Goal: Task Accomplishment & Management: Manage account settings

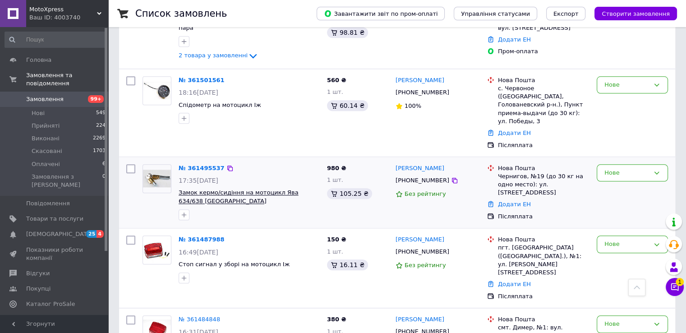
scroll to position [948, 0]
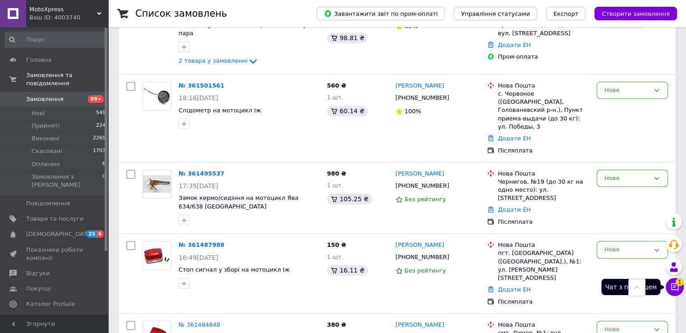
click at [671, 284] on icon at bounding box center [675, 286] width 9 height 9
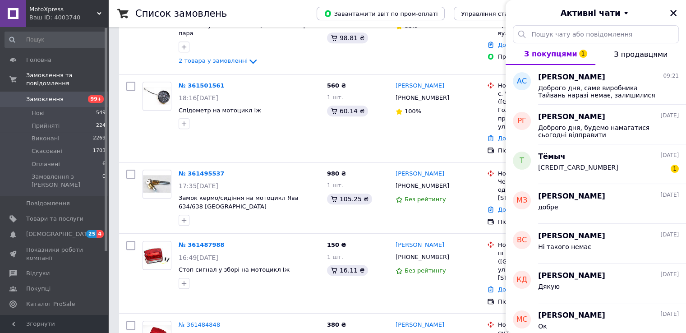
click at [670, 7] on div "Активні чати" at bounding box center [596, 12] width 181 height 25
click at [671, 14] on icon "Закрити" at bounding box center [674, 13] width 6 height 6
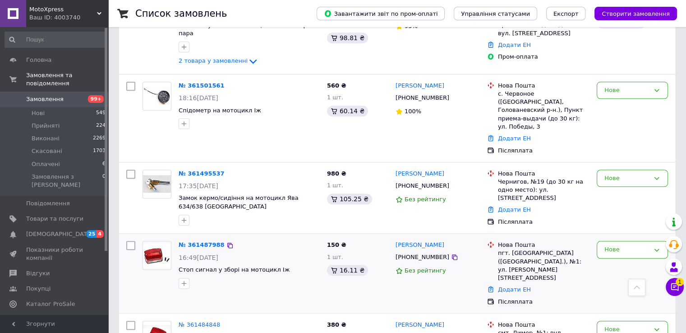
click at [162, 243] on img at bounding box center [157, 255] width 28 height 25
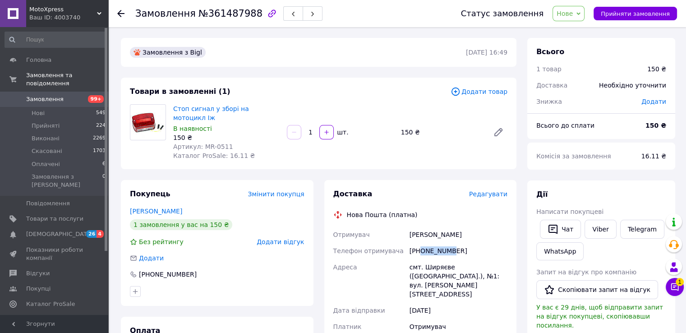
drag, startPoint x: 421, startPoint y: 242, endPoint x: 447, endPoint y: 246, distance: 26.4
click at [447, 246] on div "[PHONE_NUMBER]" at bounding box center [459, 251] width 102 height 16
click at [452, 243] on div "[PHONE_NUMBER]" at bounding box center [459, 251] width 102 height 16
click at [310, 129] on input "1" at bounding box center [310, 132] width 14 height 7
click at [316, 137] on div "Стоп сигнал у зборі на мотоцикл Іж В наявності 150 ₴ Артикул: MR-0511 Каталог P…" at bounding box center [341, 132] width 342 height 60
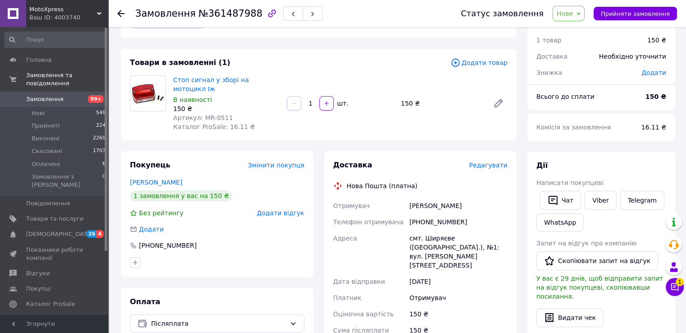
scroll to position [45, 0]
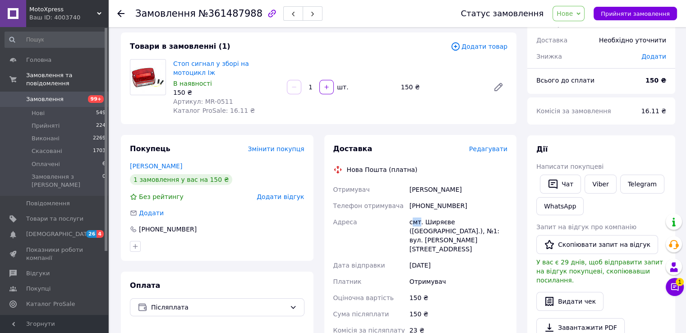
drag, startPoint x: 416, startPoint y: 213, endPoint x: 440, endPoint y: 213, distance: 24.8
click at [420, 214] on div "смт. Ширяєве (Одеська обл.), №1: вул. Грушевського, 151" at bounding box center [459, 235] width 102 height 43
drag, startPoint x: 427, startPoint y: 224, endPoint x: 454, endPoint y: 224, distance: 27.5
click at [441, 224] on div "смт. Ширяєве (Одеська обл.), №1: вул. Грушевського, 151" at bounding box center [459, 235] width 102 height 43
click at [454, 224] on div "смт. Ширяєве (Одеська обл.), №1: вул. Грушевського, 151" at bounding box center [459, 235] width 102 height 43
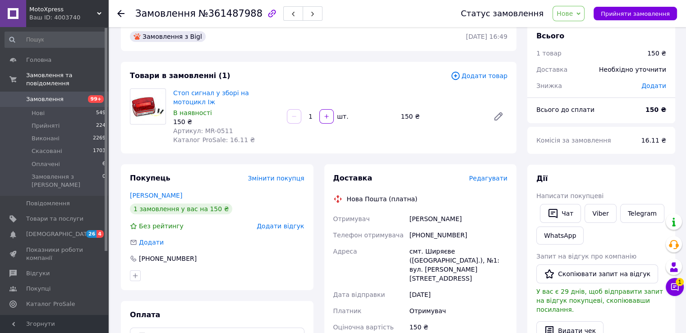
scroll to position [0, 0]
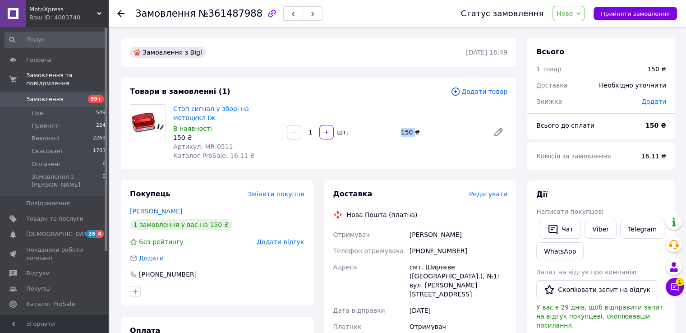
drag, startPoint x: 409, startPoint y: 127, endPoint x: 417, endPoint y: 127, distance: 7.2
click at [416, 127] on div "150 ₴" at bounding box center [442, 132] width 88 height 13
click at [424, 128] on div "150 ₴" at bounding box center [442, 132] width 88 height 13
drag, startPoint x: 417, startPoint y: 127, endPoint x: 394, endPoint y: 125, distance: 22.6
click at [394, 125] on div "Стоп сигнал у зборі на мотоцикл Іж В наявності 150 ₴ Артикул: MR-0511 Каталог P…" at bounding box center [341, 132] width 342 height 60
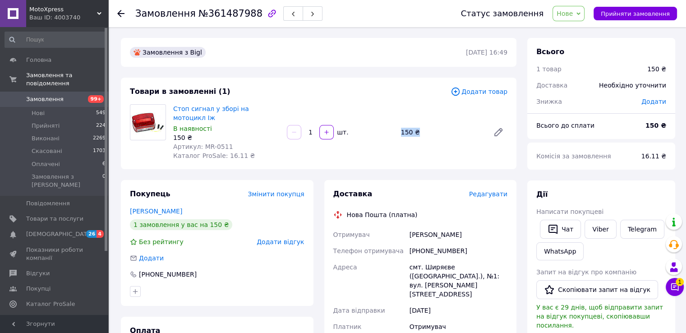
click at [386, 131] on div "1   шт." at bounding box center [340, 132] width 108 height 14
click at [337, 190] on span "Доставка" at bounding box center [352, 194] width 39 height 9
drag, startPoint x: 337, startPoint y: 185, endPoint x: 353, endPoint y: 187, distance: 16.3
click at [353, 190] on span "Доставка" at bounding box center [352, 194] width 39 height 9
click at [387, 189] on div "Доставка" at bounding box center [401, 194] width 136 height 10
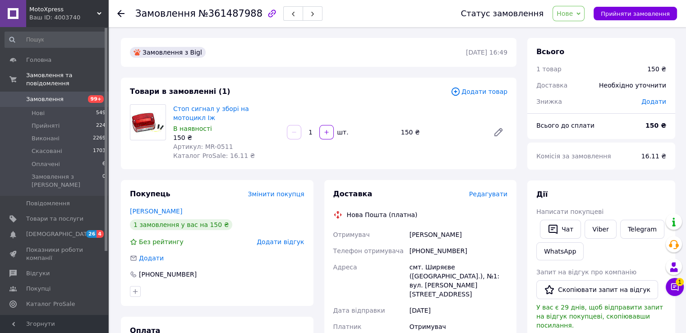
click at [120, 14] on icon at bounding box center [120, 13] width 7 height 7
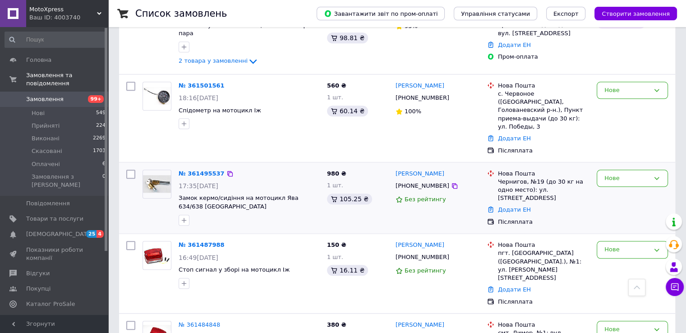
scroll to position [948, 0]
click at [162, 243] on img at bounding box center [157, 255] width 28 height 25
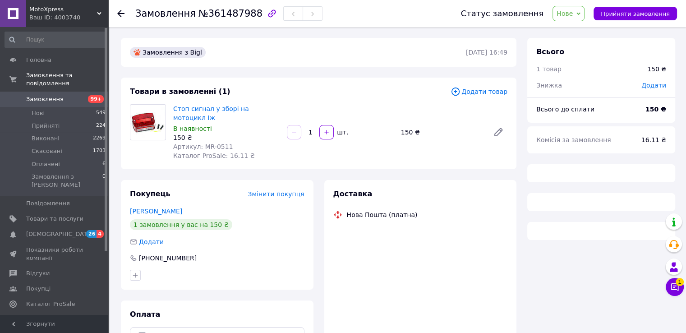
click at [202, 143] on span "Артикул: MR-0511" at bounding box center [203, 146] width 60 height 7
drag, startPoint x: 202, startPoint y: 139, endPoint x: 217, endPoint y: 139, distance: 14.9
click at [217, 143] on span "Артикул: MR-0511" at bounding box center [203, 146] width 60 height 7
copy span "MR-0511"
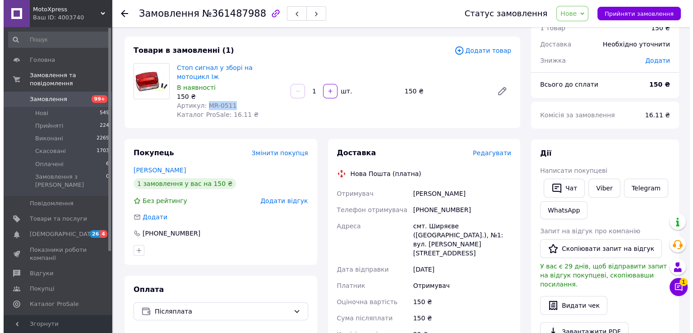
scroll to position [90, 0]
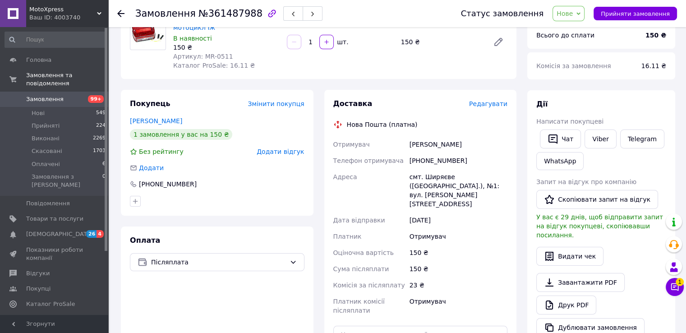
click at [489, 100] on span "Редагувати" at bounding box center [488, 103] width 38 height 7
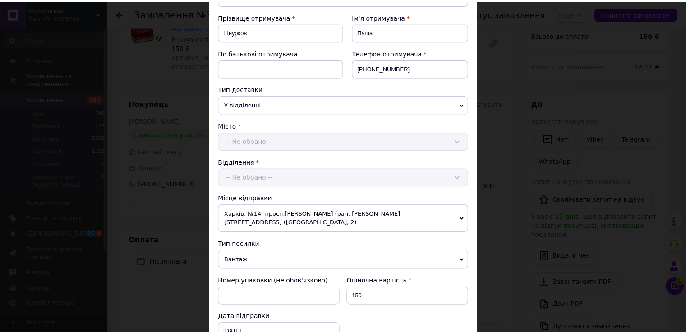
scroll to position [353, 0]
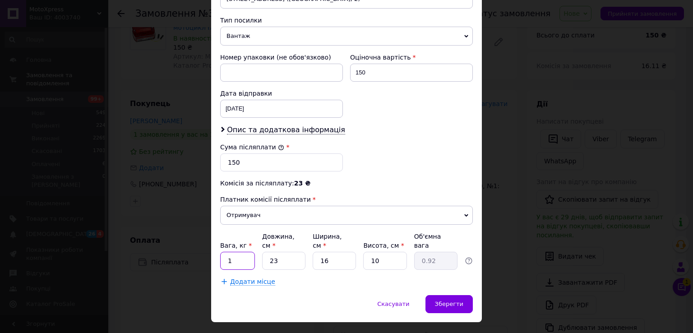
click at [243, 252] on input "1" at bounding box center [237, 261] width 35 height 18
type input "2"
type input "0.1"
type input "23"
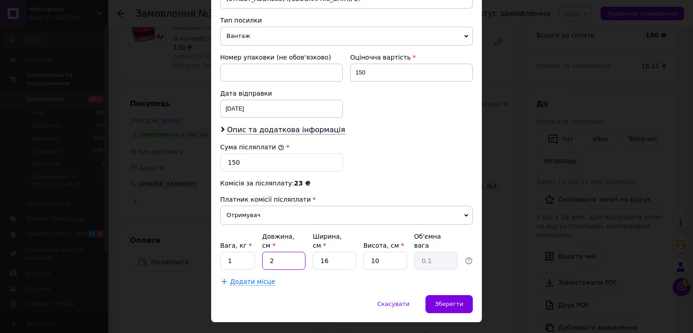
type input "0.92"
type input "1"
type input "0.1"
click at [337, 252] on input "1" at bounding box center [334, 261] width 43 height 18
type input "16"
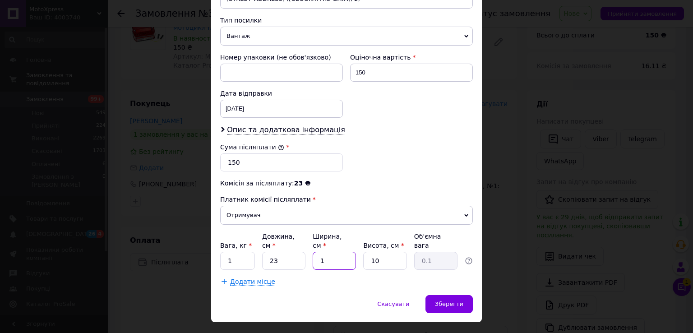
type input "0.92"
type input "16"
type input "1"
type input "0.1"
type input "10"
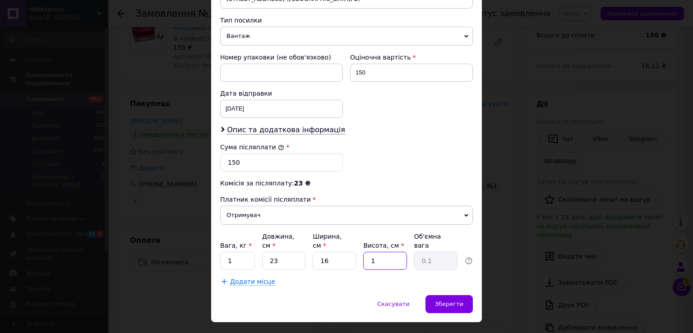
type input "0.92"
click at [466, 295] on div "Зберегти" at bounding box center [449, 304] width 47 height 18
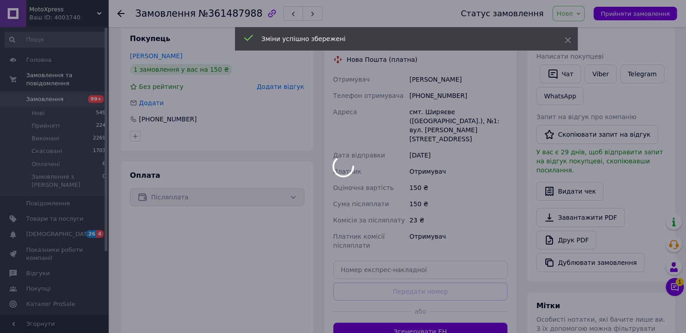
scroll to position [271, 0]
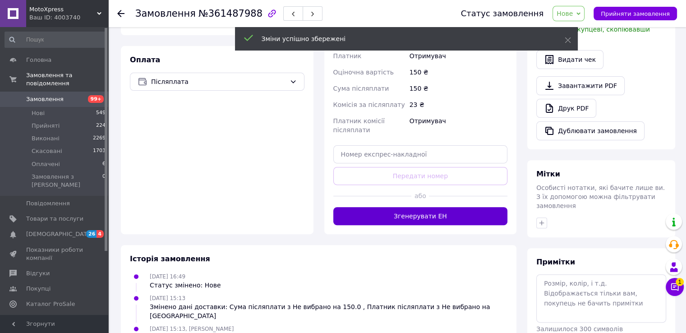
click at [417, 207] on button "Згенерувати ЕН" at bounding box center [420, 216] width 175 height 18
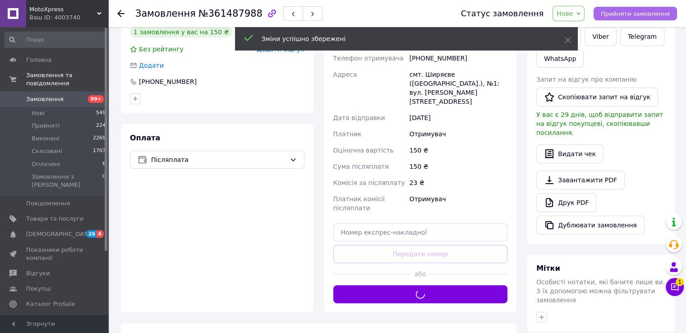
scroll to position [135, 0]
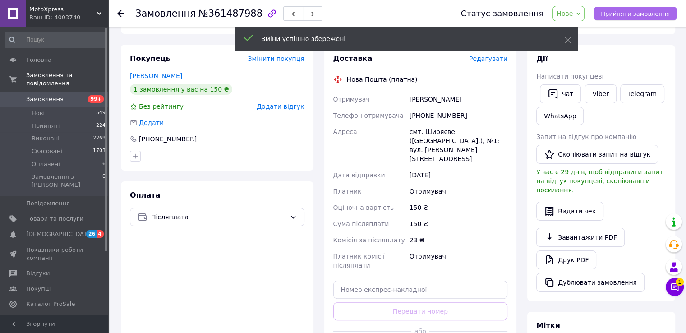
click at [638, 12] on span "Прийняти замовлення" at bounding box center [635, 13] width 69 height 7
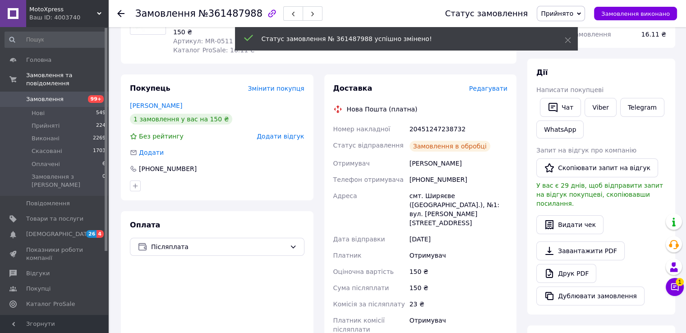
scroll to position [90, 0]
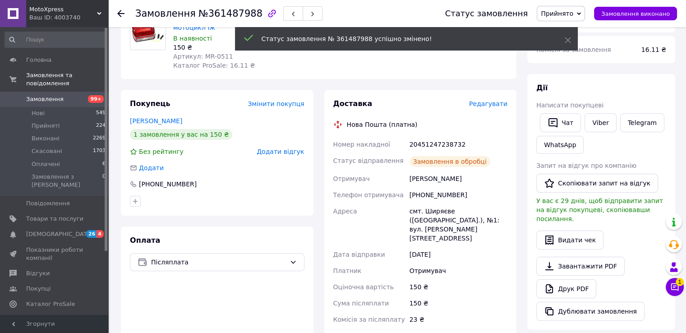
click at [433, 136] on div "20451247238732" at bounding box center [459, 144] width 102 height 16
copy div "20451247238732"
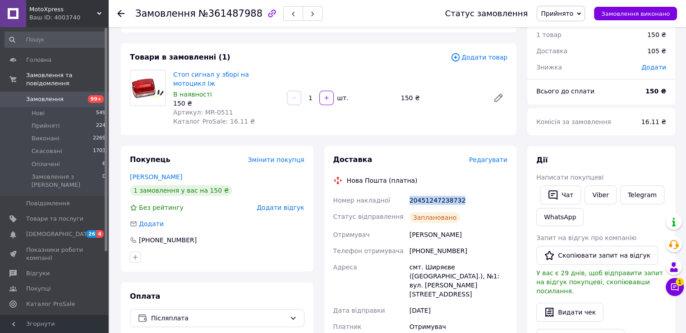
scroll to position [0, 0]
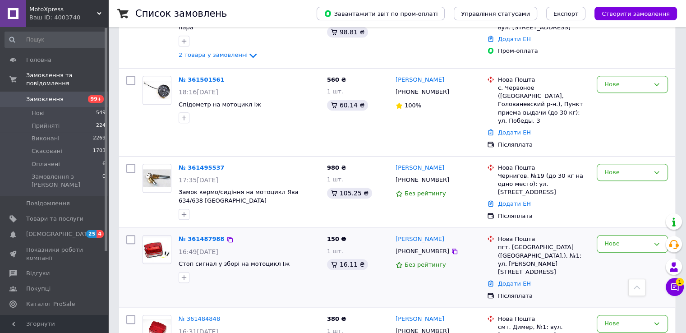
scroll to position [1038, 0]
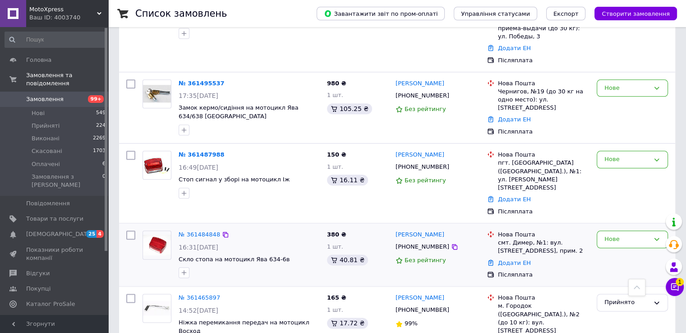
click at [160, 235] on img at bounding box center [157, 245] width 28 height 21
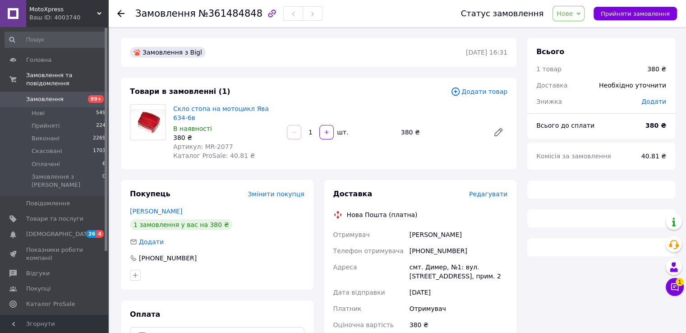
click at [206, 142] on div "Скло стопа на мотоцикл Ява 634-6в В наявності 380 ₴ Артикул: MR-2077 Каталог Pr…" at bounding box center [227, 132] width 114 height 60
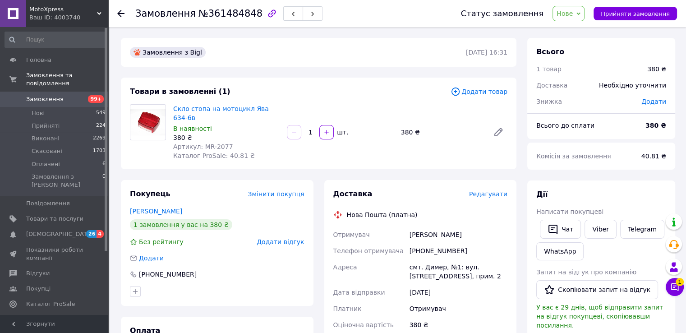
click at [205, 143] on span "Артикул: MR-2077" at bounding box center [203, 146] width 60 height 7
drag, startPoint x: 205, startPoint y: 140, endPoint x: 219, endPoint y: 138, distance: 13.7
click at [219, 143] on span "Артикул: MR-2077" at bounding box center [203, 146] width 60 height 7
copy span "MR-2077"
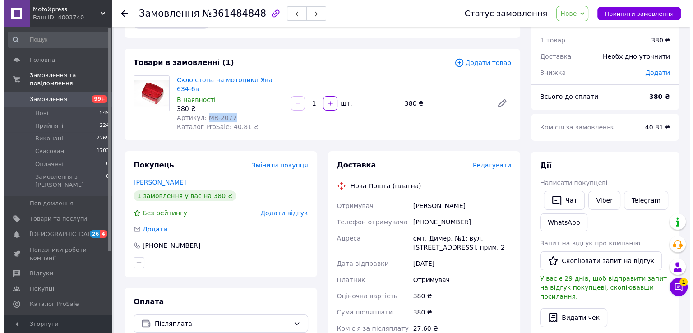
scroll to position [45, 0]
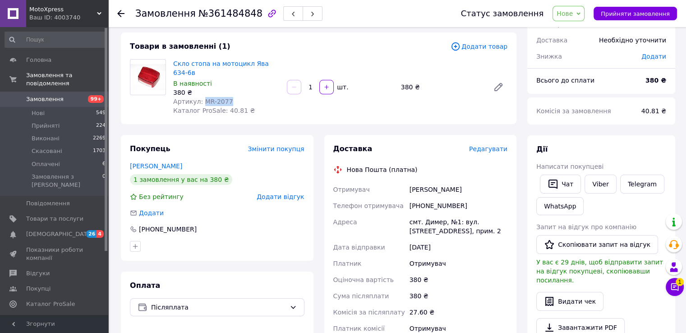
drag, startPoint x: 502, startPoint y: 134, endPoint x: 497, endPoint y: 140, distance: 7.7
click at [502, 135] on div "Доставка Редагувати Нова Пошта (платна) Отримувач [PERSON_NAME] отримувача [PHO…" at bounding box center [420, 288] width 193 height 307
click at [495, 145] on span "Редагувати" at bounding box center [488, 148] width 38 height 7
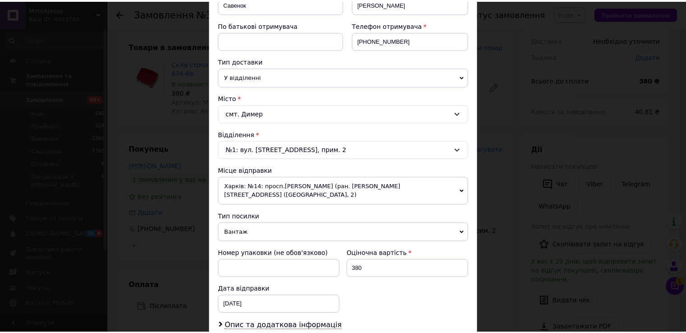
scroll to position [316, 0]
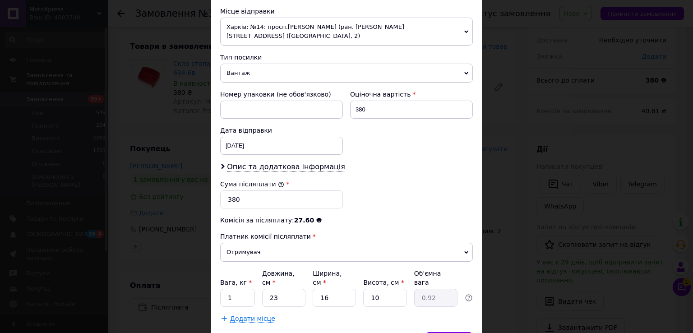
click at [500, 240] on div "× Редагування доставки Спосіб доставки Нова Пошта (платна) Платник Отримувач Ві…" at bounding box center [346, 166] width 693 height 333
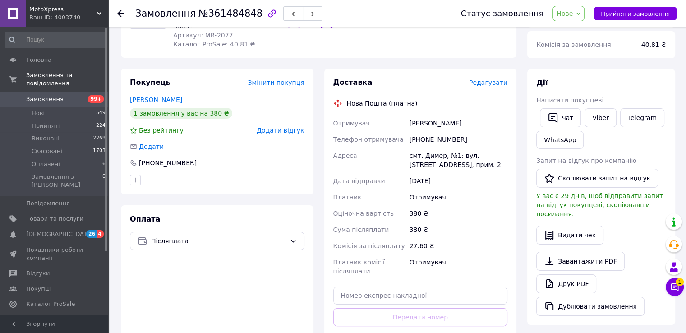
scroll to position [271, 0]
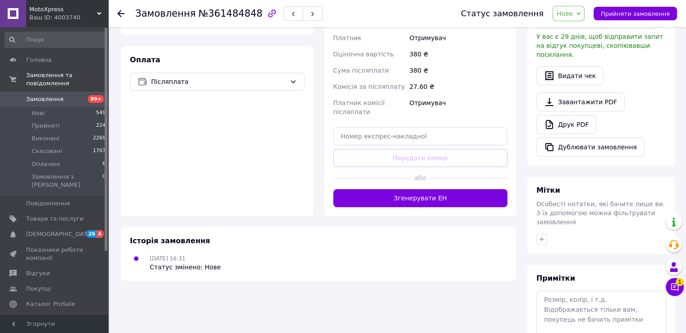
click at [438, 189] on button "Згенерувати ЕН" at bounding box center [420, 198] width 175 height 18
click at [628, 8] on button "Прийняти замовлення" at bounding box center [635, 14] width 83 height 14
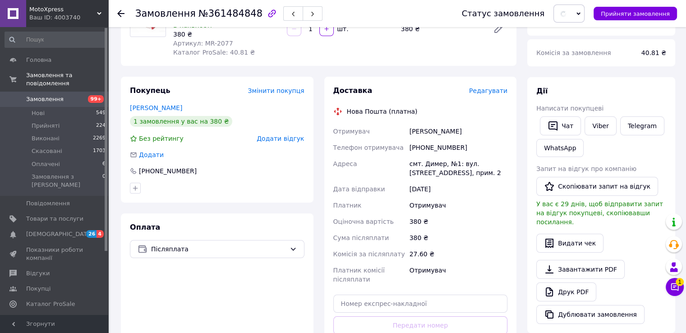
scroll to position [90, 0]
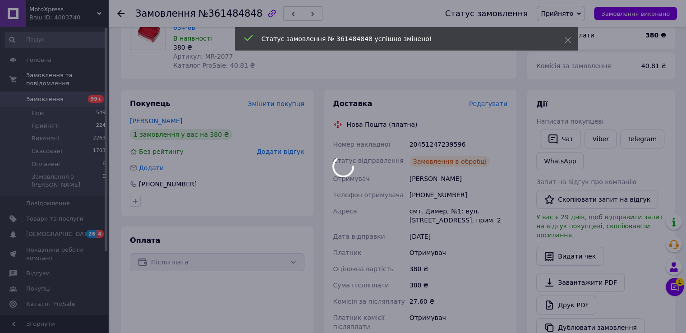
click at [425, 137] on div at bounding box center [343, 166] width 686 height 333
click at [437, 136] on div at bounding box center [343, 166] width 686 height 333
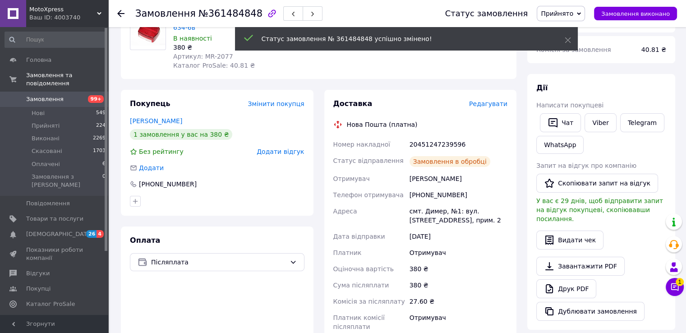
click at [435, 137] on div "20451247239596" at bounding box center [459, 144] width 102 height 16
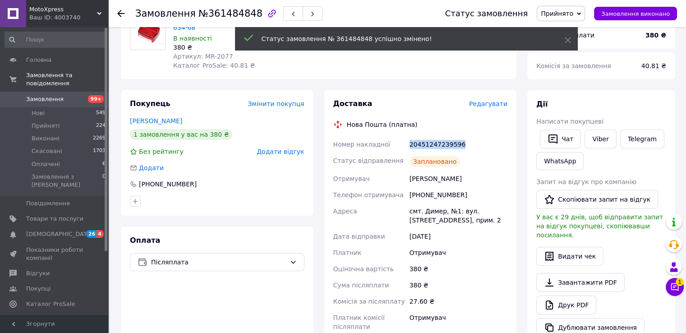
copy div "20451247239596"
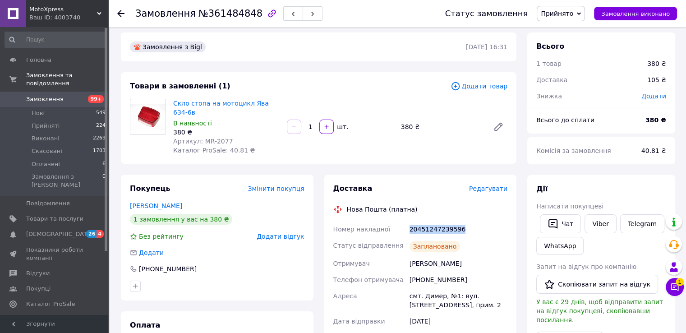
scroll to position [0, 0]
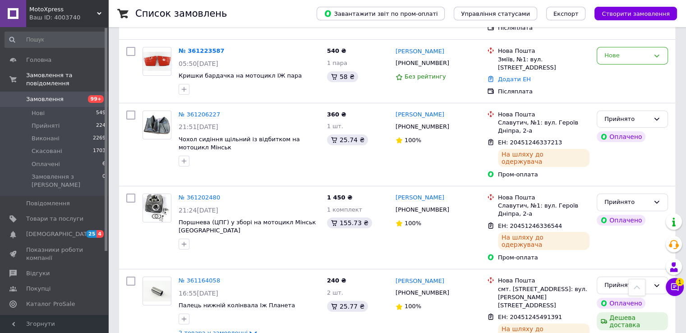
scroll to position [2897, 0]
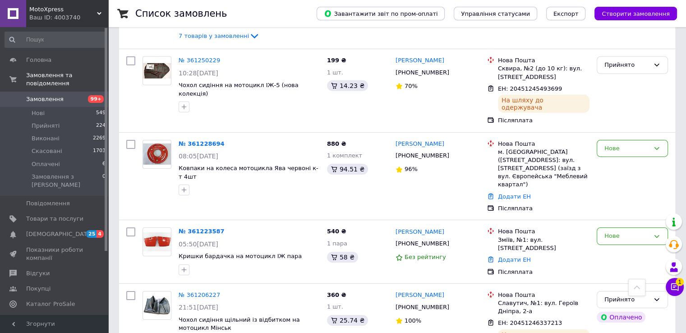
click at [89, 37] on input at bounding box center [56, 40] width 102 height 16
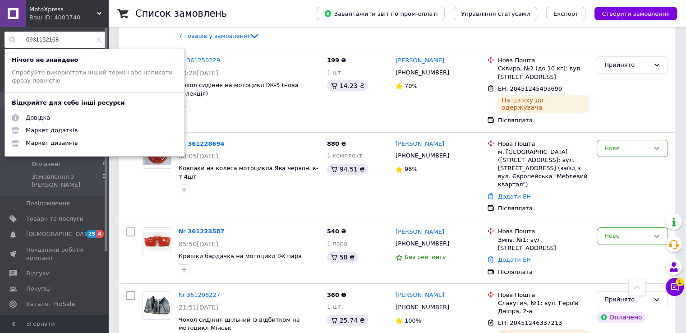
type input "0931152168"
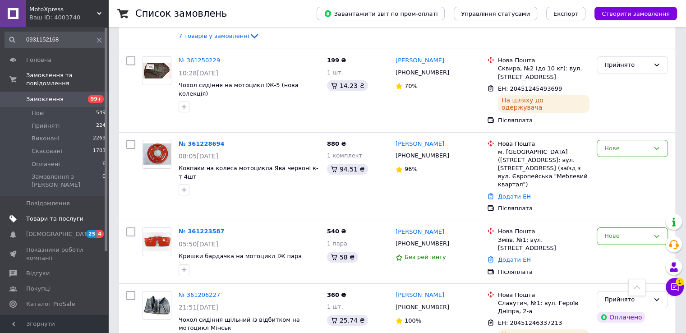
click at [58, 215] on span "Товари та послуги" at bounding box center [54, 219] width 57 height 8
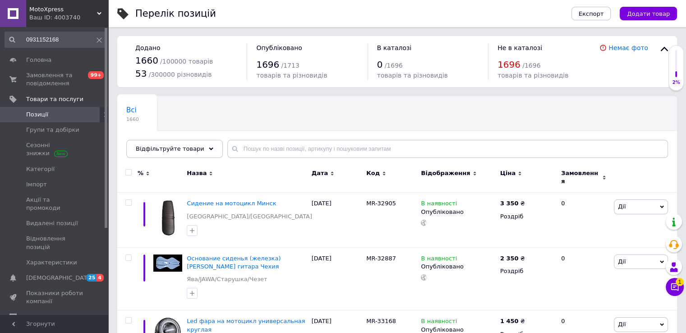
click at [69, 42] on input "0931152168" at bounding box center [56, 40] width 102 height 16
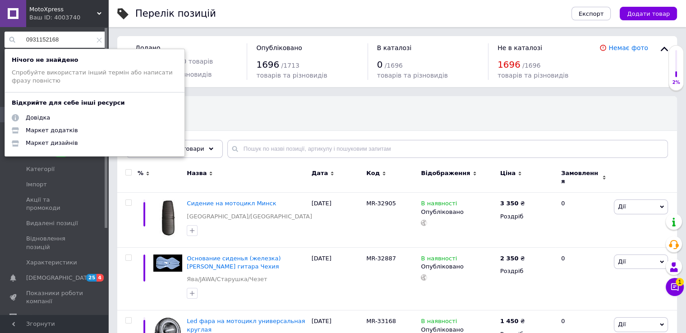
click at [97, 38] on icon at bounding box center [99, 39] width 5 height 5
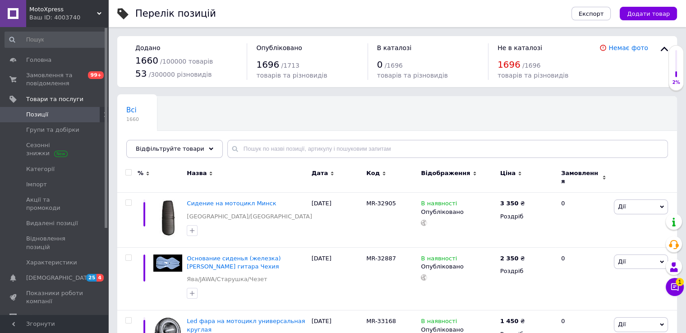
click at [238, 103] on div "Всі 1660 Ok Відфільтровано... Зберегти" at bounding box center [397, 131] width 560 height 74
click at [45, 74] on span "Замовлення та повідомлення" at bounding box center [54, 79] width 57 height 16
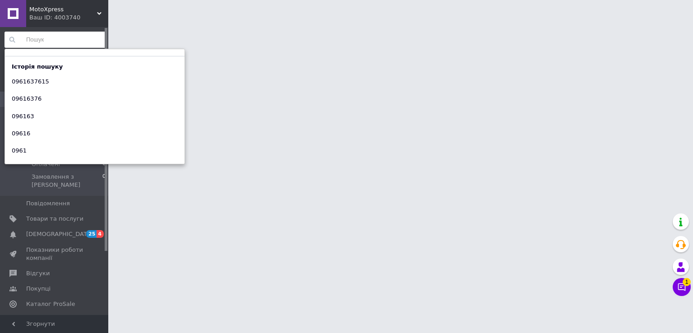
click at [61, 40] on input at bounding box center [56, 40] width 102 height 16
click at [50, 40] on input at bounding box center [56, 40] width 102 height 16
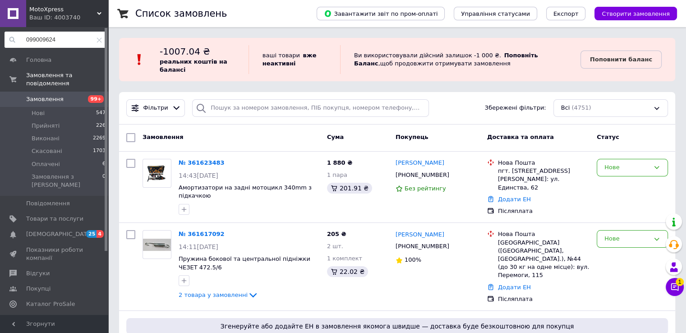
type input "0990096244"
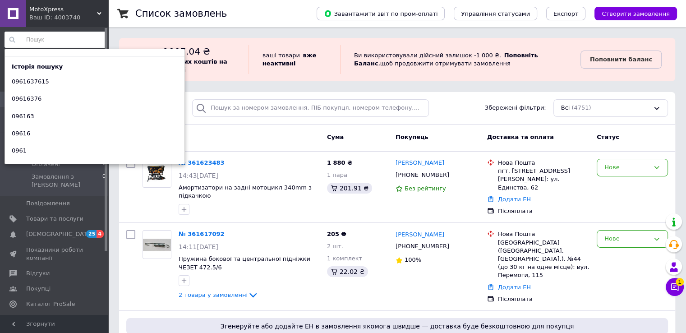
scroll to position [900, 0]
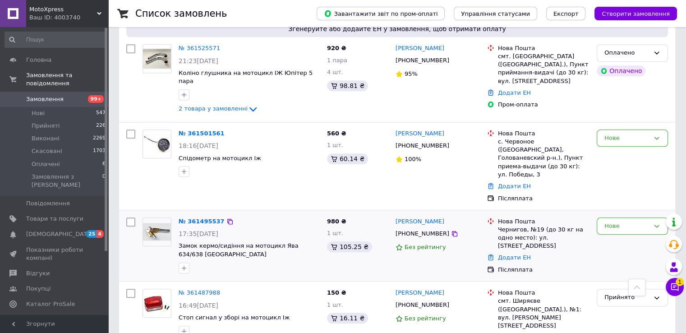
click at [408, 228] on div "[PHONE_NUMBER]" at bounding box center [422, 234] width 57 height 12
click at [388, 229] on div "1 шт." at bounding box center [357, 233] width 61 height 9
drag, startPoint x: 394, startPoint y: 168, endPoint x: 403, endPoint y: 165, distance: 8.7
click at [403, 228] on div "[PHONE_NUMBER]" at bounding box center [422, 234] width 57 height 12
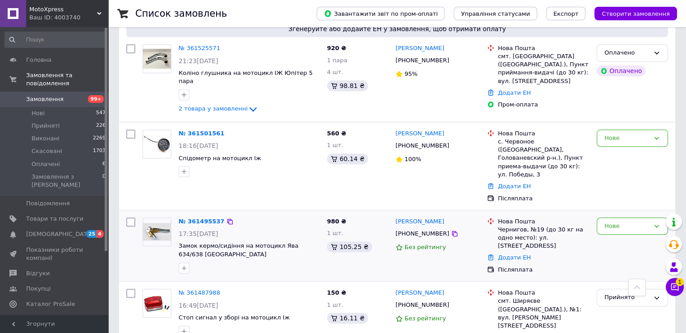
click at [413, 228] on div "[PHONE_NUMBER]" at bounding box center [422, 234] width 57 height 12
drag, startPoint x: 531, startPoint y: 162, endPoint x: 539, endPoint y: 162, distance: 8.1
click at [539, 226] on div "Чернигов, №19 (до 30 кг на одно место): ул. Всехсвятская, 5" at bounding box center [544, 238] width 92 height 25
click at [542, 226] on div "Чернигов, №19 (до 30 кг на одно место): ул. Всехсвятская, 5" at bounding box center [544, 238] width 92 height 25
drag, startPoint x: 543, startPoint y: 163, endPoint x: 532, endPoint y: 163, distance: 10.8
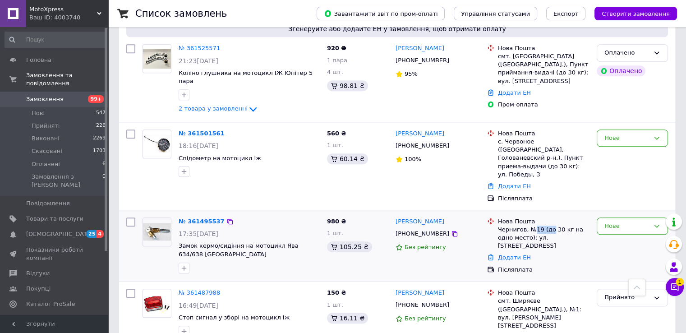
click at [533, 226] on div "Чернигов, №19 (до 30 кг на одно место): ул. Всехсвятская, 5" at bounding box center [544, 238] width 92 height 25
click at [529, 226] on div "Чернигов, №19 (до 30 кг на одно место): ул. Всехсвятская, 5" at bounding box center [544, 238] width 92 height 25
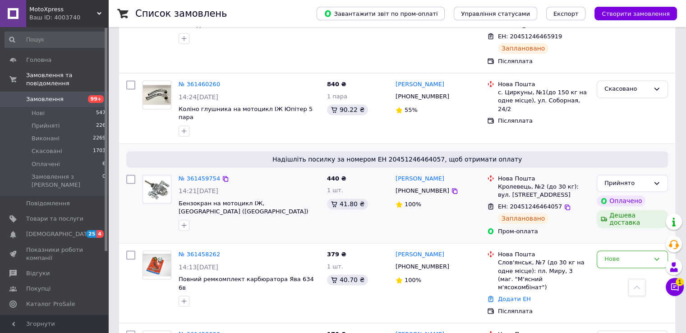
scroll to position [1354, 0]
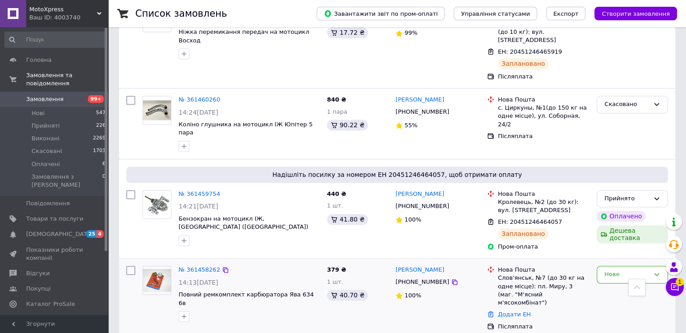
click at [516, 309] on div "Додати ЕН" at bounding box center [543, 315] width 95 height 12
click at [513, 311] on link "Додати ЕН" at bounding box center [514, 314] width 33 height 7
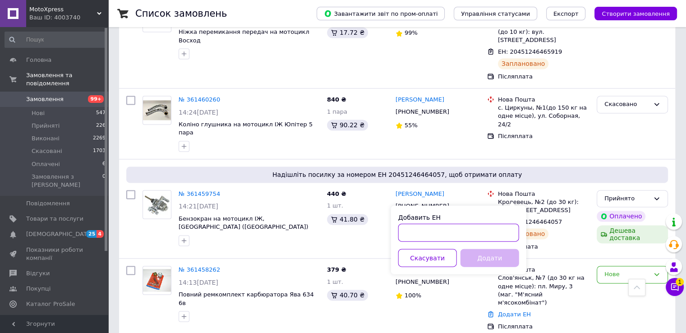
click at [466, 226] on input "Добавить ЕН" at bounding box center [458, 232] width 121 height 18
paste input "20451246462603"
type input "20451246462603"
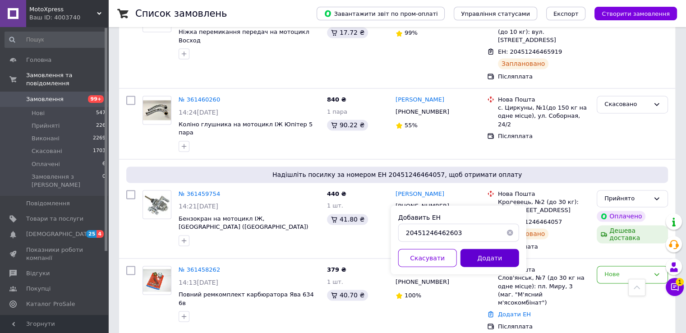
click at [478, 256] on button "Додати" at bounding box center [490, 258] width 59 height 18
click at [634, 270] on div "Нове" at bounding box center [627, 274] width 45 height 9
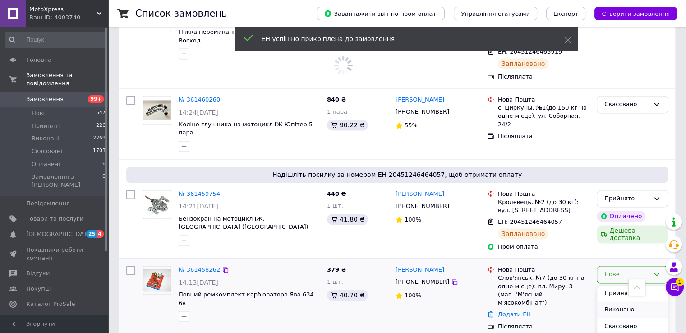
click at [616, 301] on li "Виконано" at bounding box center [632, 309] width 70 height 17
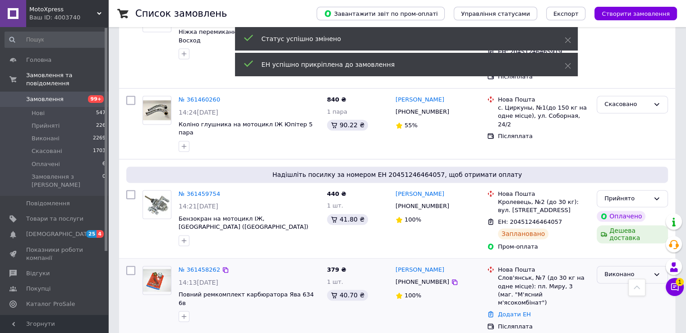
click at [625, 270] on div "Виконано" at bounding box center [627, 274] width 45 height 9
click at [619, 285] on li "Прийнято" at bounding box center [632, 293] width 70 height 17
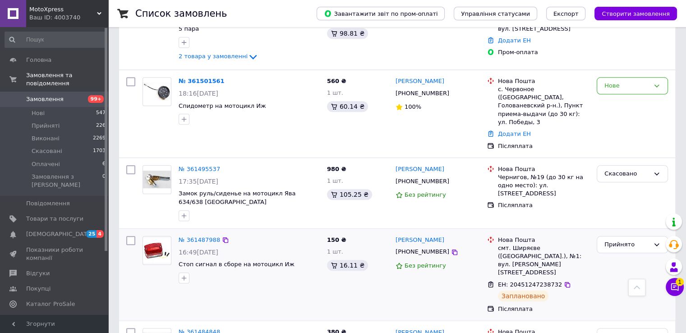
scroll to position [948, 0]
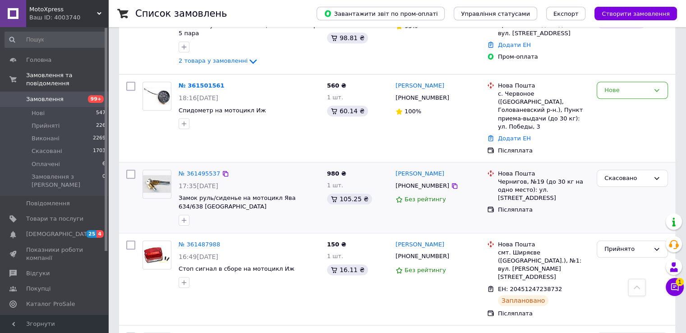
click at [163, 175] on img at bounding box center [157, 184] width 28 height 18
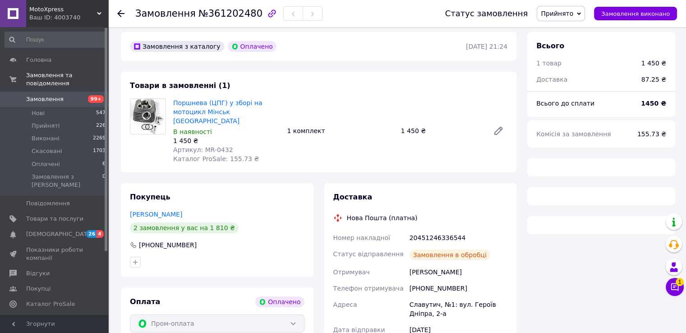
scroll to position [74, 0]
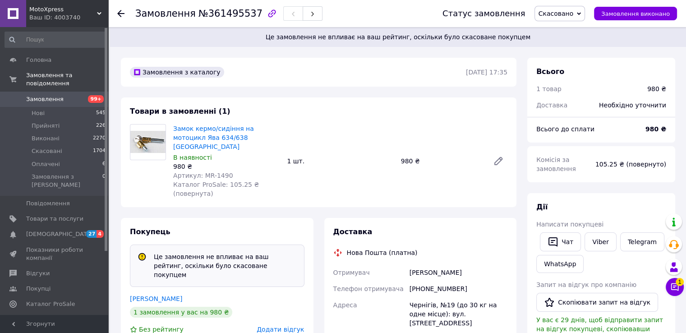
click at [206, 172] on span "Артикул: MR-1490" at bounding box center [203, 175] width 60 height 7
drag, startPoint x: 206, startPoint y: 164, endPoint x: 215, endPoint y: 165, distance: 8.6
click at [215, 172] on span "Артикул: MR-1490" at bounding box center [203, 175] width 60 height 7
copy span "MR-1490"
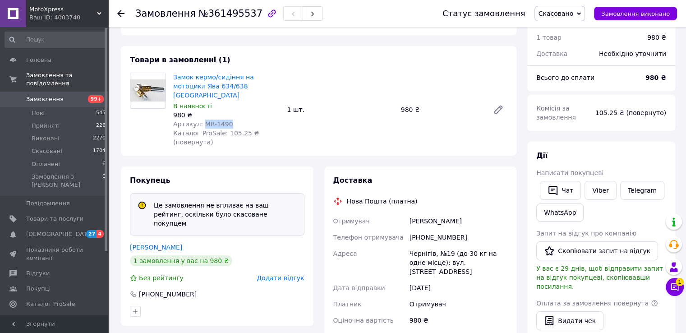
scroll to position [135, 0]
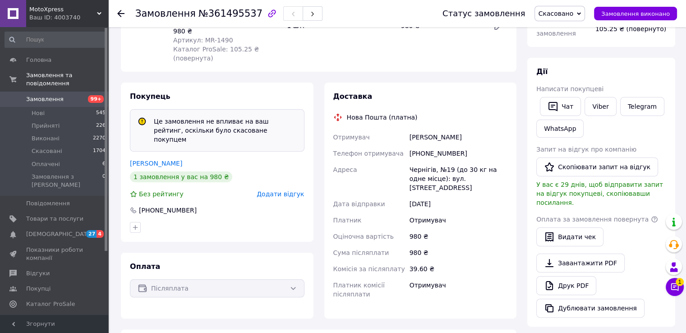
click at [430, 145] on div "[PHONE_NUMBER]" at bounding box center [459, 153] width 102 height 16
copy div "380990096244"
click at [423, 129] on div "Шульга Олександр" at bounding box center [459, 137] width 102 height 16
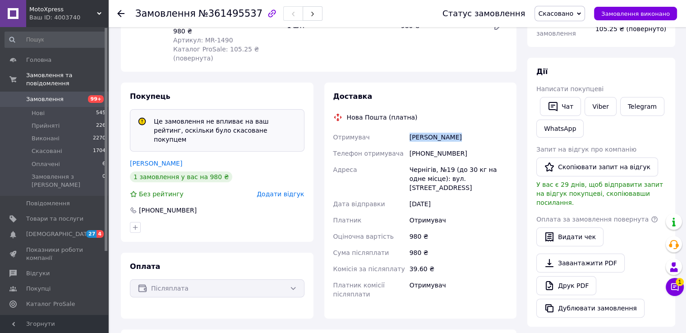
click at [423, 129] on div "Шульга Олександр" at bounding box center [459, 137] width 102 height 16
copy div "Шульга Олександр"
click at [416, 162] on div "Чернігів, №19 (до 30 кг на одне місце): вул. Всіхсвятська, 5" at bounding box center [459, 179] width 102 height 34
copy div "Чернігів"
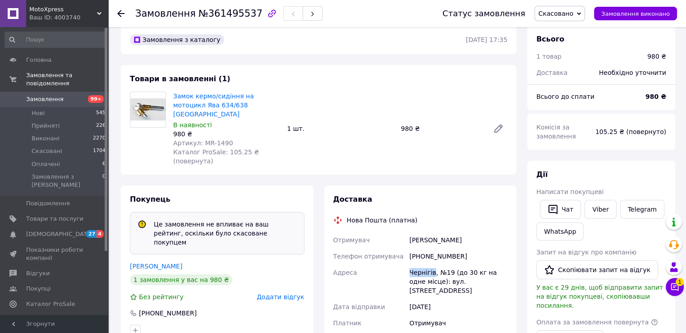
scroll to position [0, 0]
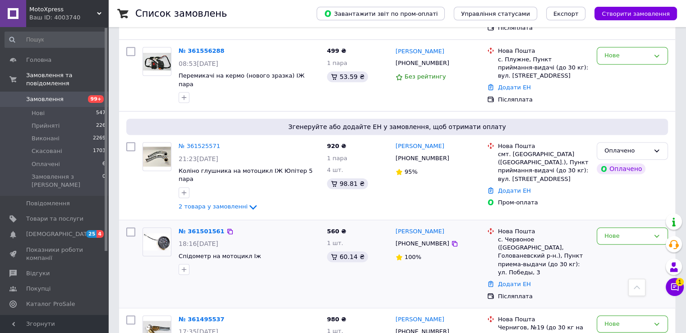
scroll to position [812, 0]
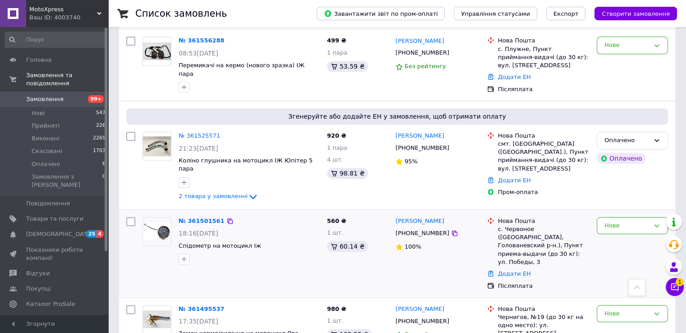
click at [160, 222] on img at bounding box center [157, 231] width 28 height 18
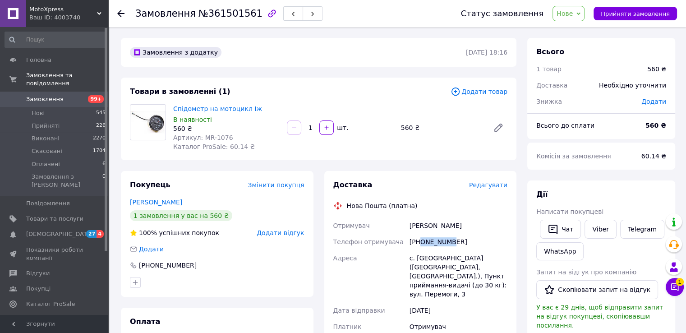
drag, startPoint x: 422, startPoint y: 242, endPoint x: 449, endPoint y: 246, distance: 26.9
click at [448, 246] on div "[PHONE_NUMBER]" at bounding box center [459, 242] width 102 height 16
click at [453, 244] on div "[PHONE_NUMBER]" at bounding box center [459, 242] width 102 height 16
click at [204, 140] on span "Артикул: MR-1076" at bounding box center [203, 137] width 60 height 7
drag, startPoint x: 204, startPoint y: 140, endPoint x: 220, endPoint y: 139, distance: 16.3
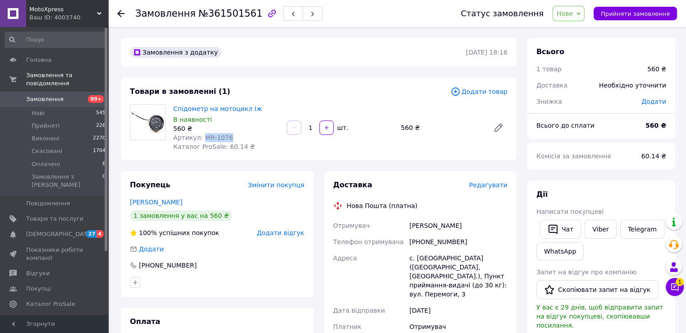
click at [220, 139] on span "Артикул: MR-1076" at bounding box center [203, 137] width 60 height 7
copy span "MR-1076"
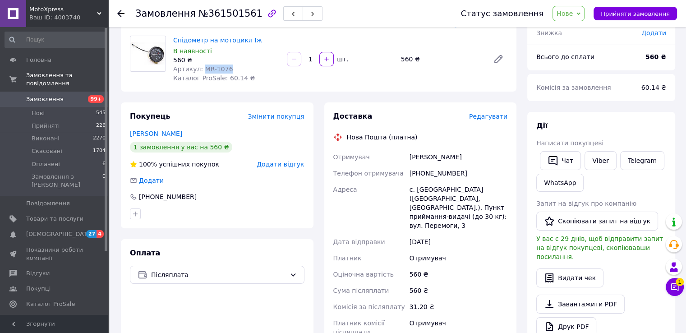
scroll to position [90, 0]
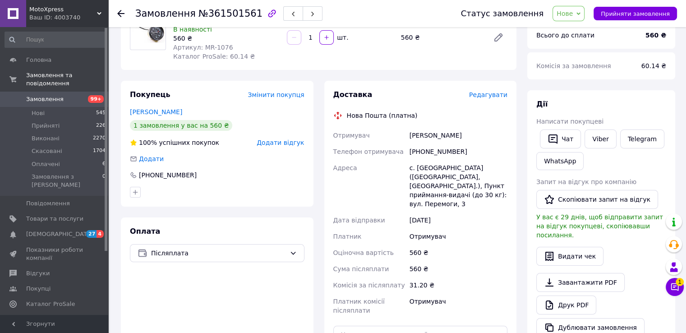
click at [427, 152] on div "[PHONE_NUMBER]" at bounding box center [459, 151] width 102 height 16
copy div "380680368746"
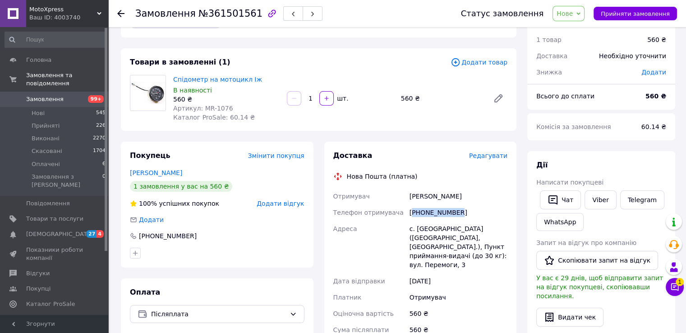
scroll to position [45, 0]
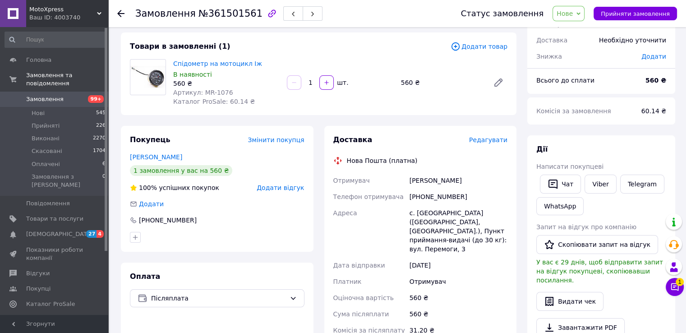
click at [423, 177] on div "Мартинюк Денис" at bounding box center [459, 180] width 102 height 16
copy div "Мартинюк Денис"
click at [428, 215] on div "с. [GEOGRAPHIC_DATA] ([GEOGRAPHIC_DATA], [GEOGRAPHIC_DATA].), Пункт приймання-в…" at bounding box center [459, 231] width 102 height 52
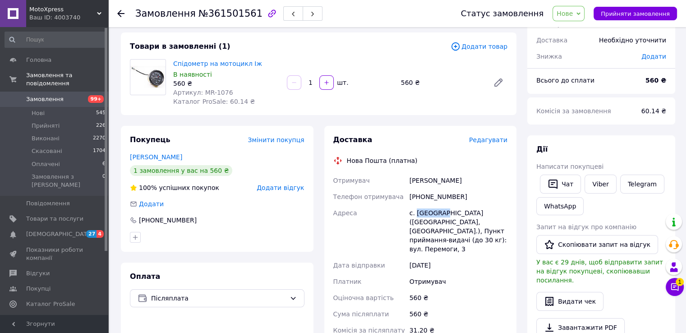
click at [428, 215] on div "с. [GEOGRAPHIC_DATA] ([GEOGRAPHIC_DATA], [GEOGRAPHIC_DATA].), Пункт приймання-в…" at bounding box center [459, 231] width 102 height 52
copy div "Червоне"
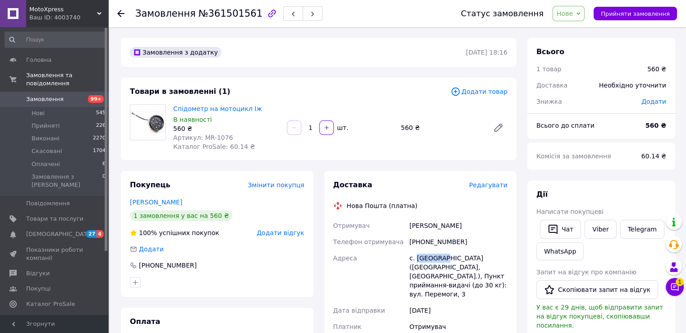
scroll to position [0, 0]
click at [51, 215] on span "Товари та послуги" at bounding box center [54, 219] width 57 height 8
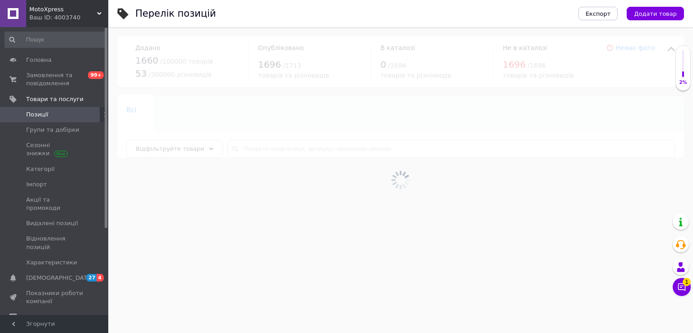
click at [271, 148] on div at bounding box center [400, 180] width 585 height 306
click at [271, 150] on div at bounding box center [400, 180] width 585 height 306
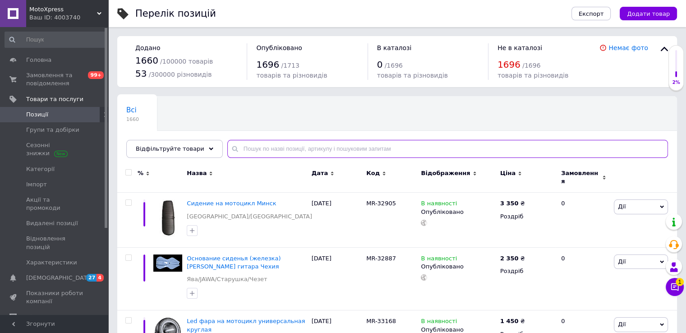
click at [279, 148] on input "text" at bounding box center [447, 149] width 441 height 18
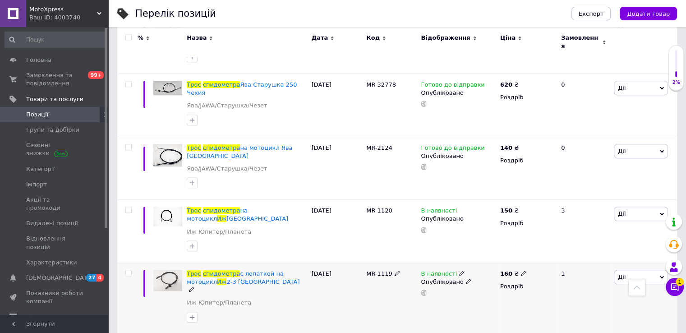
scroll to position [615, 0]
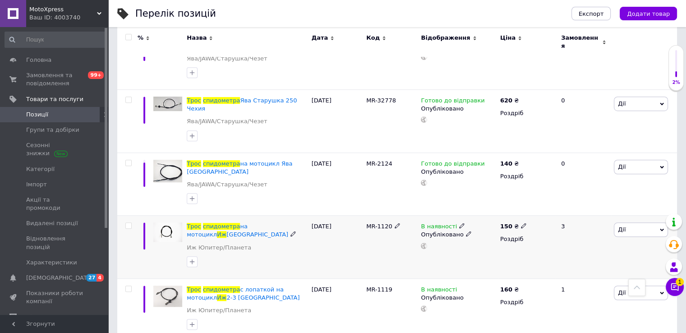
type input "трос спидометра иж"
click at [370, 223] on span "MR-1120" at bounding box center [379, 226] width 26 height 7
drag, startPoint x: 370, startPoint y: 170, endPoint x: 381, endPoint y: 170, distance: 11.3
click at [381, 223] on span "MR-1120" at bounding box center [379, 226] width 26 height 7
copy span "MR-1120"
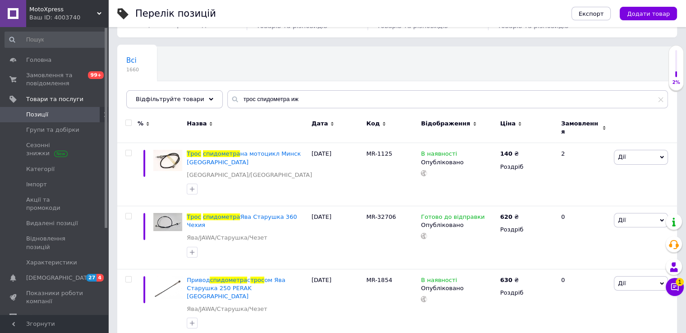
scroll to position [0, 0]
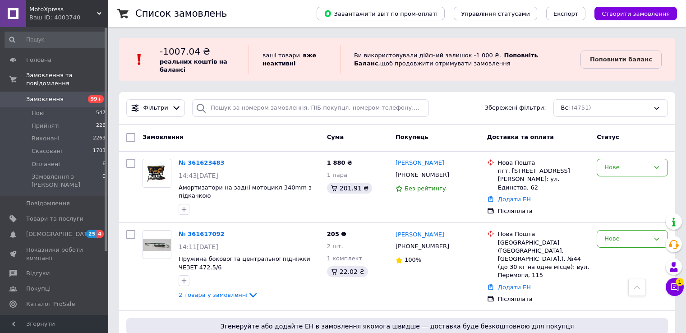
scroll to position [812, 0]
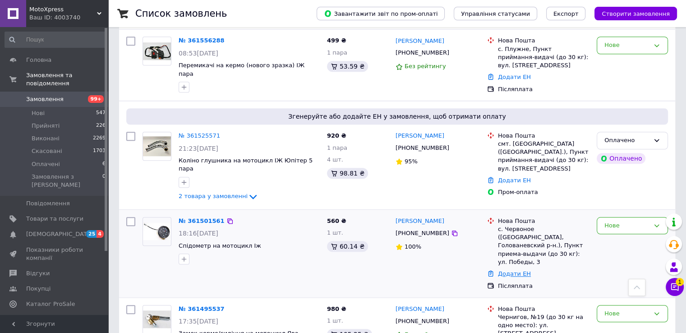
click at [509, 270] on link "Додати ЕН" at bounding box center [514, 273] width 33 height 7
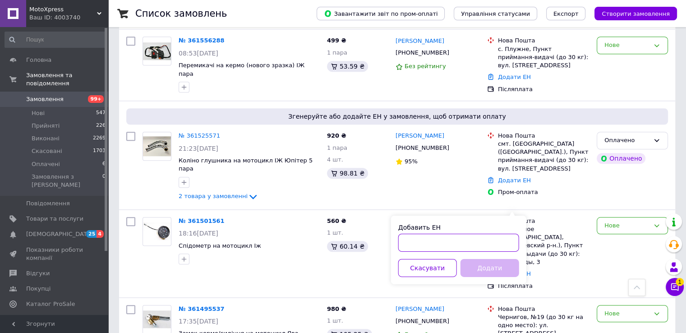
click at [460, 248] on input "Добавить ЕН" at bounding box center [458, 243] width 121 height 18
paste input "20451247271839"
type input "20451247271839"
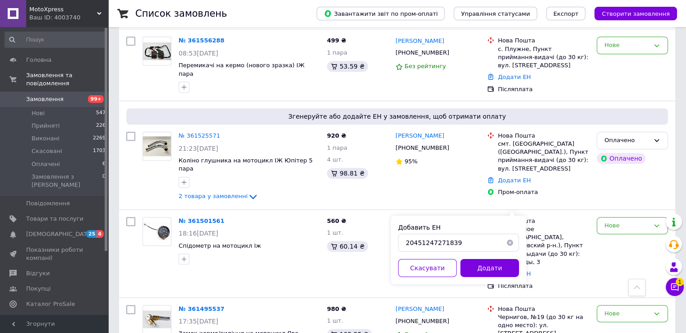
click at [486, 268] on button "Додати" at bounding box center [490, 268] width 59 height 18
click at [639, 213] on div "Нове" at bounding box center [632, 253] width 79 height 80
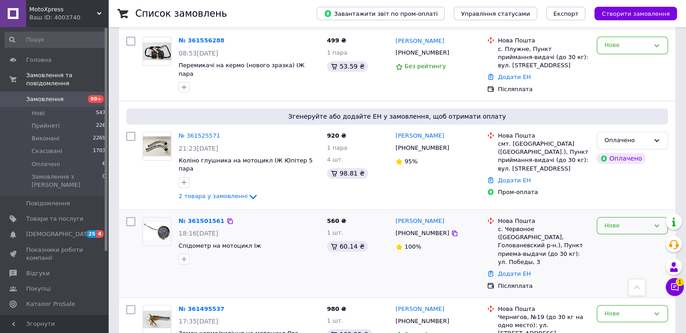
click at [634, 221] on div "Нове" at bounding box center [627, 225] width 45 height 9
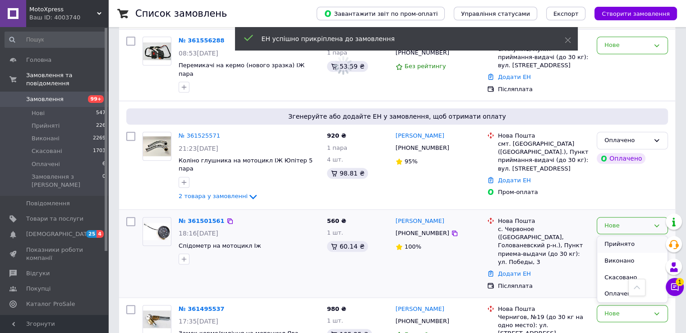
click at [617, 236] on li "Прийнято" at bounding box center [632, 244] width 70 height 17
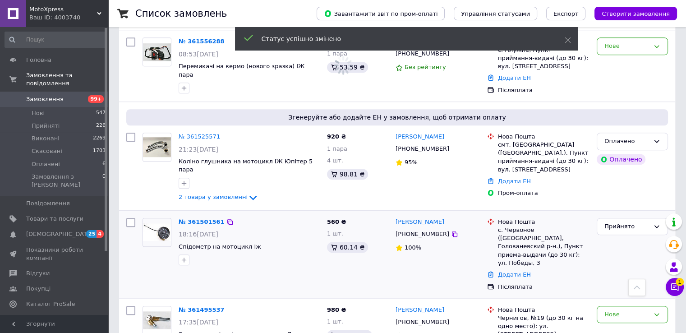
scroll to position [767, 0]
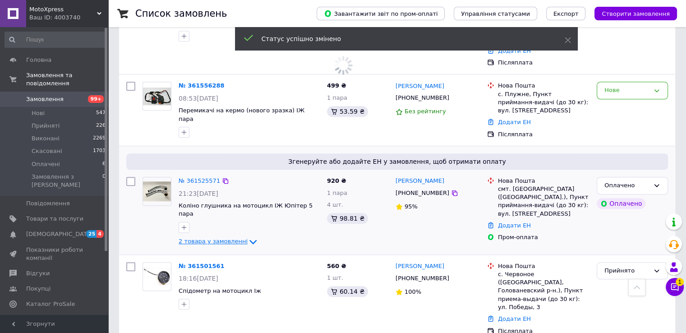
click at [211, 238] on span "2 товара у замовленні" at bounding box center [213, 241] width 69 height 7
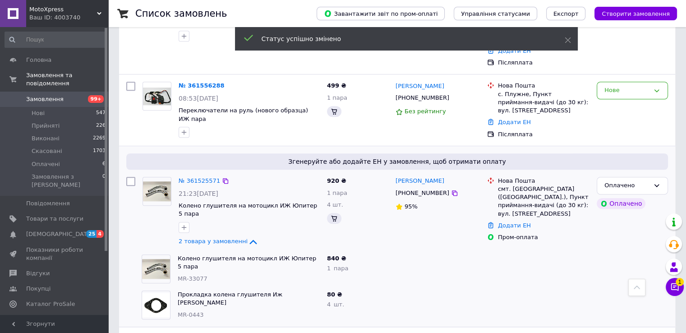
click at [157, 181] on img at bounding box center [157, 190] width 28 height 19
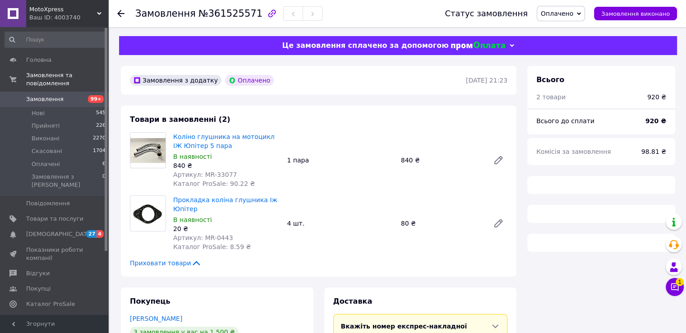
click at [201, 176] on span "Артикул: MR-33077" at bounding box center [205, 174] width 64 height 7
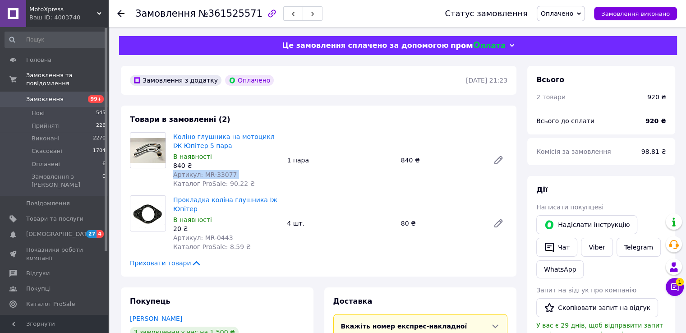
drag, startPoint x: 201, startPoint y: 176, endPoint x: 218, endPoint y: 176, distance: 17.6
click at [218, 176] on span "Артикул: MR-33077" at bounding box center [205, 174] width 64 height 7
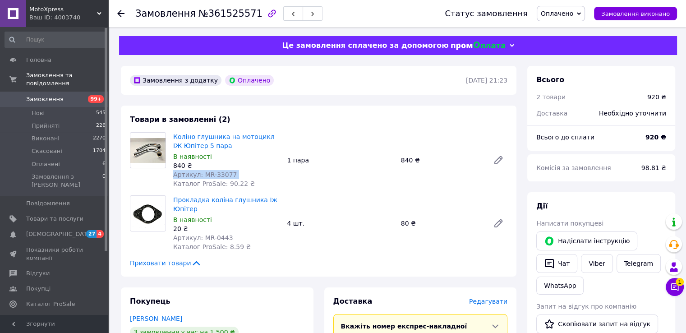
click at [202, 178] on span "Артикул: MR-33077" at bounding box center [205, 174] width 64 height 7
drag, startPoint x: 202, startPoint y: 178, endPoint x: 222, endPoint y: 176, distance: 19.5
click at [222, 176] on span "Артикул: MR-33077" at bounding box center [205, 174] width 64 height 7
click at [203, 176] on span "Артикул: MR-33077" at bounding box center [205, 174] width 64 height 7
drag, startPoint x: 203, startPoint y: 176, endPoint x: 220, endPoint y: 177, distance: 17.2
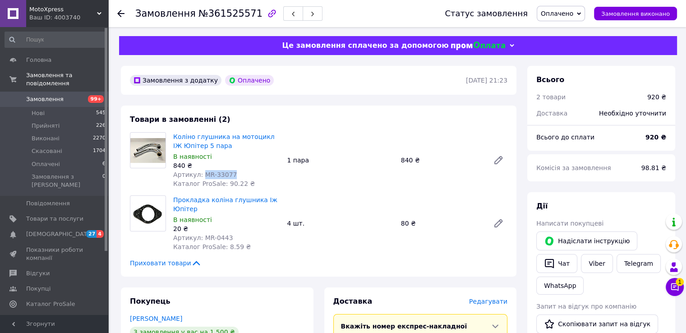
click at [220, 177] on span "Артикул: MR-33077" at bounding box center [205, 174] width 64 height 7
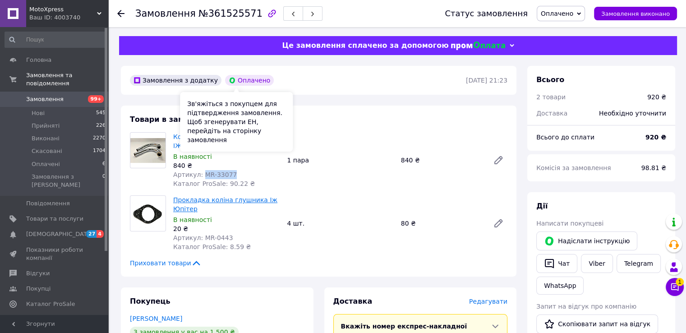
scroll to position [45, 0]
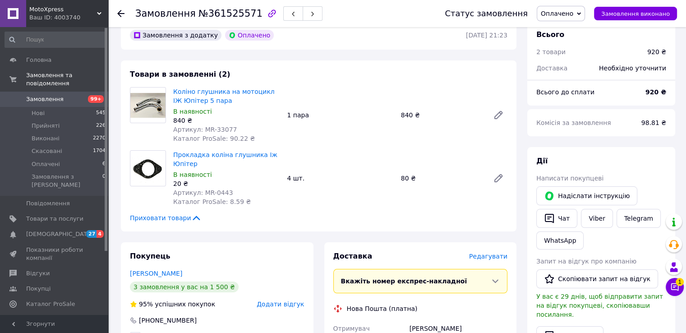
click at [200, 193] on span "Артикул: MR-0443" at bounding box center [203, 192] width 60 height 7
drag, startPoint x: 200, startPoint y: 193, endPoint x: 216, endPoint y: 193, distance: 16.2
click at [216, 193] on span "Артикул: MR-0443" at bounding box center [203, 192] width 60 height 7
copy span "MR-0443"
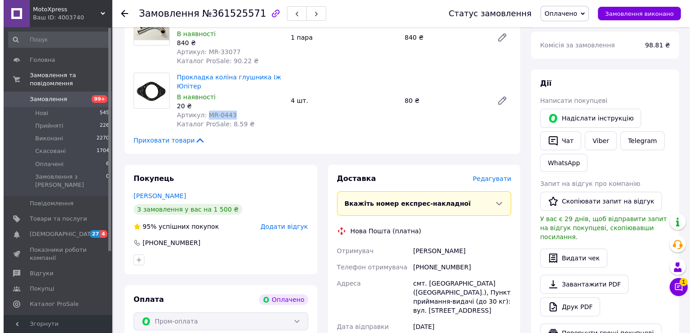
scroll to position [181, 0]
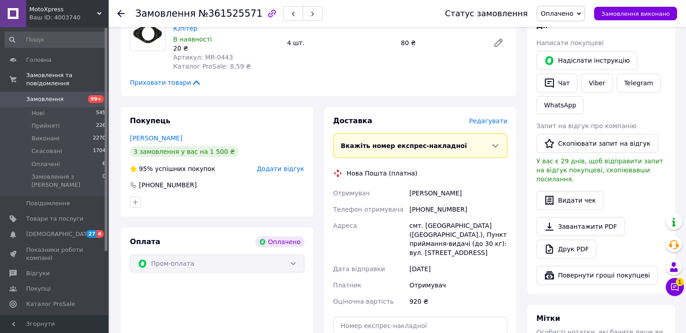
click at [493, 123] on span "Редагувати" at bounding box center [488, 120] width 38 height 7
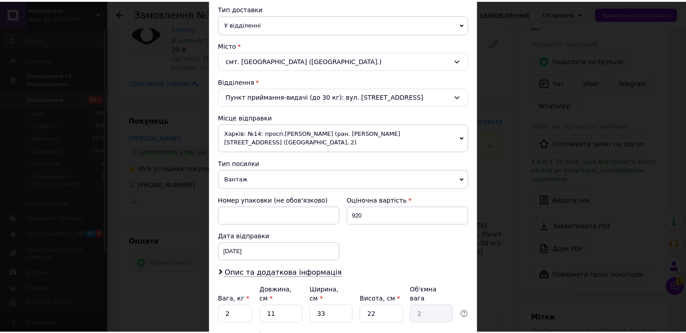
scroll to position [264, 0]
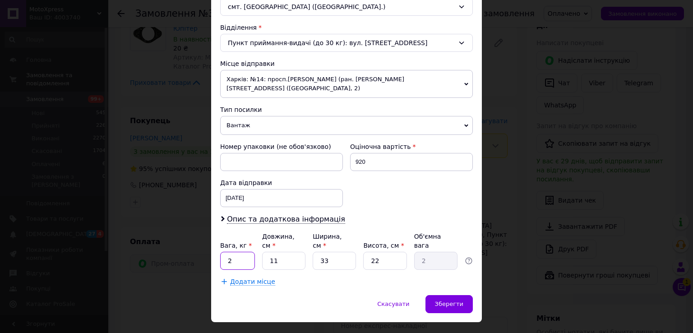
click at [238, 252] on input "2" at bounding box center [237, 261] width 35 height 18
drag, startPoint x: 529, startPoint y: 213, endPoint x: 514, endPoint y: 216, distance: 14.9
click at [529, 213] on div "× Редагування доставки Спосіб доставки Нова Пошта (платна) Платник Отримувач Ві…" at bounding box center [346, 166] width 693 height 333
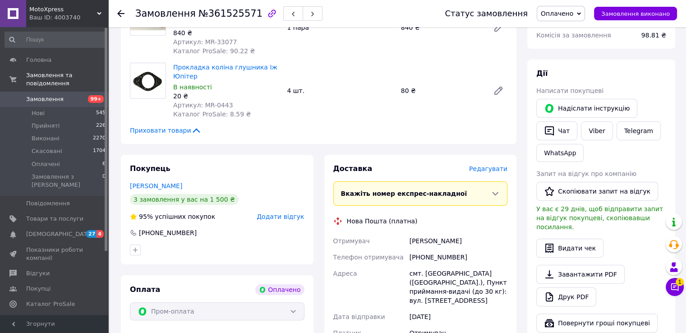
scroll to position [316, 0]
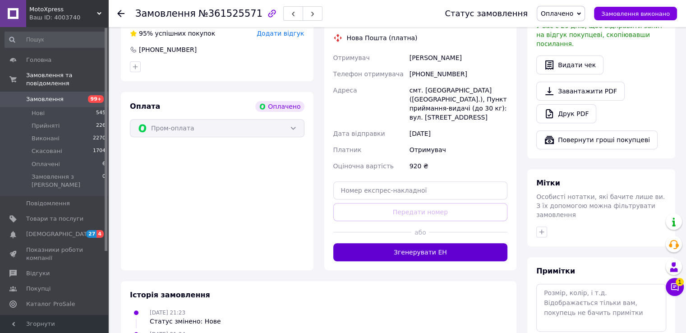
click at [442, 253] on button "Згенерувати ЕН" at bounding box center [420, 252] width 175 height 18
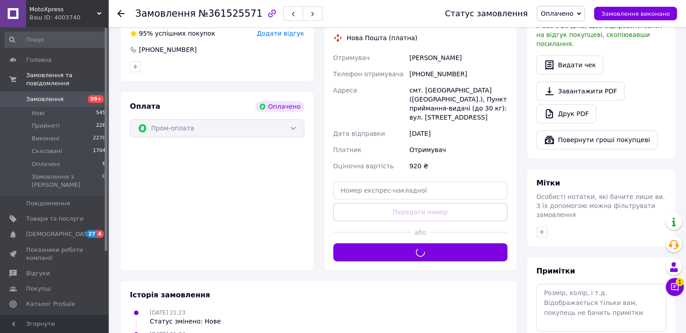
click at [574, 12] on span "Оплачено" at bounding box center [557, 13] width 32 height 7
click at [579, 27] on li "Прийнято" at bounding box center [560, 32] width 47 height 14
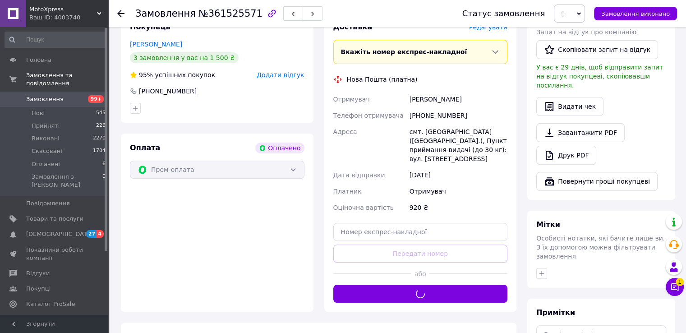
scroll to position [226, 0]
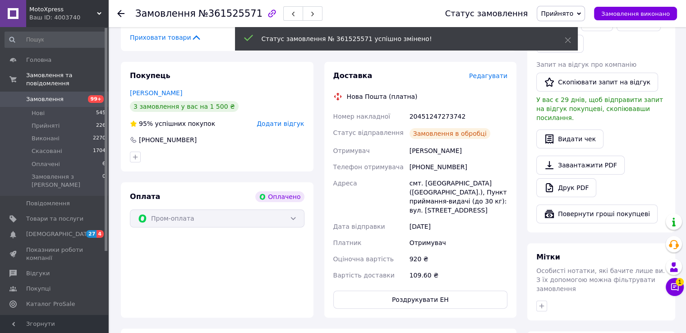
click at [437, 111] on div "20451247273742" at bounding box center [459, 116] width 102 height 16
copy div "20451247273742"
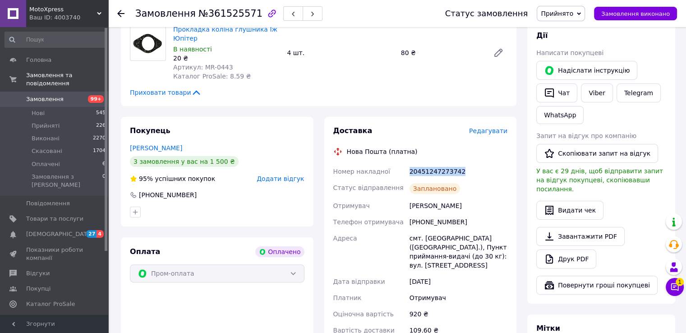
scroll to position [0, 0]
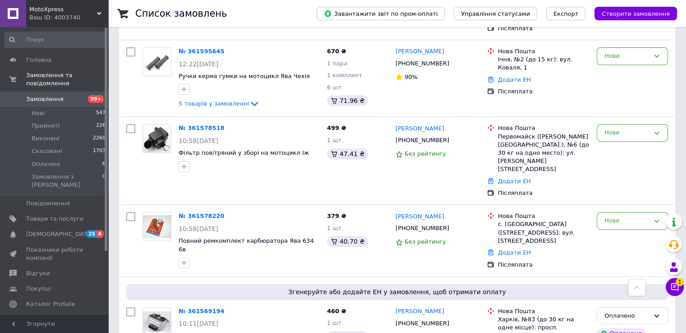
scroll to position [361, 0]
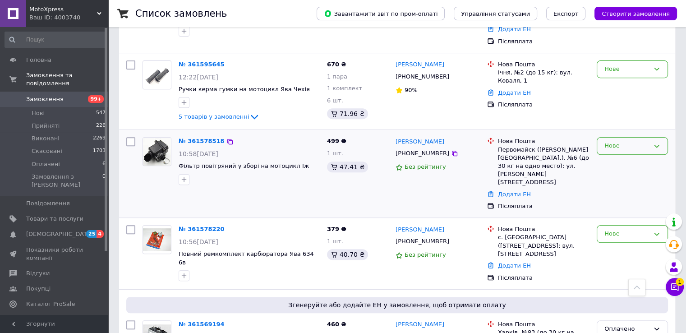
click at [640, 141] on div "Нове" at bounding box center [627, 145] width 45 height 9
click at [620, 190] on li "Скасовано" at bounding box center [632, 198] width 70 height 17
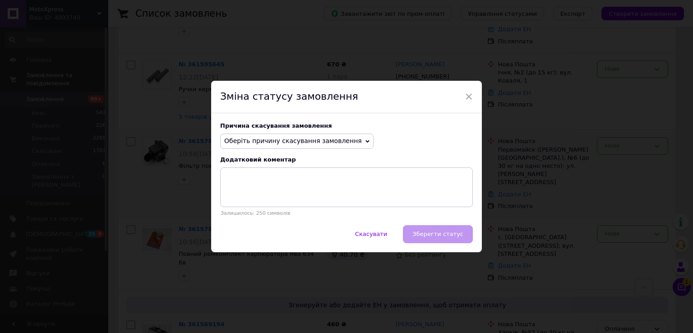
click at [306, 145] on span "Оберіть причину скасування замовлення" at bounding box center [296, 141] width 153 height 15
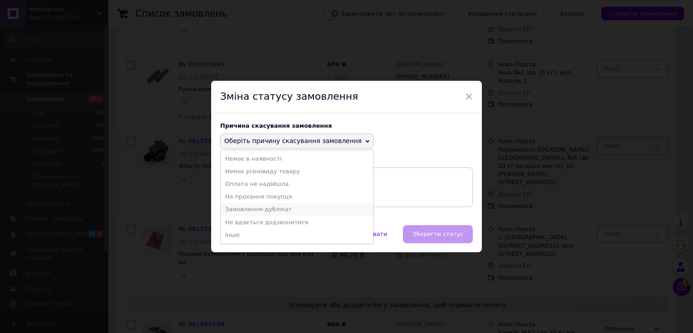
drag, startPoint x: 255, startPoint y: 207, endPoint x: 286, endPoint y: 216, distance: 32.9
click at [255, 207] on li "Замовлення-дублікат" at bounding box center [297, 209] width 153 height 13
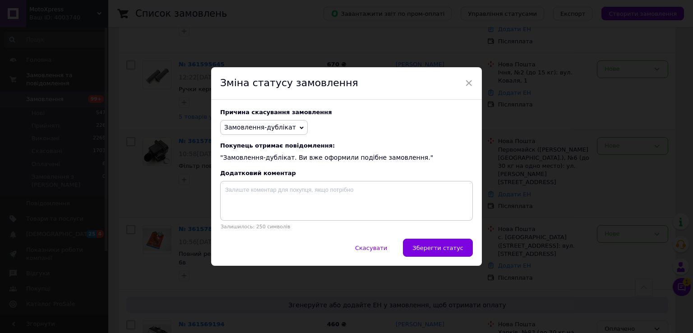
drag, startPoint x: 435, startPoint y: 251, endPoint x: 433, endPoint y: 256, distance: 5.0
click at [434, 251] on span "Зберегти статус" at bounding box center [437, 248] width 51 height 7
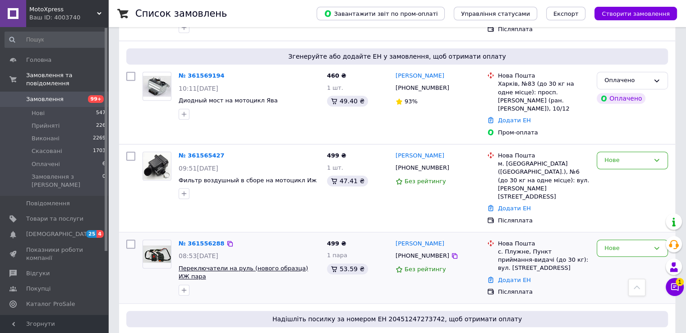
scroll to position [632, 0]
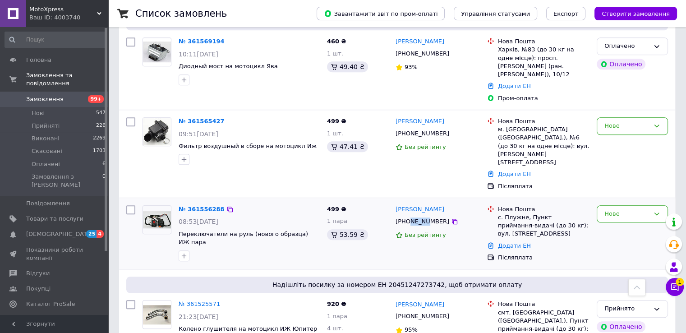
drag, startPoint x: 409, startPoint y: 171, endPoint x: 425, endPoint y: 176, distance: 16.6
click at [425, 216] on div "+380680925025" at bounding box center [422, 222] width 57 height 12
click at [430, 216] on div "+380680925025" at bounding box center [422, 222] width 57 height 12
click at [197, 206] on link "№ 361556288" at bounding box center [202, 209] width 46 height 7
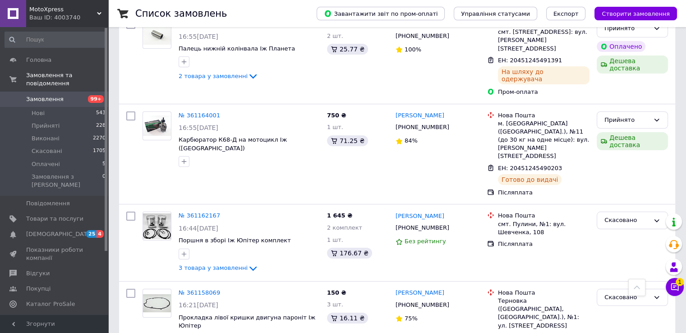
scroll to position [3384, 0]
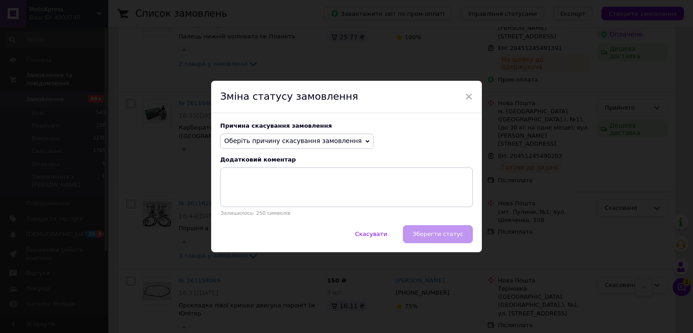
click at [309, 141] on span "Оберіть причину скасування замовлення" at bounding box center [293, 140] width 138 height 7
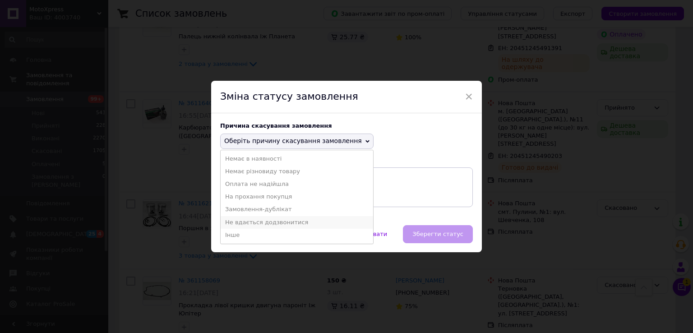
click at [258, 225] on li "Не вдається додзвонитися" at bounding box center [297, 222] width 153 height 13
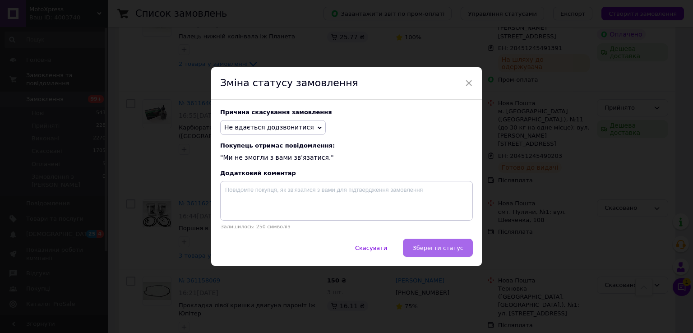
click at [440, 248] on span "Зберегти статус" at bounding box center [437, 248] width 51 height 7
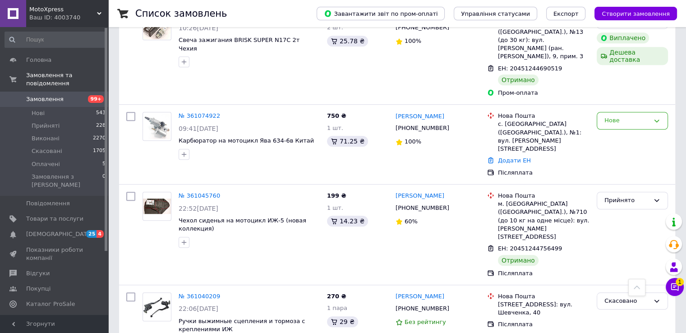
scroll to position [4078, 0]
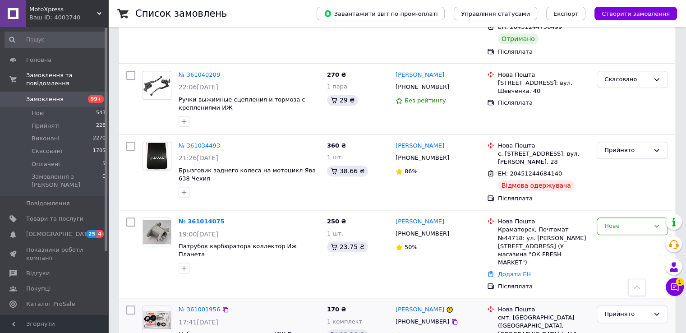
scroll to position [4348, 0]
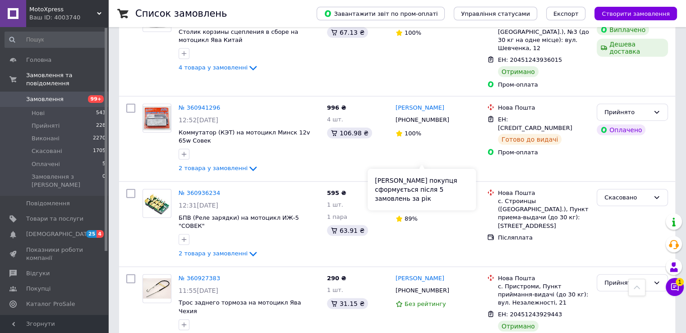
scroll to position [5883, 0]
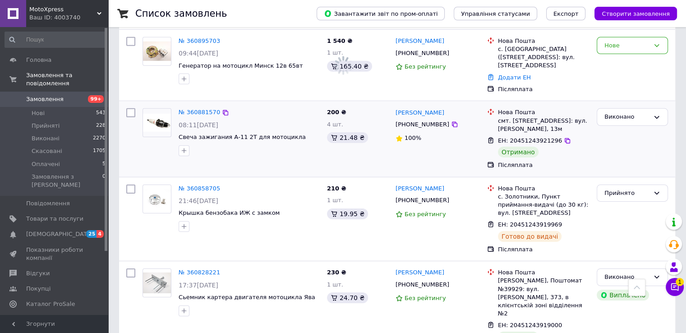
scroll to position [6379, 0]
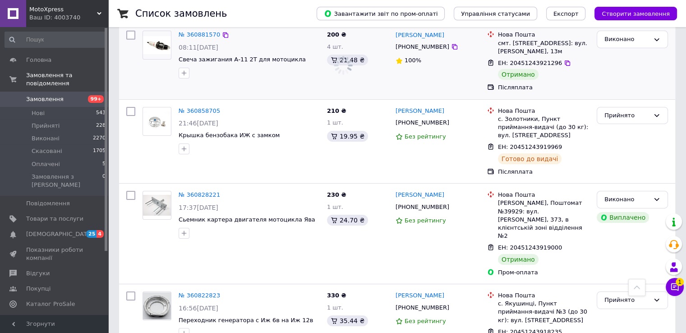
copy div "380964935233"
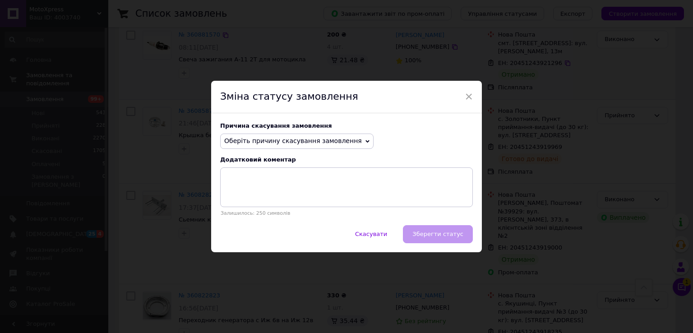
click at [282, 139] on span "Оберіть причину скасування замовлення" at bounding box center [293, 140] width 138 height 7
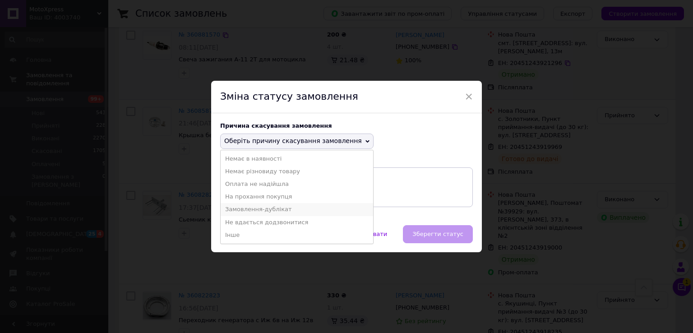
click at [255, 207] on li "Замовлення-дублікат" at bounding box center [297, 209] width 153 height 13
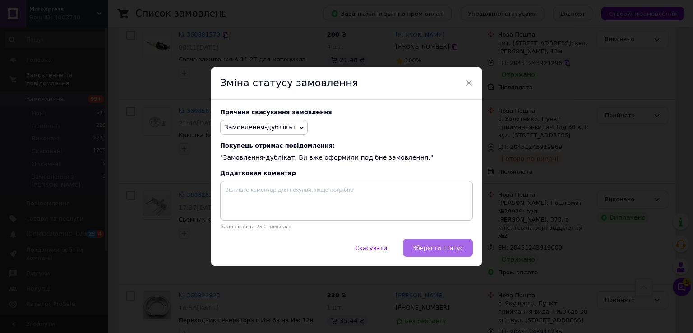
click at [442, 249] on span "Зберегти статус" at bounding box center [437, 248] width 51 height 7
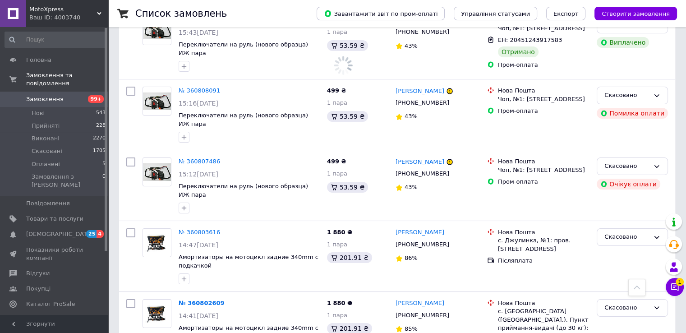
scroll to position [6740, 0]
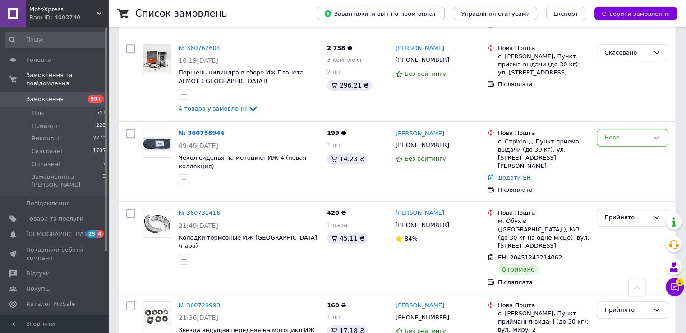
scroll to position [7461, 0]
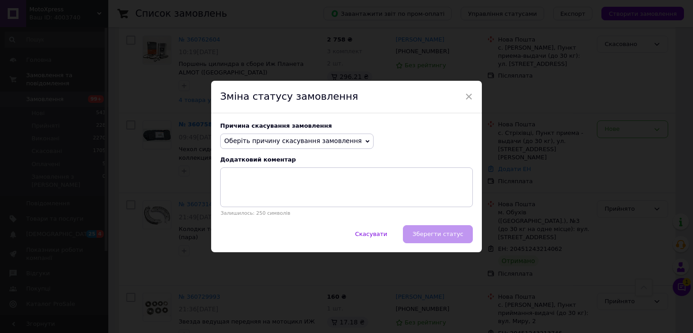
click at [310, 137] on span "Оберіть причину скасування замовлення" at bounding box center [293, 140] width 138 height 7
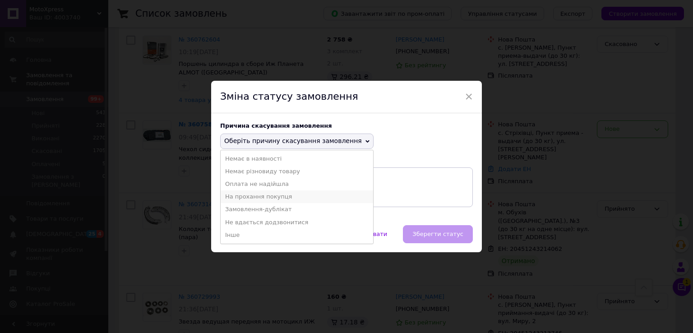
click at [257, 200] on li "На прохання покупця" at bounding box center [297, 196] width 153 height 13
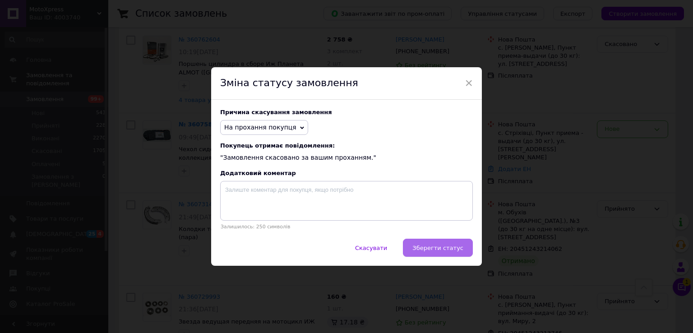
click at [440, 247] on span "Зберегти статус" at bounding box center [437, 248] width 51 height 7
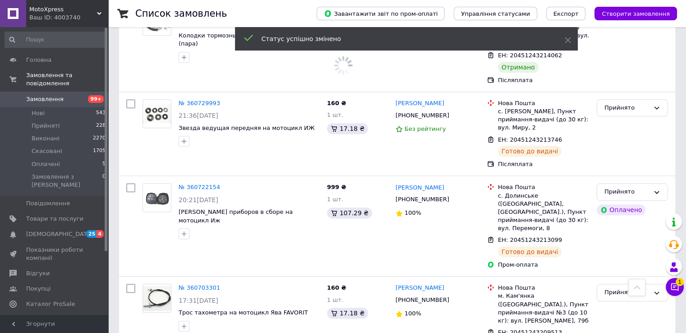
scroll to position [7657, 0]
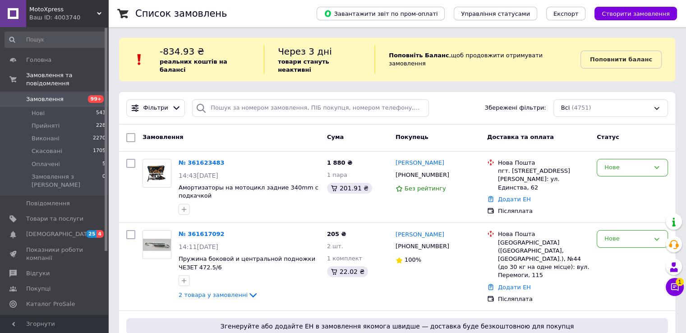
click at [66, 36] on input at bounding box center [56, 40] width 102 height 16
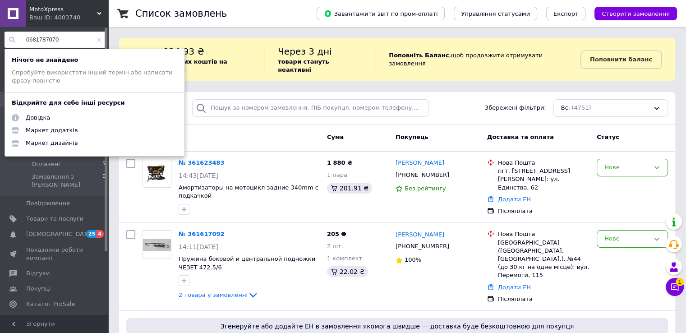
type input "0681787070"
click at [97, 38] on icon at bounding box center [99, 39] width 5 height 5
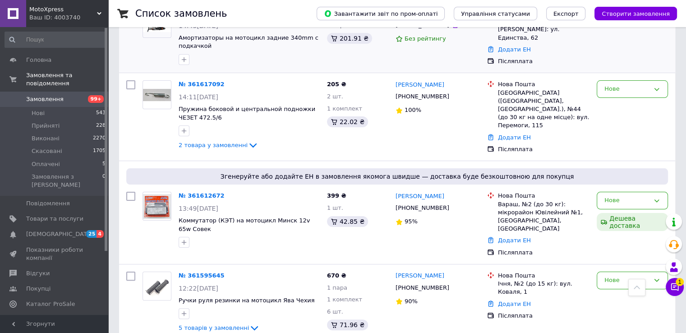
scroll to position [90, 0]
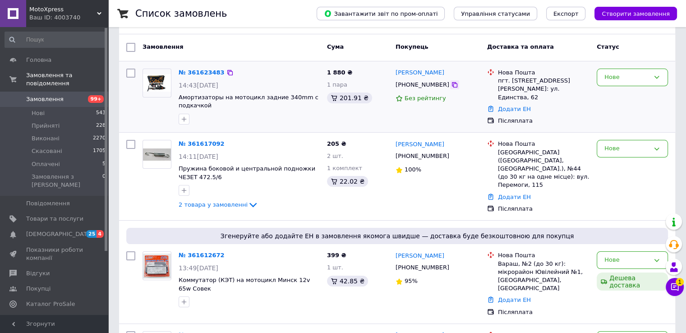
click at [451, 81] on icon at bounding box center [454, 84] width 7 height 7
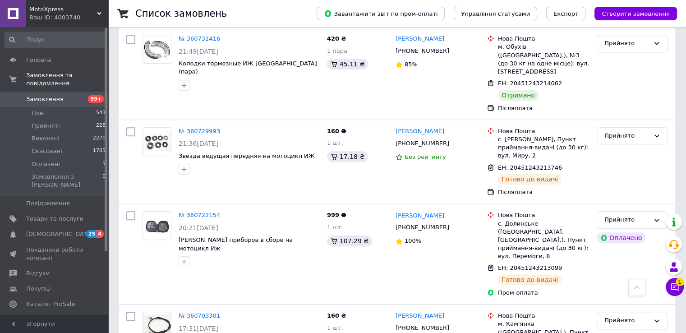
scroll to position [7657, 0]
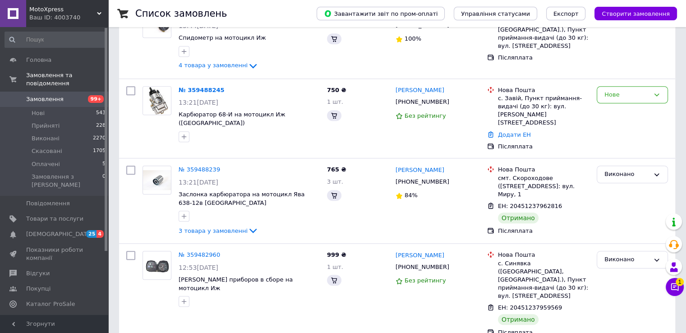
scroll to position [0, 0]
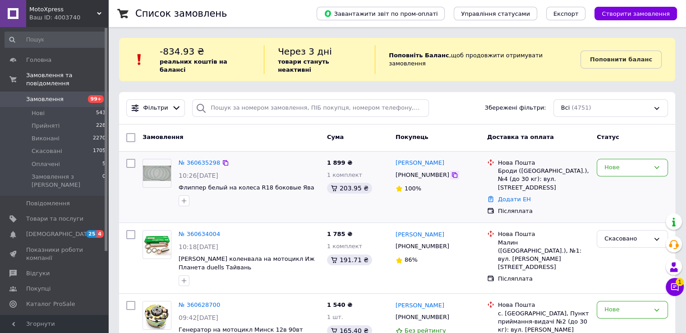
click at [451, 171] on icon at bounding box center [454, 174] width 7 height 7
click at [616, 155] on div "Нове" at bounding box center [632, 187] width 79 height 64
click at [616, 159] on div "Нове" at bounding box center [632, 168] width 71 height 18
click at [614, 211] on li "Скасовано" at bounding box center [632, 219] width 70 height 17
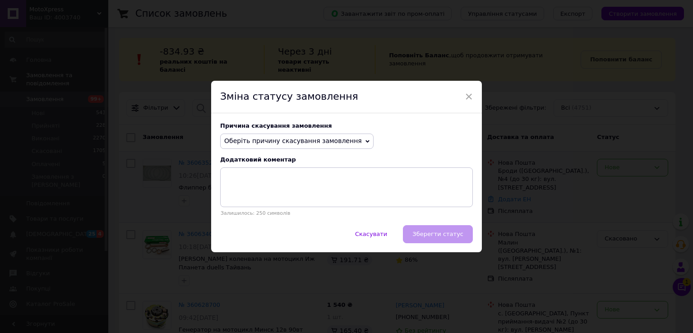
click at [329, 141] on span "Оберіть причину скасування замовлення" at bounding box center [293, 140] width 138 height 7
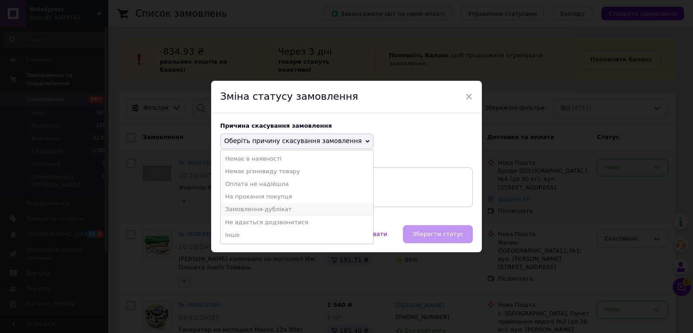
click at [265, 209] on li "Замовлення-дублікат" at bounding box center [297, 209] width 153 height 13
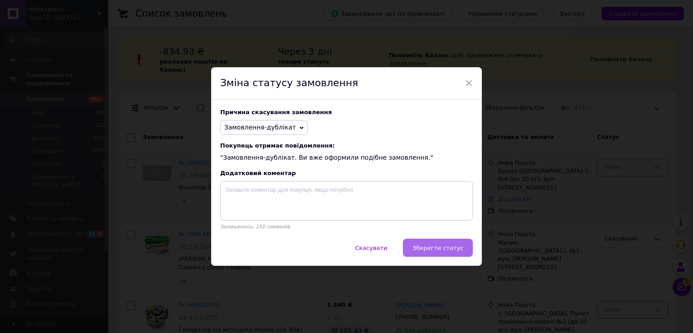
click at [433, 248] on span "Зберегти статус" at bounding box center [437, 248] width 51 height 7
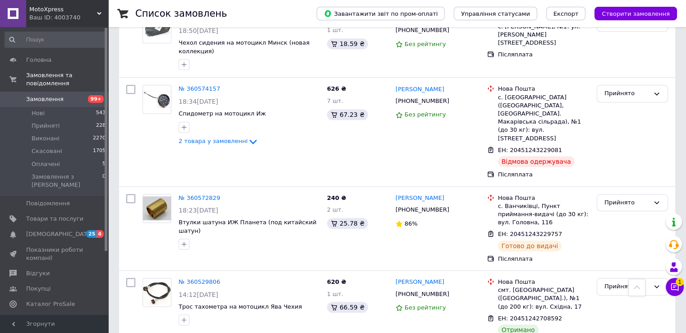
scroll to position [722, 0]
click at [619, 278] on div "Прийнято" at bounding box center [632, 287] width 71 height 18
click at [616, 297] on li "Виконано" at bounding box center [632, 305] width 70 height 17
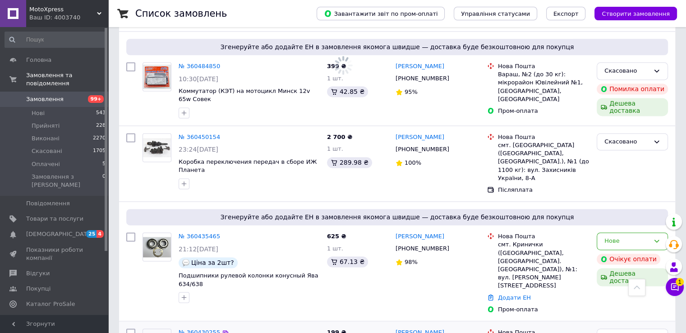
scroll to position [1264, 0]
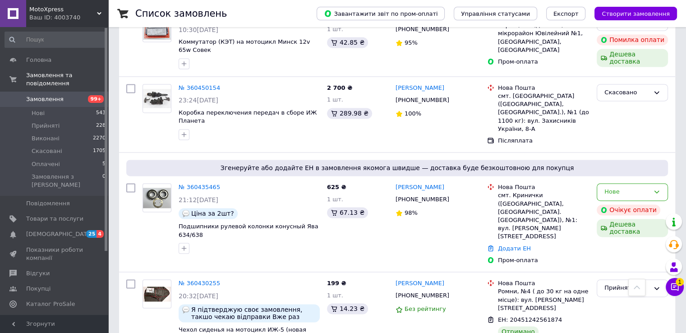
click at [675, 153] on div "Згенеруйте або додайте ЕН в замовлення якомога швидше — доставка буде безкоштов…" at bounding box center [397, 212] width 556 height 119
click at [452, 197] on icon at bounding box center [454, 199] width 5 height 5
click at [624, 187] on div "Нове" at bounding box center [627, 191] width 45 height 9
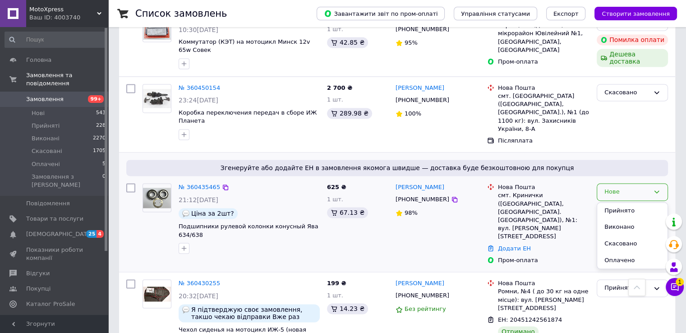
click at [616, 236] on li "Скасовано" at bounding box center [632, 244] width 70 height 17
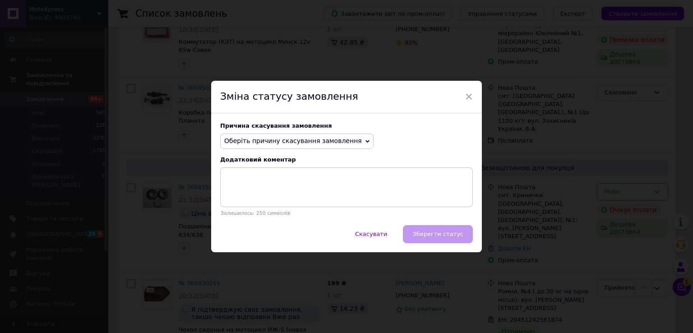
click at [289, 133] on div "Причина скасування замовлення Оберіть причину скасування замовлення Немає в ная…" at bounding box center [346, 169] width 271 height 112
click at [281, 143] on span "Оберіть причину скасування замовлення" at bounding box center [293, 140] width 138 height 7
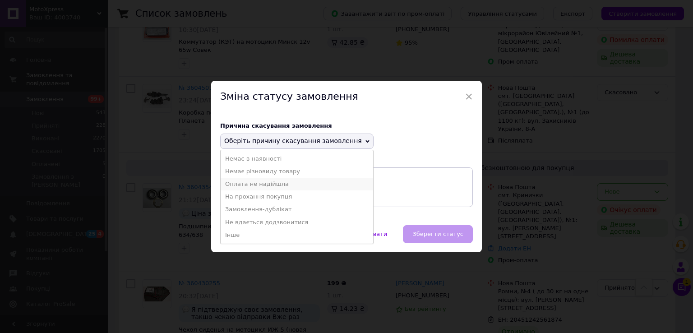
click at [264, 186] on li "Оплата не надійшла" at bounding box center [297, 184] width 153 height 13
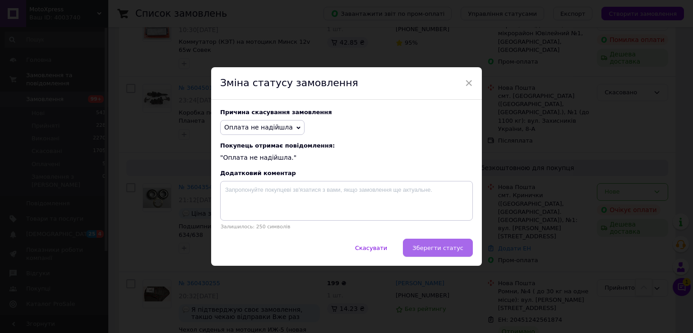
click at [449, 246] on span "Зберегти статус" at bounding box center [437, 248] width 51 height 7
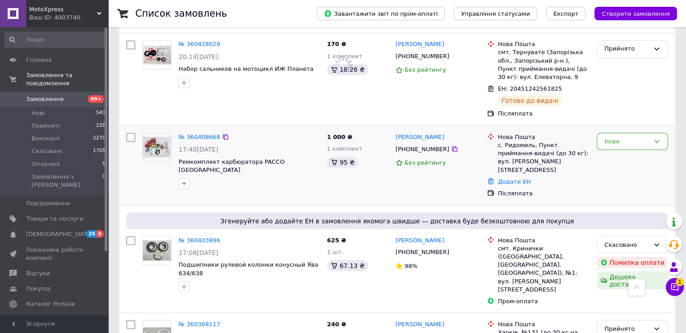
scroll to position [1670, 0]
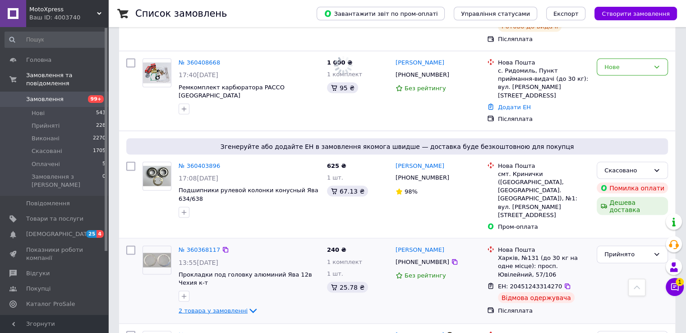
click at [231, 307] on span "2 товара у замовленні" at bounding box center [213, 310] width 69 height 7
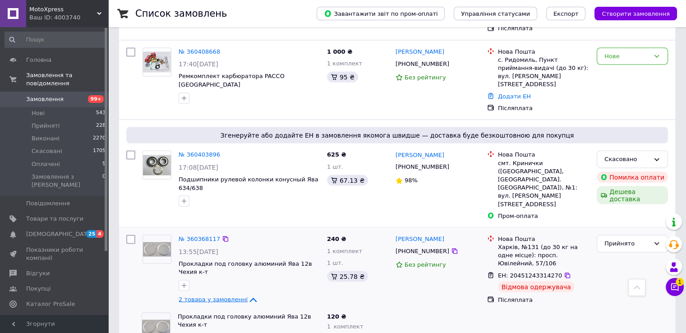
click at [231, 296] on span "2 товара у замовленні" at bounding box center [213, 299] width 69 height 7
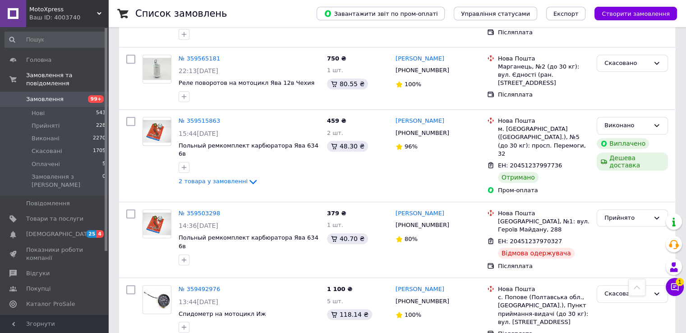
scroll to position [7431, 0]
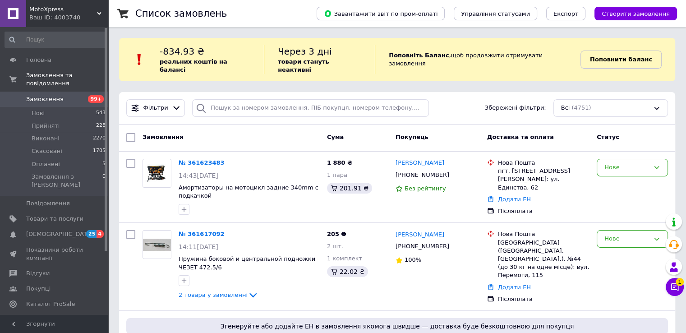
click at [606, 56] on b "Поповнити баланс" at bounding box center [621, 59] width 62 height 7
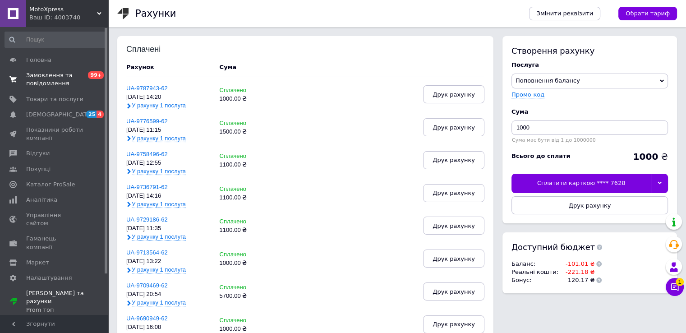
click at [27, 74] on span "Замовлення та повідомлення" at bounding box center [54, 79] width 57 height 16
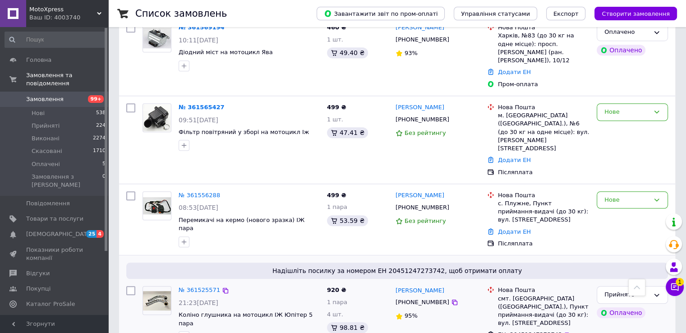
scroll to position [632, 0]
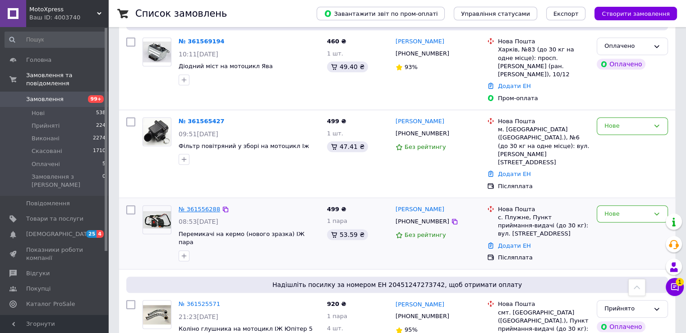
click at [206, 206] on link "№ 361556288" at bounding box center [200, 209] width 42 height 7
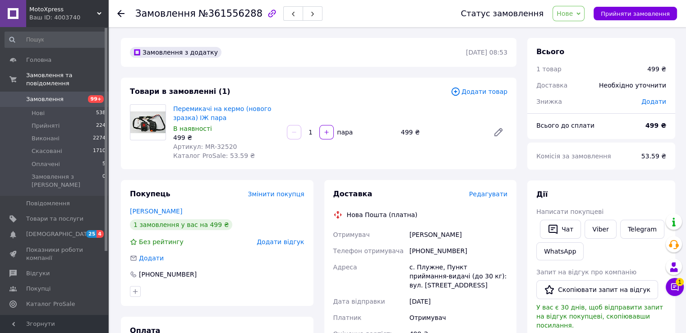
click at [120, 17] on icon at bounding box center [120, 13] width 7 height 7
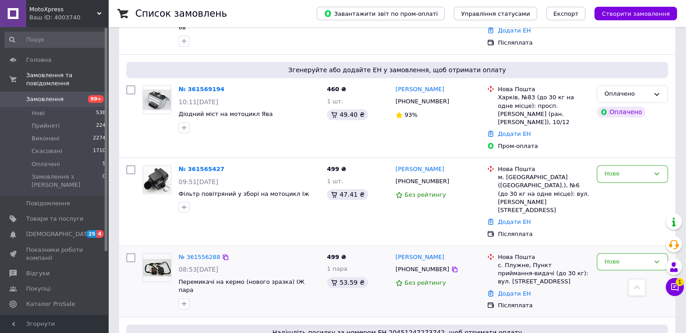
scroll to position [587, 0]
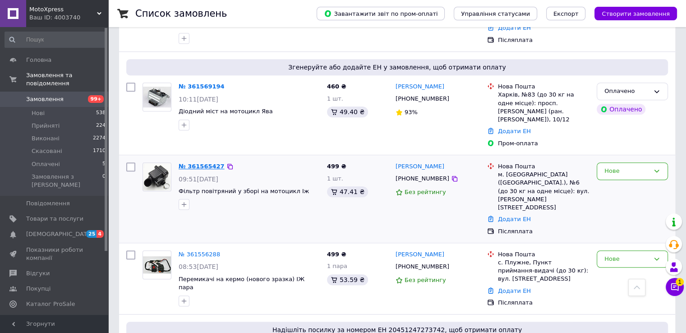
click at [196, 163] on link "№ 361565427" at bounding box center [202, 166] width 46 height 7
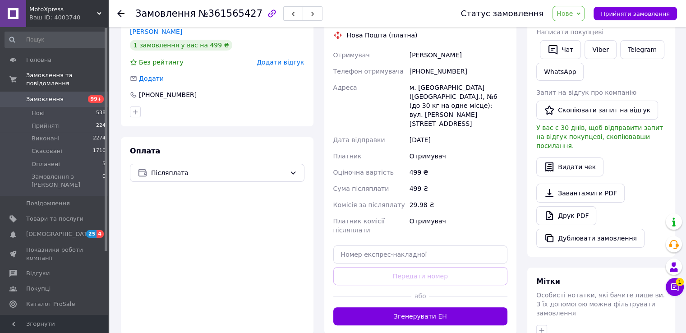
scroll to position [116, 0]
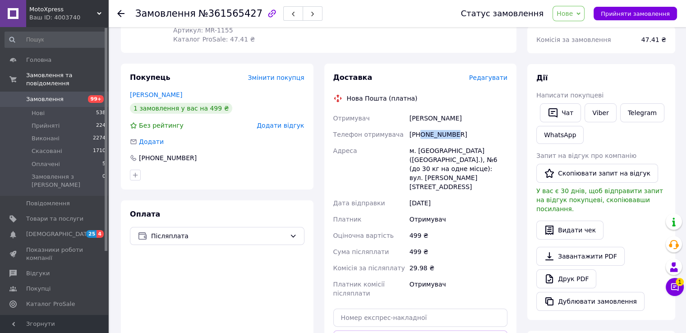
drag, startPoint x: 421, startPoint y: 136, endPoint x: 450, endPoint y: 139, distance: 29.6
click at [450, 139] on div "+380934772463" at bounding box center [459, 134] width 102 height 16
click at [445, 136] on div "+380934772463" at bounding box center [459, 134] width 102 height 16
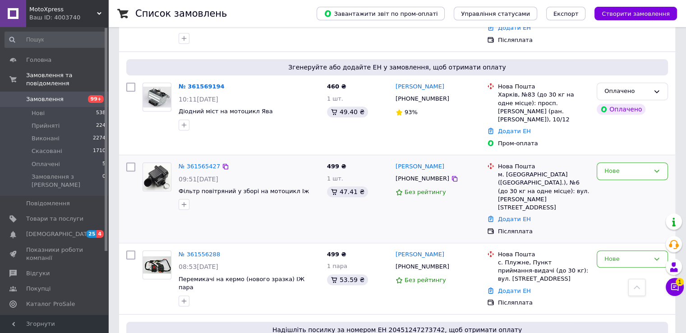
scroll to position [542, 0]
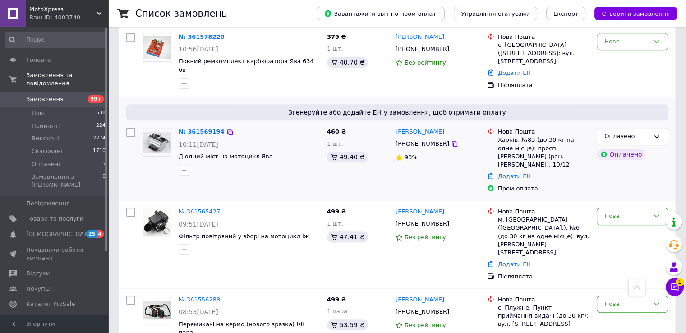
click at [164, 132] on img at bounding box center [157, 142] width 28 height 21
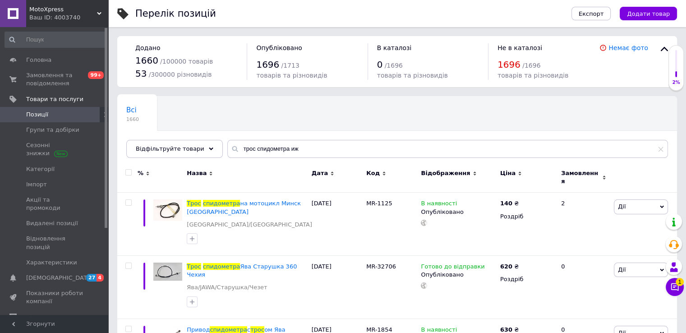
click at [220, 7] on div "Перелік позицій" at bounding box center [344, 13] width 418 height 27
click at [211, 2] on div "Перелік позицій" at bounding box center [344, 13] width 418 height 27
click at [240, 6] on div "Перелік позицій" at bounding box center [344, 13] width 418 height 27
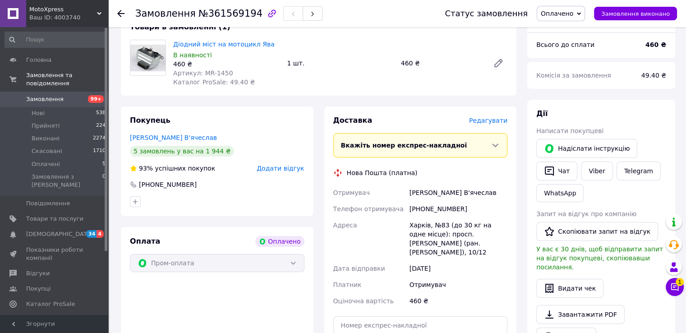
scroll to position [135, 0]
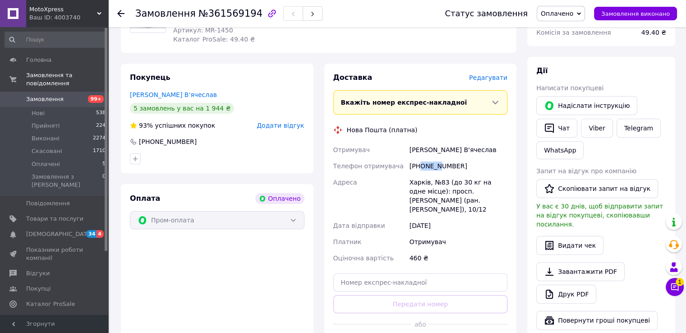
drag, startPoint x: 421, startPoint y: 168, endPoint x: 438, endPoint y: 171, distance: 16.5
click at [438, 171] on div "[PHONE_NUMBER]" at bounding box center [459, 166] width 102 height 16
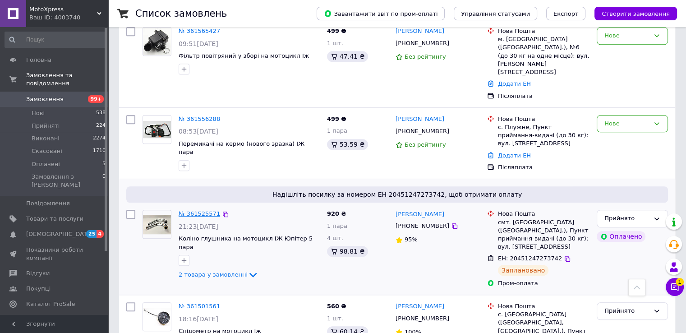
scroll to position [632, 0]
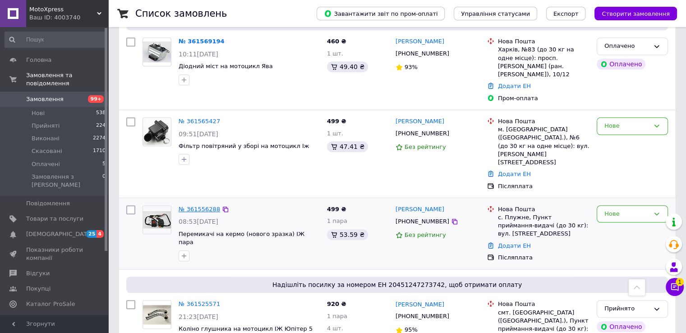
click at [191, 206] on link "№ 361556288" at bounding box center [200, 209] width 42 height 7
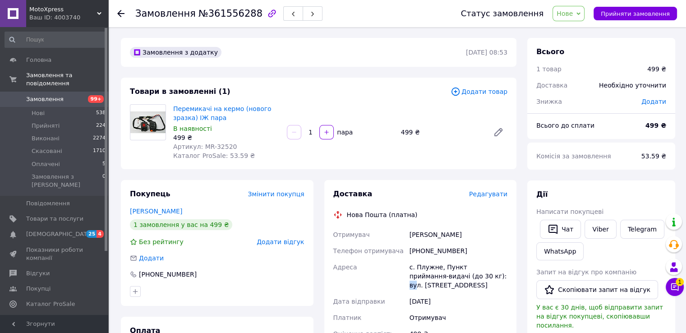
drag, startPoint x: 458, startPoint y: 278, endPoint x: 469, endPoint y: 278, distance: 11.7
click at [468, 278] on div "с. Плужне, Пункт приймання-видачі (до 30 кг): вул. [STREET_ADDRESS]" at bounding box center [459, 276] width 102 height 34
click at [477, 277] on div "с. Плужне, Пункт приймання-видачі (до 30 кг): вул. [STREET_ADDRESS]" at bounding box center [459, 276] width 102 height 34
click at [204, 148] on span "Артикул: MR-32520" at bounding box center [205, 146] width 64 height 7
drag, startPoint x: 204, startPoint y: 148, endPoint x: 218, endPoint y: 148, distance: 14.0
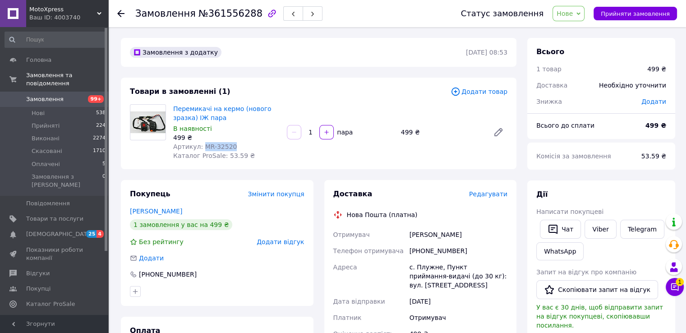
click at [218, 148] on span "Артикул: MR-32520" at bounding box center [205, 146] width 64 height 7
copy span "MR-32520"
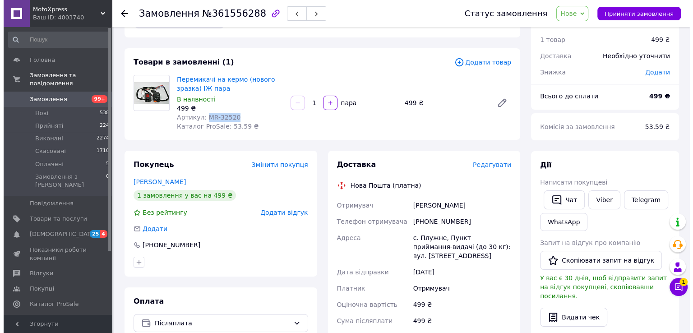
scroll to position [45, 0]
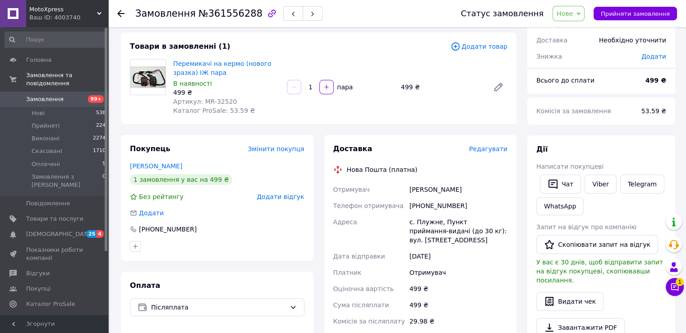
click at [491, 148] on span "Редагувати" at bounding box center [488, 148] width 38 height 7
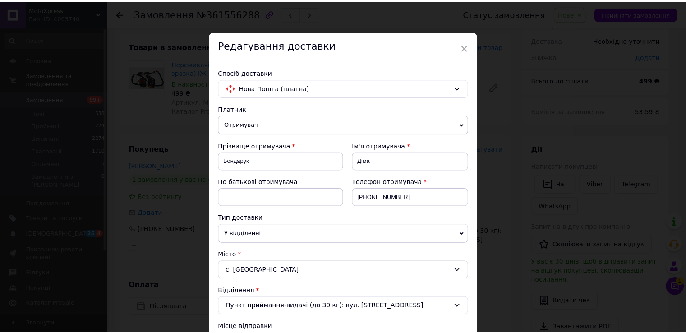
scroll to position [353, 0]
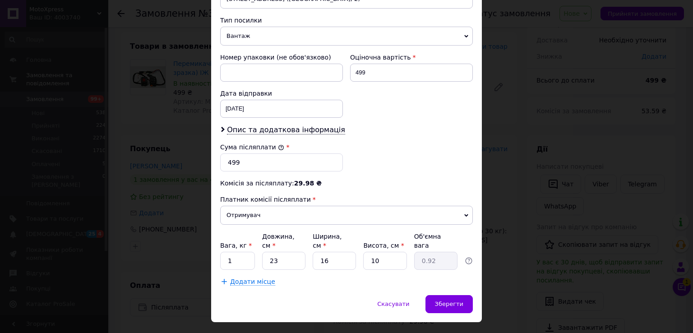
click at [536, 212] on div "× Редагування доставки Спосіб доставки Нова Пошта (платна) Платник Отримувач Ві…" at bounding box center [346, 166] width 693 height 333
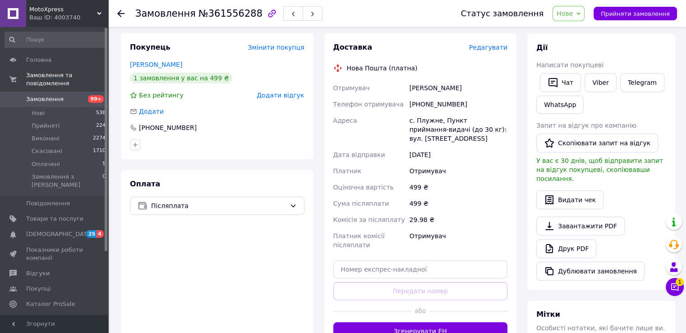
scroll to position [226, 0]
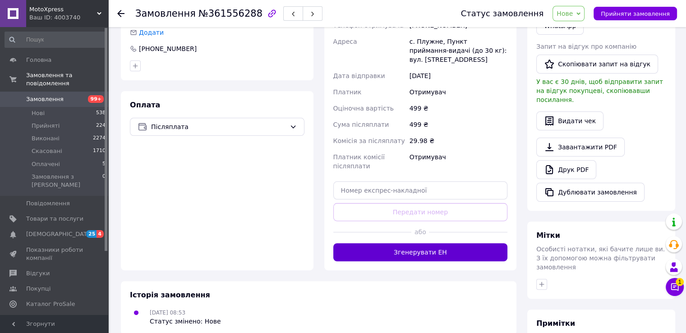
click at [434, 245] on button "Згенерувати ЕН" at bounding box center [420, 252] width 175 height 18
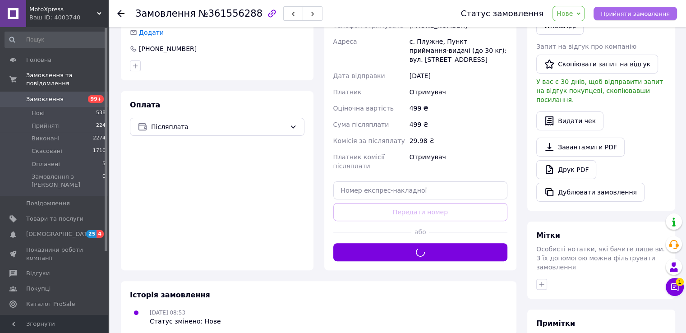
click at [626, 18] on button "Прийняти замовлення" at bounding box center [635, 14] width 83 height 14
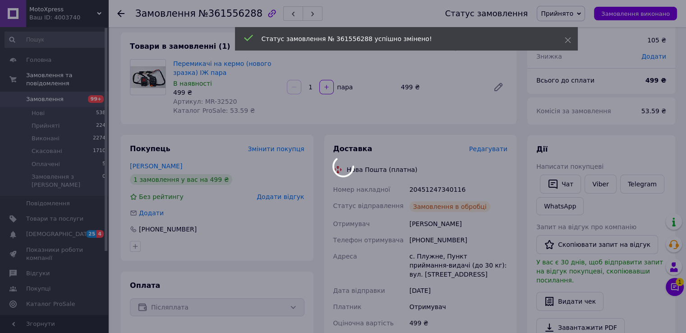
click at [429, 189] on div at bounding box center [343, 166] width 686 height 333
click at [429, 189] on div "20451247340116" at bounding box center [459, 189] width 102 height 16
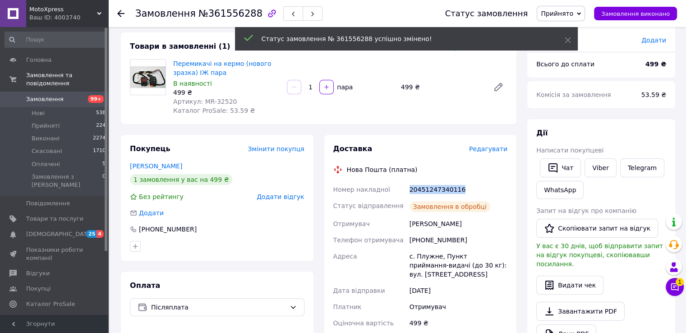
copy div "20451247340116"
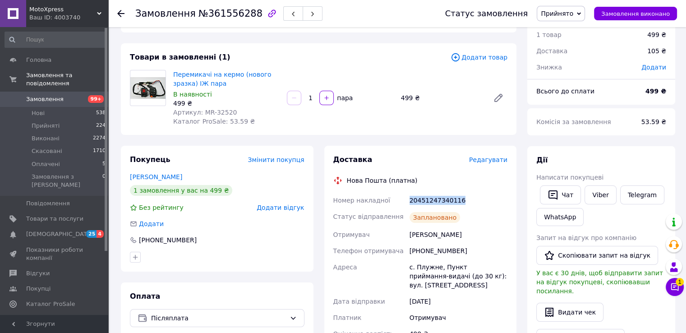
scroll to position [0, 0]
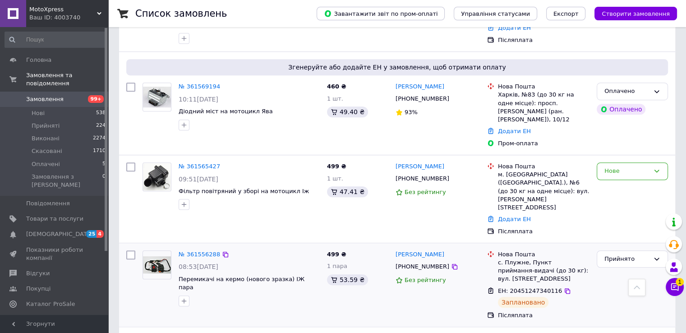
scroll to position [542, 0]
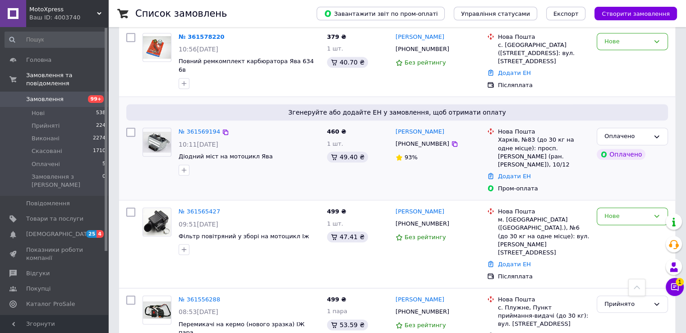
click at [153, 132] on img at bounding box center [157, 142] width 28 height 21
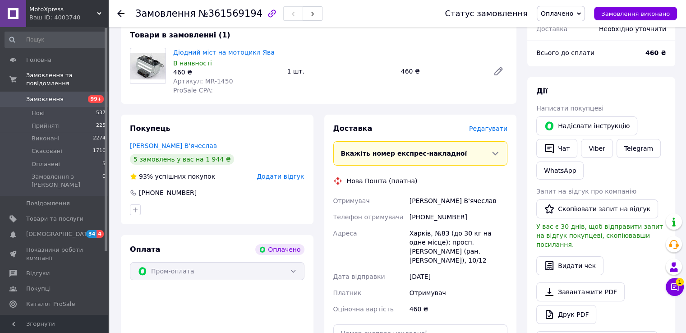
scroll to position [90, 0]
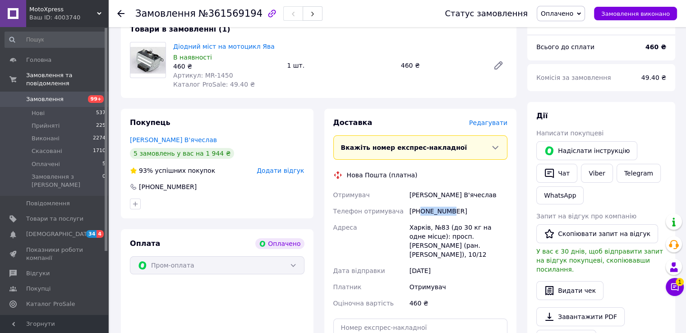
drag, startPoint x: 421, startPoint y: 213, endPoint x: 449, endPoint y: 216, distance: 28.6
click at [448, 215] on div "[PHONE_NUMBER]" at bounding box center [459, 211] width 102 height 16
click at [451, 214] on div "[PHONE_NUMBER]" at bounding box center [459, 211] width 102 height 16
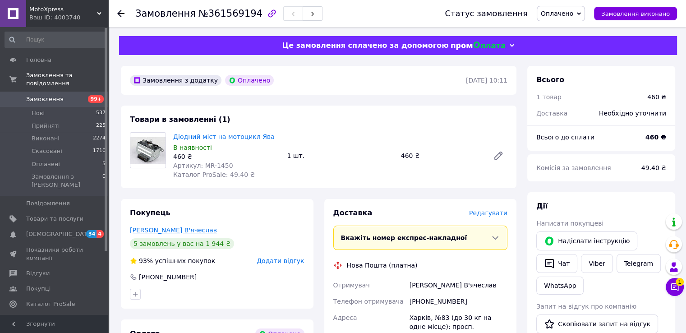
click at [171, 228] on link "[PERSON_NAME] В'ячеслав" at bounding box center [173, 230] width 87 height 7
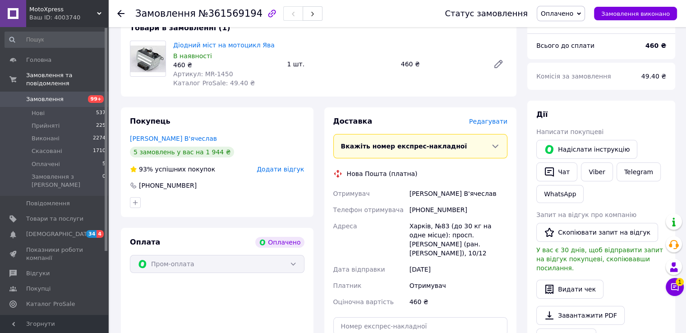
scroll to position [135, 0]
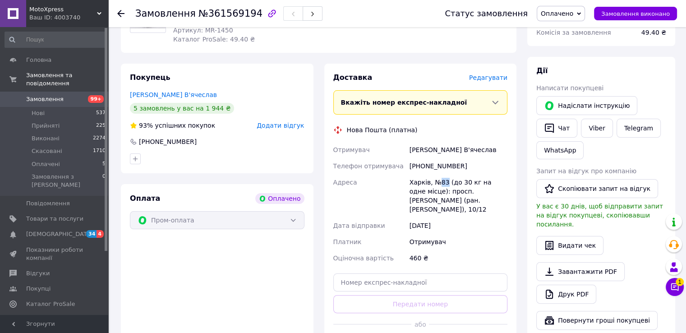
click at [444, 183] on div "Харків, №83 (до 30 кг на одне місце): просп. [PERSON_NAME] (ран. [PERSON_NAME])…" at bounding box center [459, 195] width 102 height 43
click at [449, 183] on div "Харків, №83 (до 30 кг на одне місце): просп. [PERSON_NAME] (ран. [PERSON_NAME])…" at bounding box center [459, 195] width 102 height 43
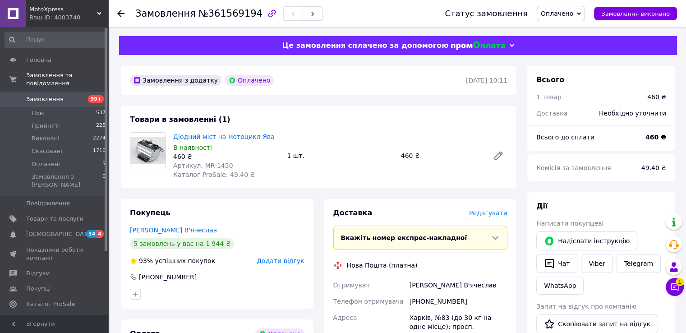
click at [204, 163] on span "Артикул: MR-1450" at bounding box center [203, 165] width 60 height 7
drag, startPoint x: 204, startPoint y: 163, endPoint x: 220, endPoint y: 162, distance: 16.3
click at [220, 162] on span "Артикул: MR-1450" at bounding box center [203, 165] width 60 height 7
copy span "MR-1450"
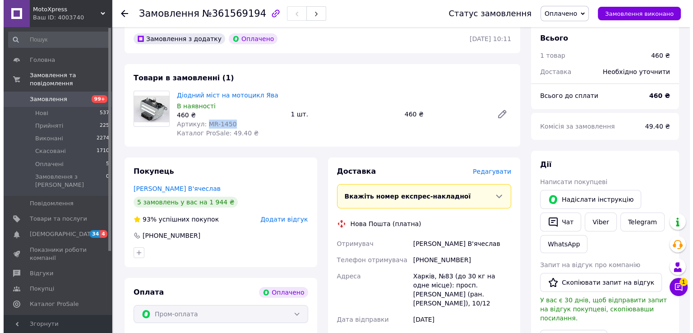
scroll to position [90, 0]
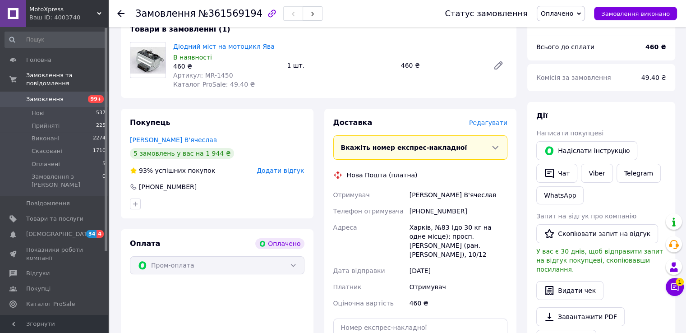
click at [484, 126] on span "Редагувати" at bounding box center [488, 122] width 38 height 7
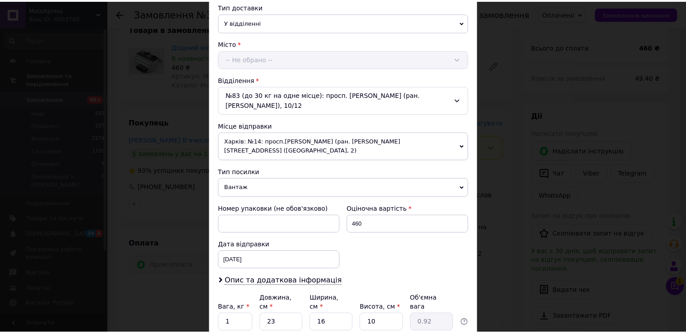
scroll to position [264, 0]
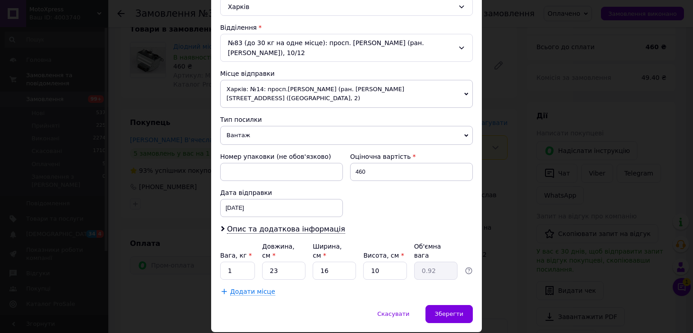
click at [549, 205] on div "× Редагування доставки Спосіб доставки Нова Пошта (платна) Платник Отримувач Ві…" at bounding box center [346, 166] width 693 height 333
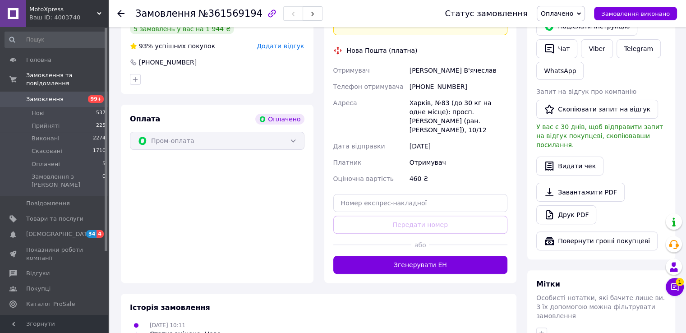
scroll to position [271, 0]
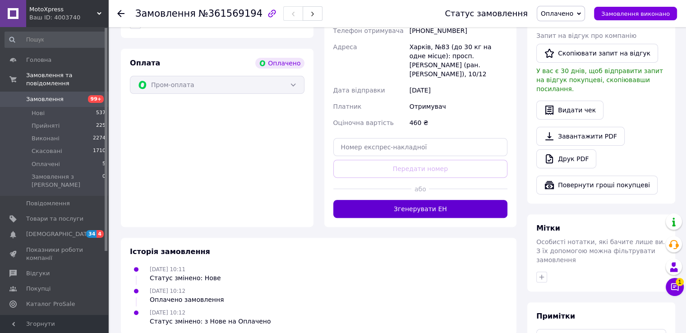
click at [430, 200] on button "Згенерувати ЕН" at bounding box center [420, 209] width 175 height 18
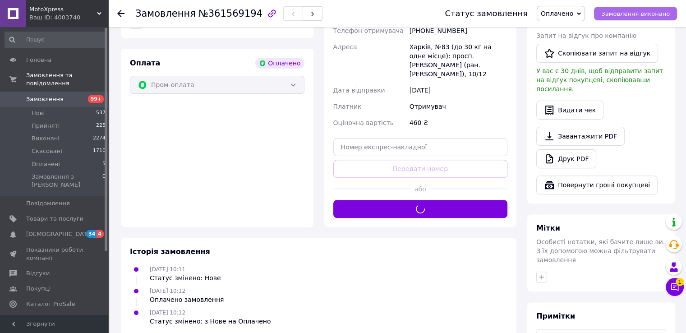
click at [640, 10] on span "Замовлення виконано" at bounding box center [636, 13] width 69 height 7
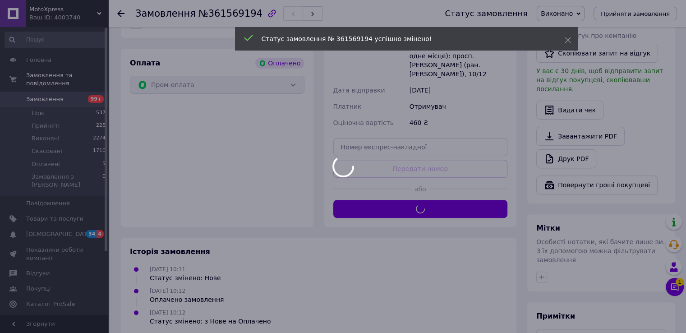
click at [581, 15] on div at bounding box center [343, 166] width 686 height 333
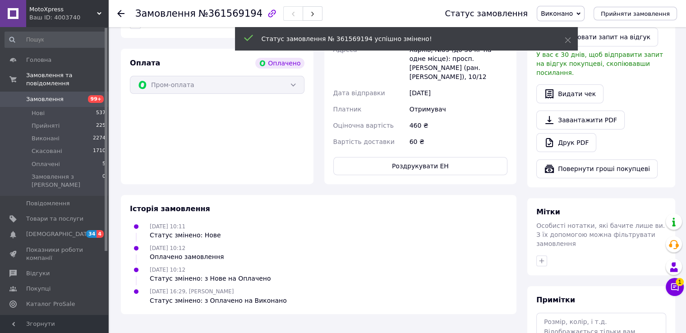
click at [584, 14] on span "Виконано" at bounding box center [561, 13] width 48 height 15
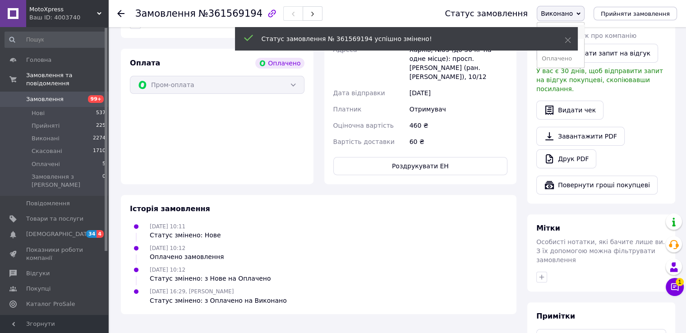
click at [582, 26] on li "Прийнято" at bounding box center [560, 32] width 47 height 14
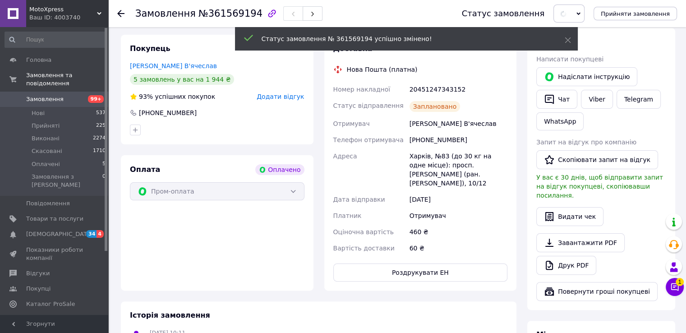
scroll to position [90, 0]
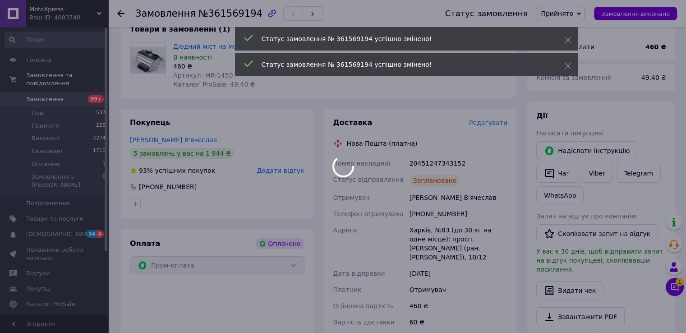
click at [422, 165] on div at bounding box center [343, 166] width 686 height 333
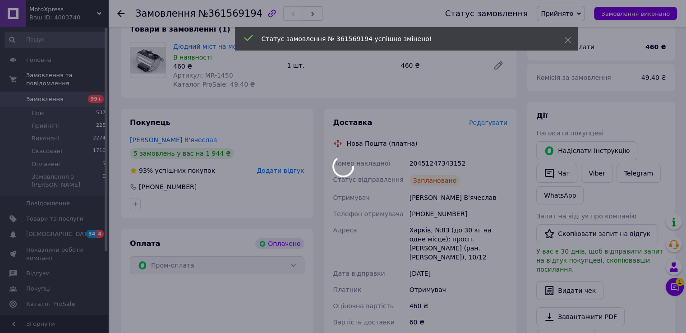
click at [422, 165] on div at bounding box center [343, 166] width 686 height 333
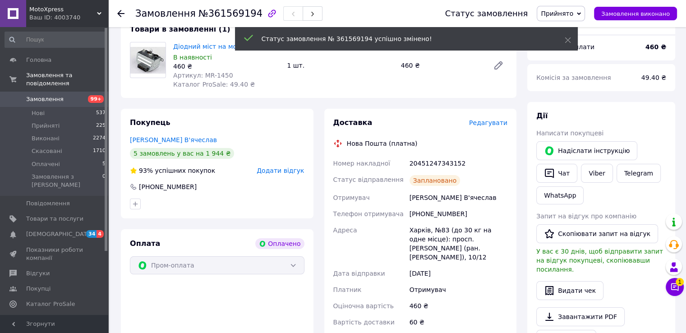
click at [430, 165] on div "20451247343152" at bounding box center [459, 163] width 102 height 16
copy div "20451247343152"
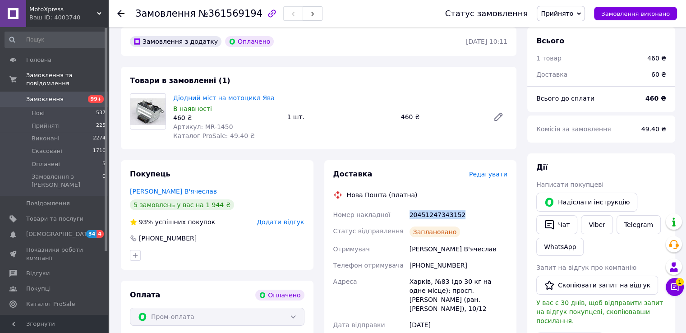
scroll to position [0, 0]
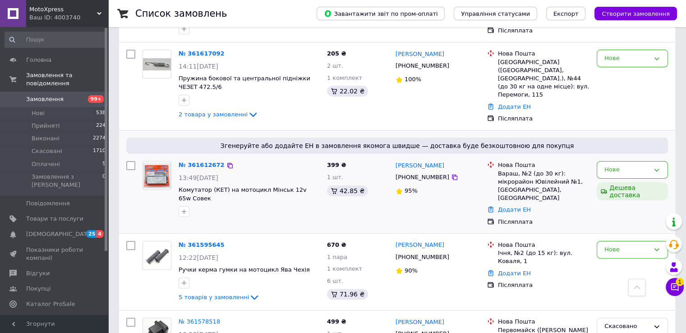
scroll to position [271, 0]
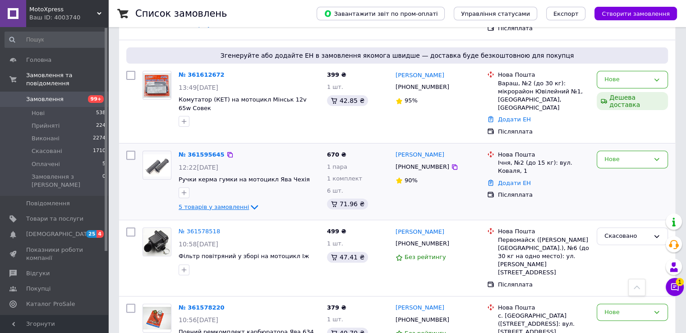
click at [211, 204] on span "5 товарів у замовленні" at bounding box center [214, 207] width 70 height 7
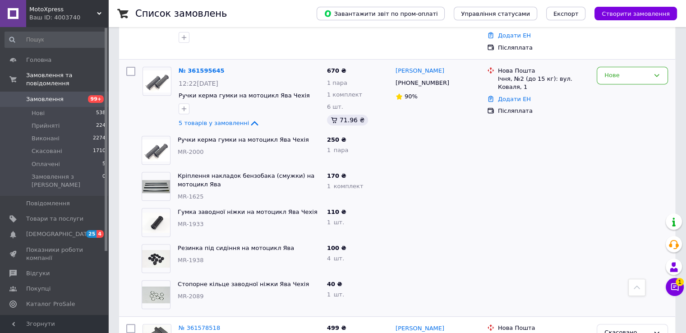
scroll to position [361, 0]
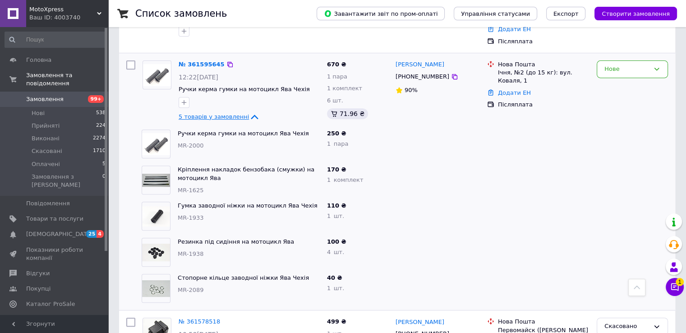
click at [212, 113] on span "5 товарів у замовленні" at bounding box center [214, 116] width 70 height 7
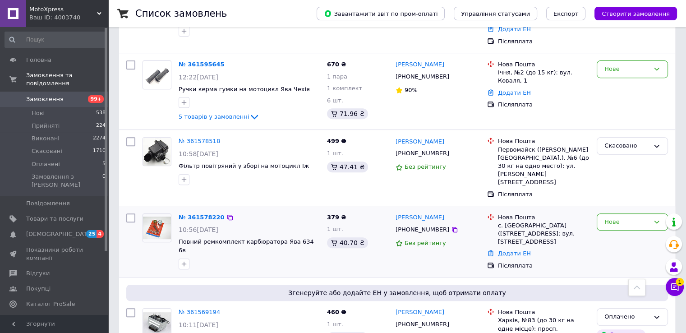
click at [159, 217] on img at bounding box center [157, 228] width 28 height 23
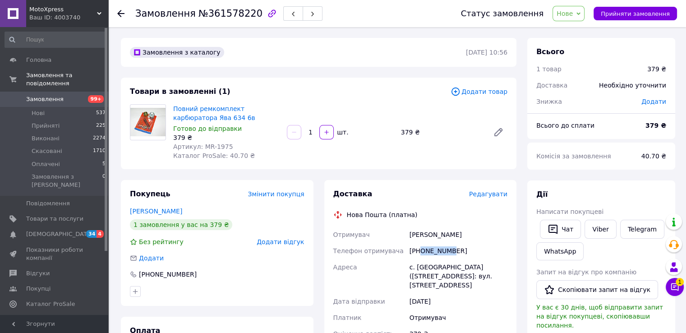
drag, startPoint x: 421, startPoint y: 253, endPoint x: 449, endPoint y: 255, distance: 28.6
click at [449, 255] on div "[PHONE_NUMBER]" at bounding box center [459, 251] width 102 height 16
click at [443, 251] on div "[PHONE_NUMBER]" at bounding box center [459, 251] width 102 height 16
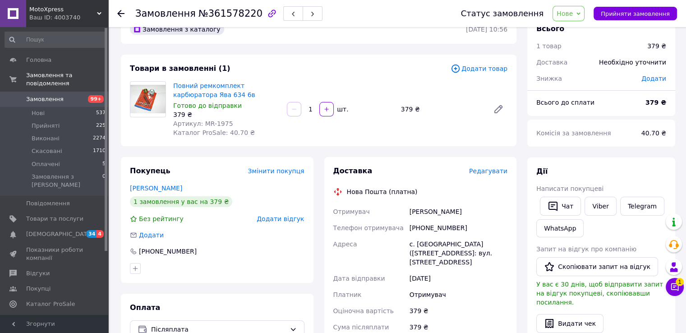
scroll to position [45, 0]
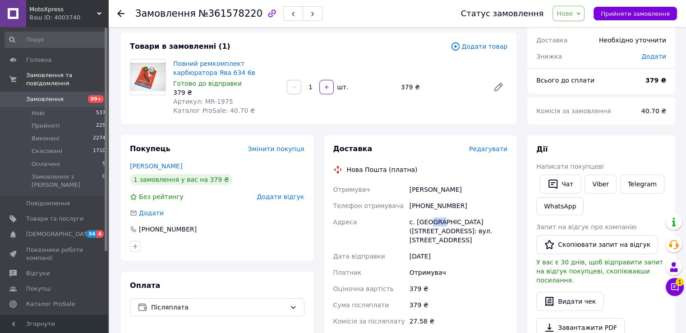
drag, startPoint x: 430, startPoint y: 222, endPoint x: 440, endPoint y: 221, distance: 10.1
click at [439, 221] on div "с. [GEOGRAPHIC_DATA] ([STREET_ADDRESS]: вул. [STREET_ADDRESS]" at bounding box center [459, 231] width 102 height 34
click at [458, 226] on div "с. [GEOGRAPHIC_DATA] ([STREET_ADDRESS]: вул. [STREET_ADDRESS]" at bounding box center [459, 231] width 102 height 34
click at [486, 148] on span "Редагувати" at bounding box center [488, 148] width 38 height 7
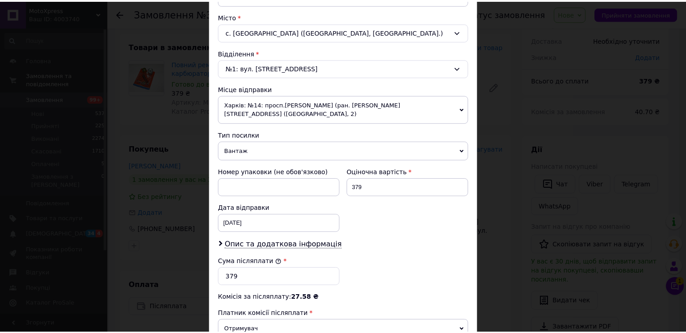
scroll to position [316, 0]
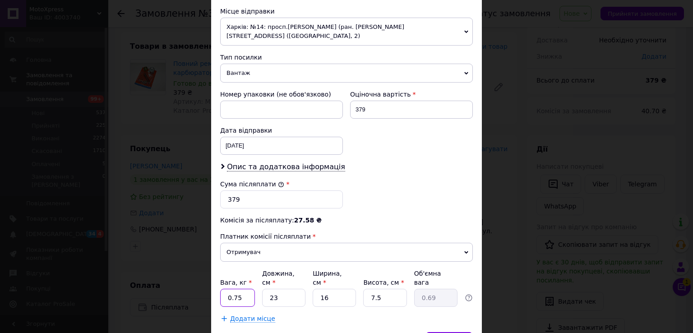
click at [239, 289] on input "0.75" at bounding box center [237, 298] width 35 height 18
click at [555, 206] on div "× Редагування доставки Спосіб доставки Нова Пошта (платна) Платник Отримувач Ві…" at bounding box center [346, 166] width 693 height 333
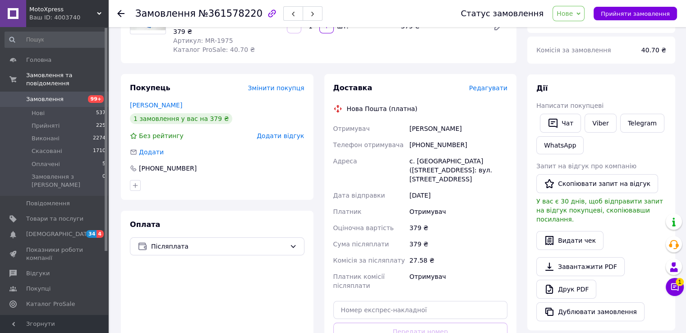
scroll to position [181, 0]
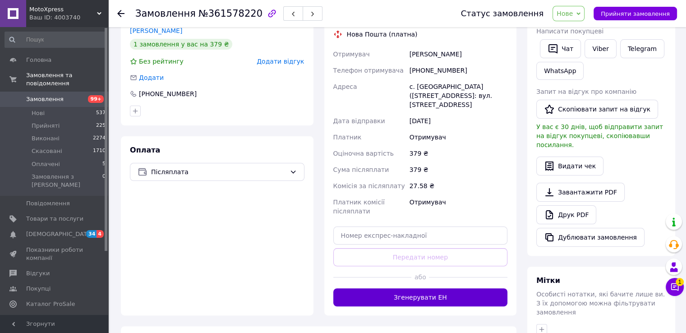
click at [423, 296] on button "Згенерувати ЕН" at bounding box center [420, 297] width 175 height 18
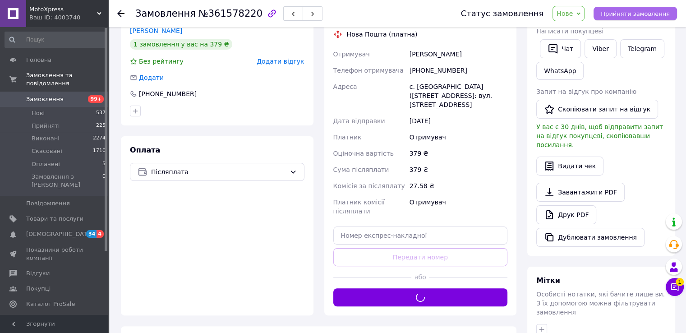
click at [616, 14] on span "Прийняти замовлення" at bounding box center [635, 13] width 69 height 7
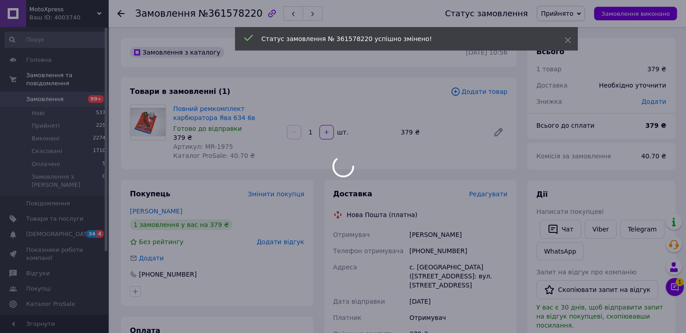
scroll to position [135, 0]
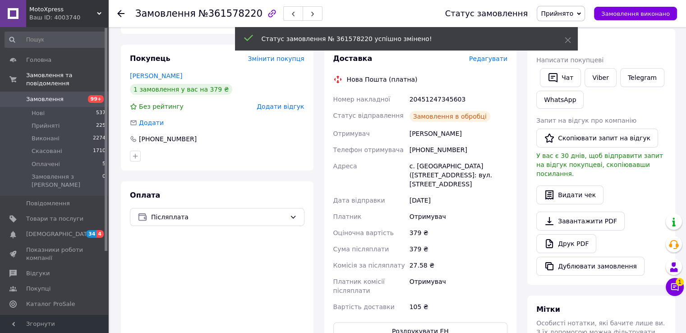
click at [426, 101] on div "20451247345603" at bounding box center [459, 99] width 102 height 16
copy div "20451247345603"
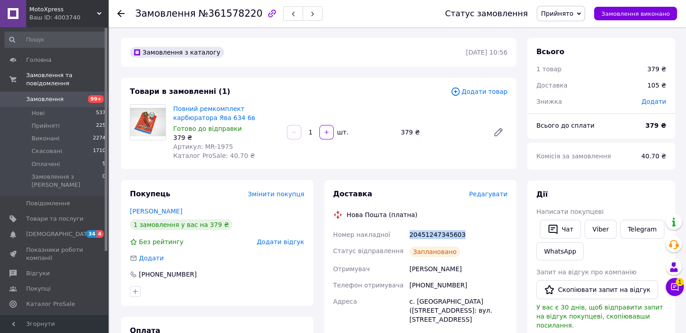
scroll to position [0, 0]
click at [206, 145] on span "Артикул: MR-1975" at bounding box center [203, 146] width 60 height 7
copy span "MR-1975"
drag, startPoint x: 206, startPoint y: 145, endPoint x: 212, endPoint y: 145, distance: 5.9
click span "Артикул: MR-1975"
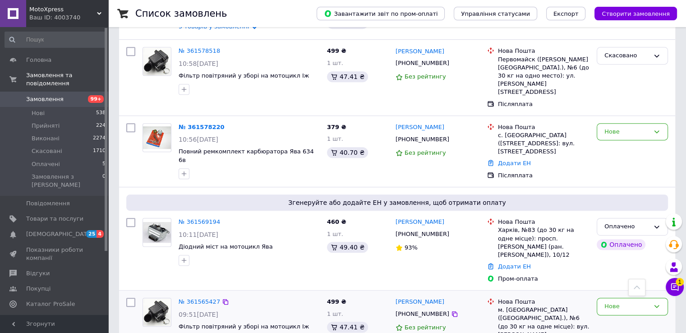
scroll to position [406, 0]
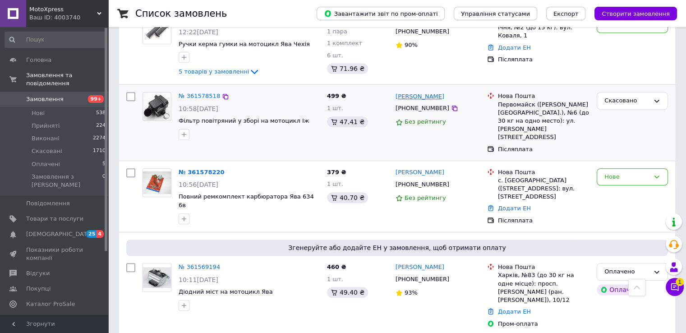
click at [418, 93] on link "[PERSON_NAME]" at bounding box center [420, 97] width 49 height 9
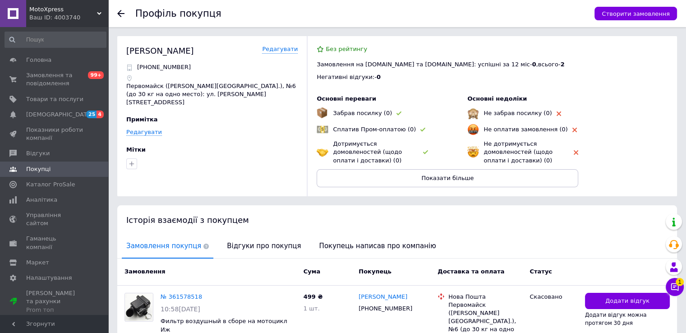
drag, startPoint x: 328, startPoint y: 117, endPoint x: 312, endPoint y: 110, distance: 17.6
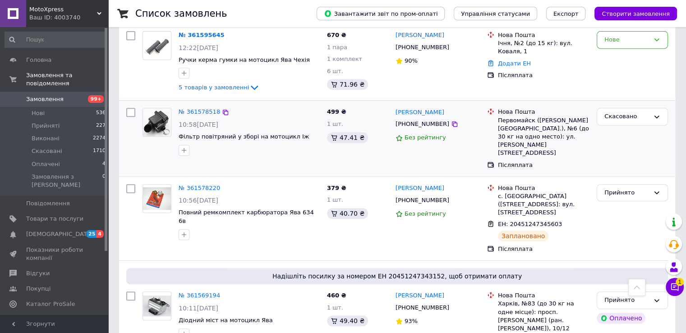
scroll to position [406, 0]
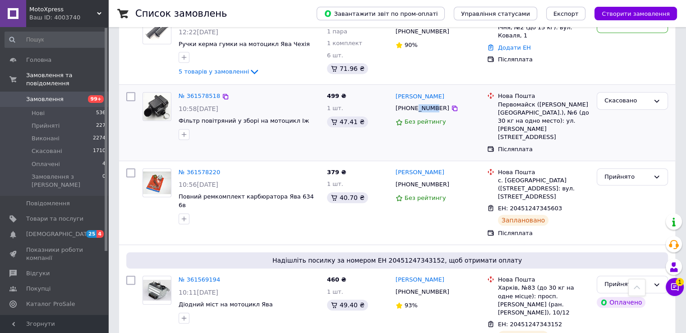
drag, startPoint x: 415, startPoint y: 89, endPoint x: 430, endPoint y: 92, distance: 15.7
click at [430, 102] on div "[PHONE_NUMBER]" at bounding box center [422, 108] width 57 height 12
click at [433, 102] on div "[PHONE_NUMBER]" at bounding box center [422, 108] width 57 height 12
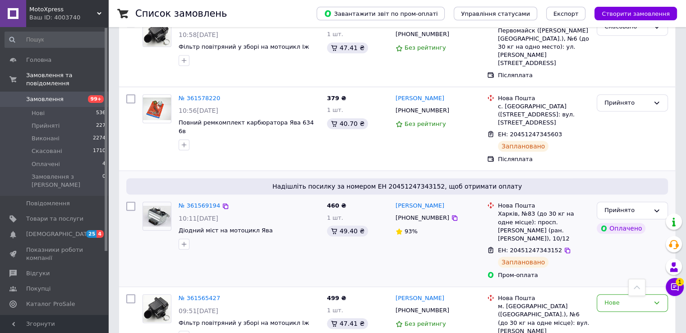
scroll to position [496, 0]
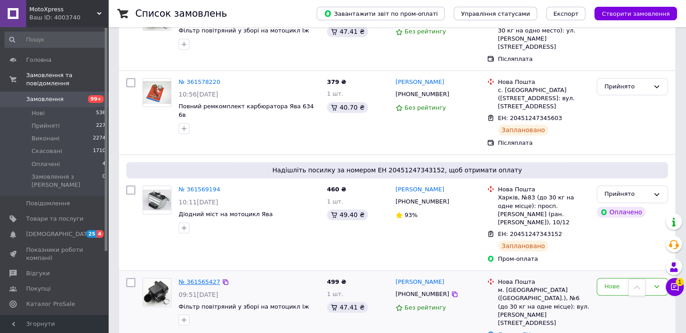
click at [202, 278] on link "№ 361565427" at bounding box center [200, 281] width 42 height 7
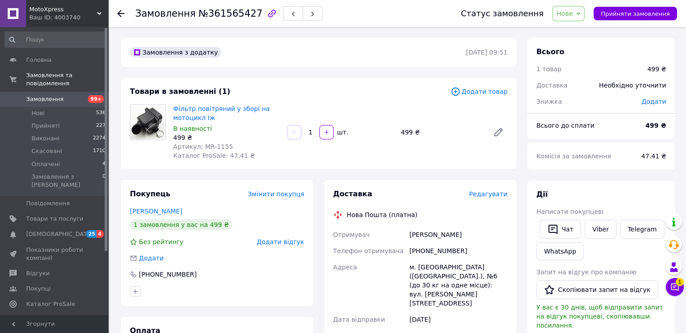
scroll to position [45, 0]
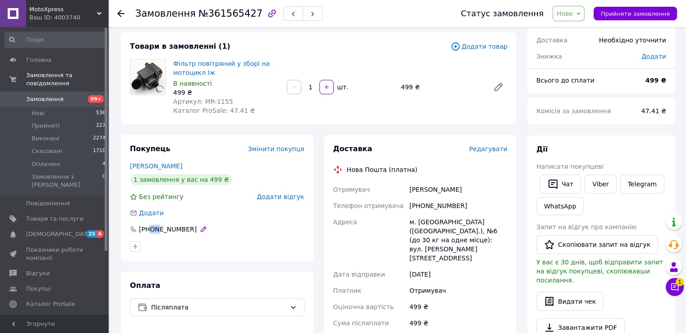
drag, startPoint x: 152, startPoint y: 231, endPoint x: 156, endPoint y: 229, distance: 5.0
click at [156, 229] on div "[PHONE_NUMBER]" at bounding box center [168, 229] width 60 height 9
click at [161, 230] on div "[PHONE_NUMBER]" at bounding box center [168, 229] width 60 height 9
drag, startPoint x: 152, startPoint y: 230, endPoint x: 159, endPoint y: 230, distance: 7.2
click at [159, 230] on div "[PHONE_NUMBER]" at bounding box center [168, 229] width 60 height 9
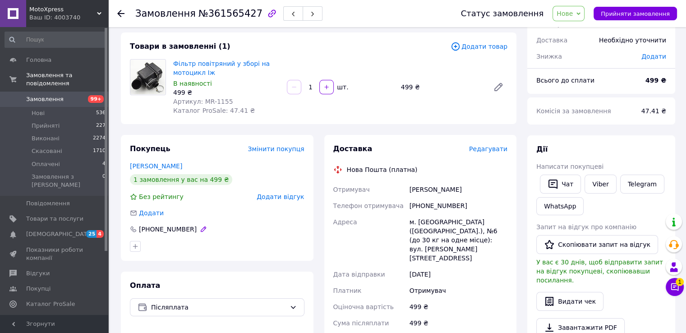
click at [163, 231] on div "[PHONE_NUMBER]" at bounding box center [168, 229] width 60 height 9
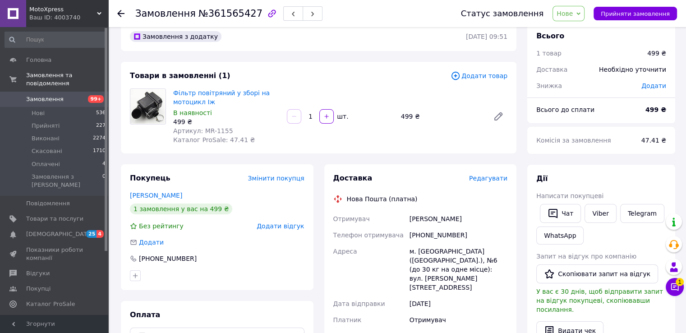
scroll to position [0, 0]
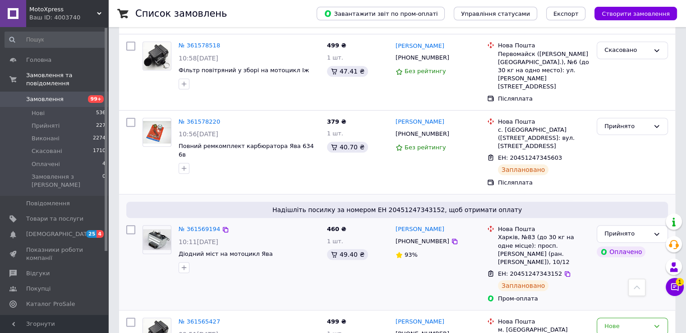
scroll to position [496, 0]
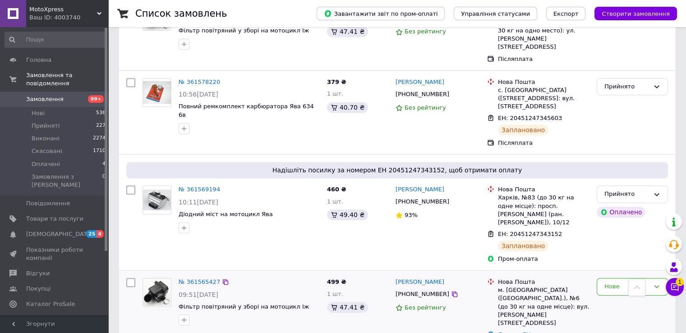
click at [151, 279] on img at bounding box center [157, 293] width 28 height 28
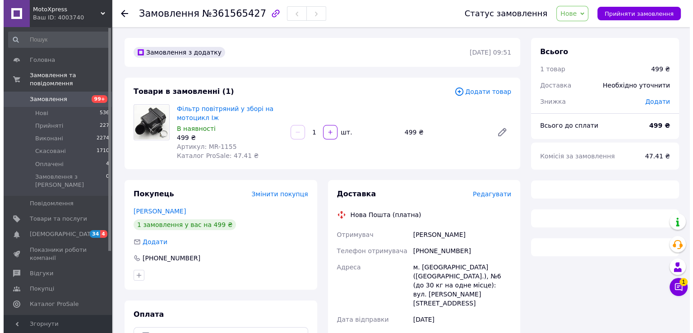
scroll to position [45, 0]
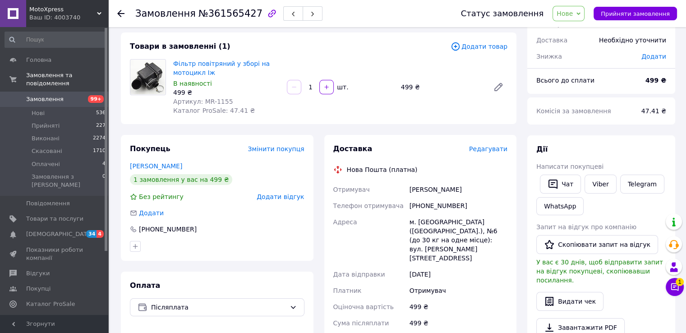
click at [188, 231] on div "[PHONE_NUMBER]" at bounding box center [217, 229] width 175 height 9
click at [191, 229] on div "[PHONE_NUMBER]" at bounding box center [217, 229] width 175 height 9
click at [201, 230] on icon "button" at bounding box center [203, 229] width 5 height 5
click at [157, 231] on input "[PHONE_NUMBER]" at bounding box center [217, 229] width 175 height 14
type input "[PHONE_NUMBER]"
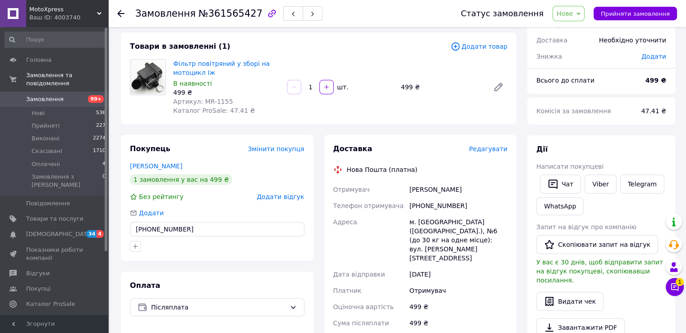
click at [199, 266] on div "Покупець Змінити покупця [PERSON_NAME] 1 замовлення у вас на 499 ₴ Без рейтингу…" at bounding box center [217, 302] width 193 height 334
click at [482, 152] on span "Редагувати" at bounding box center [488, 148] width 38 height 7
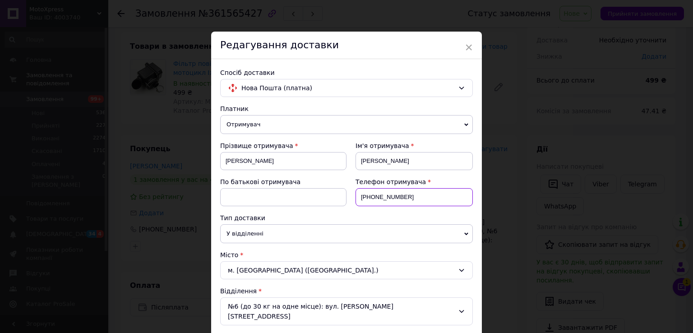
click at [377, 197] on input "[PHONE_NUMBER]" at bounding box center [414, 197] width 117 height 18
type input "[PHONE_NUMBER]"
click at [397, 210] on div "Телефон отримувача [PHONE_NUMBER]" at bounding box center [410, 195] width 126 height 36
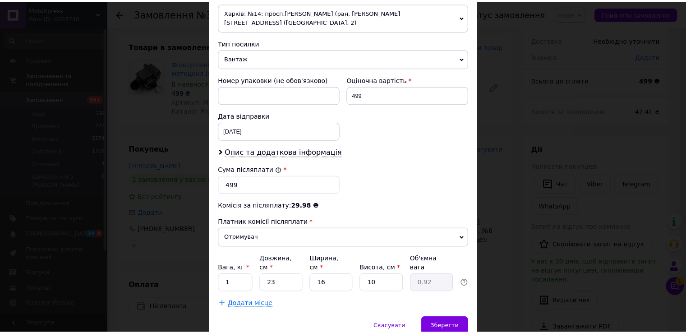
scroll to position [353, 0]
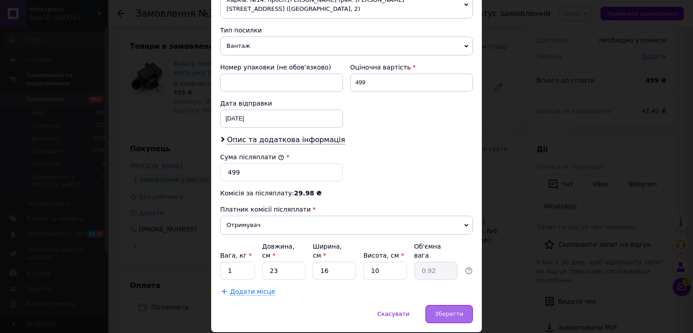
click at [451, 310] on span "Зберегти" at bounding box center [449, 313] width 28 height 7
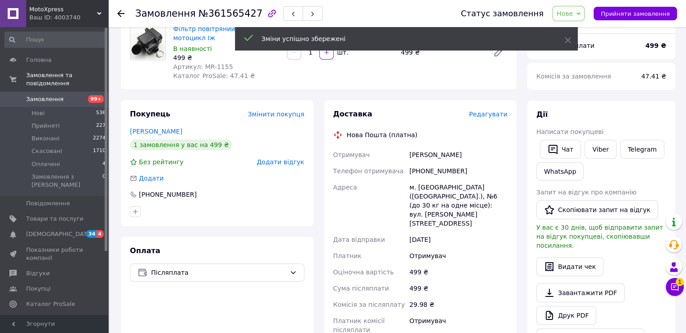
scroll to position [135, 0]
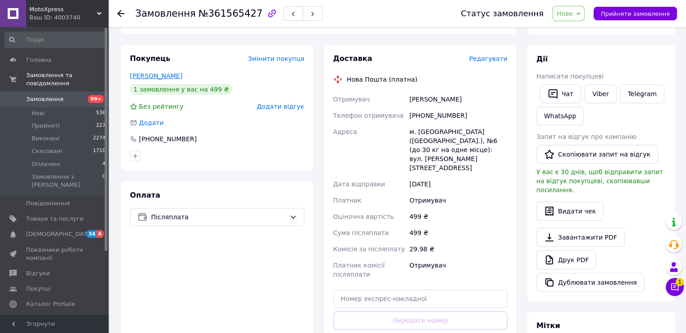
click at [165, 78] on link "[PERSON_NAME]" at bounding box center [156, 75] width 52 height 7
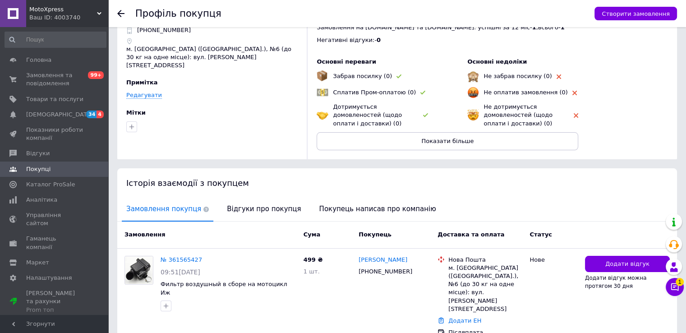
scroll to position [67, 0]
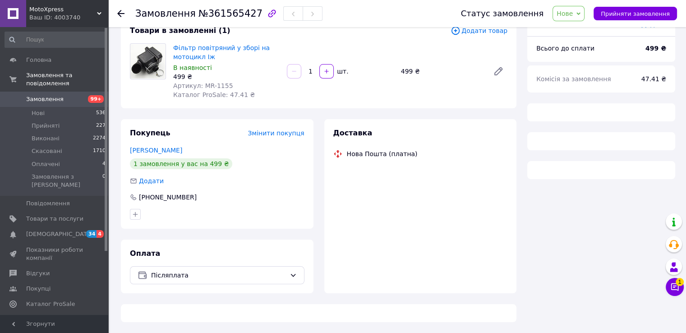
scroll to position [79, 0]
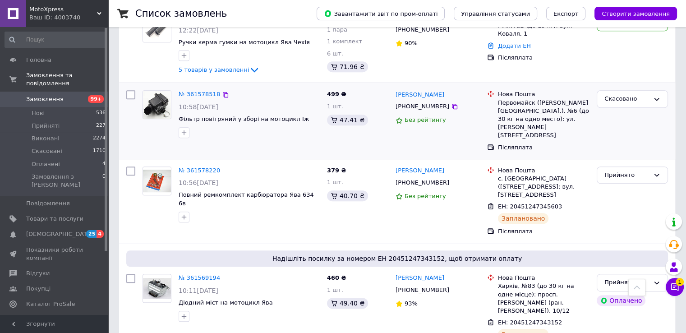
scroll to position [406, 0]
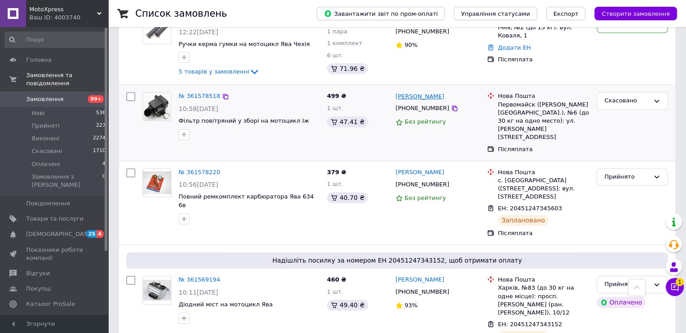
click at [412, 93] on link "[PERSON_NAME]" at bounding box center [420, 97] width 49 height 9
click at [407, 102] on div "[PHONE_NUMBER]" at bounding box center [422, 108] width 57 height 12
click at [451, 105] on icon at bounding box center [454, 108] width 7 height 7
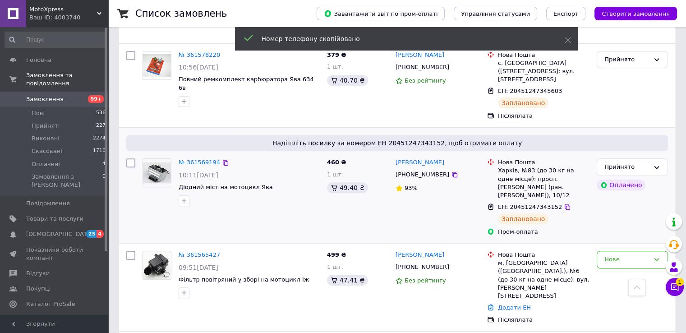
scroll to position [542, 0]
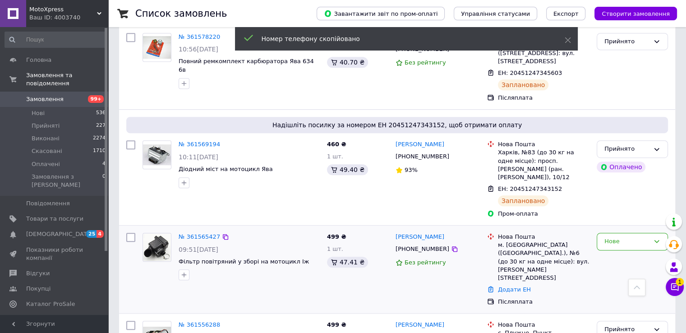
click at [158, 234] on img at bounding box center [157, 248] width 28 height 28
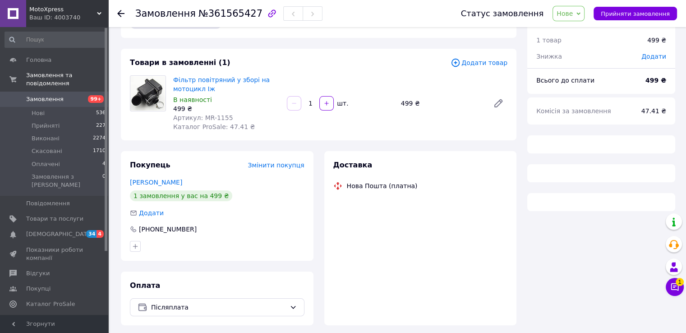
scroll to position [61, 0]
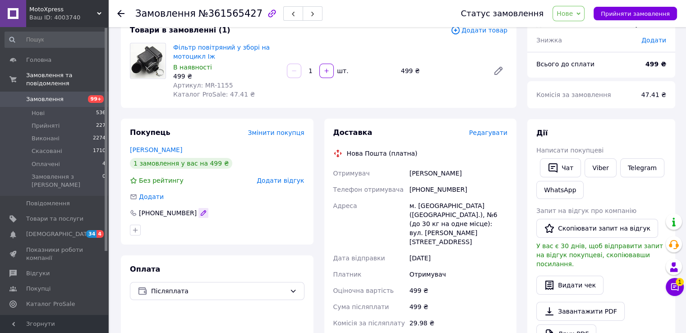
click at [200, 212] on icon "button" at bounding box center [203, 212] width 7 height 7
click at [194, 213] on input "[PHONE_NUMBER]" at bounding box center [217, 213] width 175 height 14
click at [267, 198] on div "Додати" at bounding box center [217, 196] width 175 height 9
click at [200, 212] on icon "button" at bounding box center [203, 212] width 7 height 7
click at [202, 212] on input "[PHONE_NUMBER]" at bounding box center [217, 213] width 175 height 14
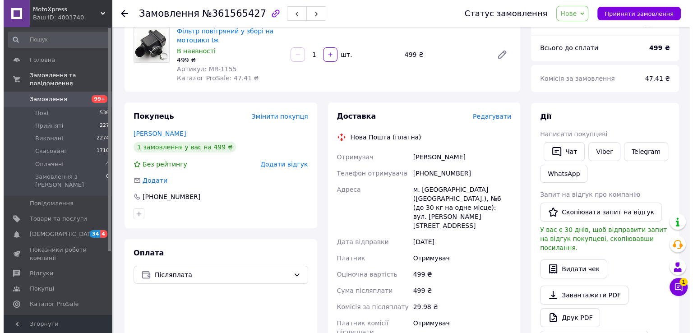
scroll to position [106, 0]
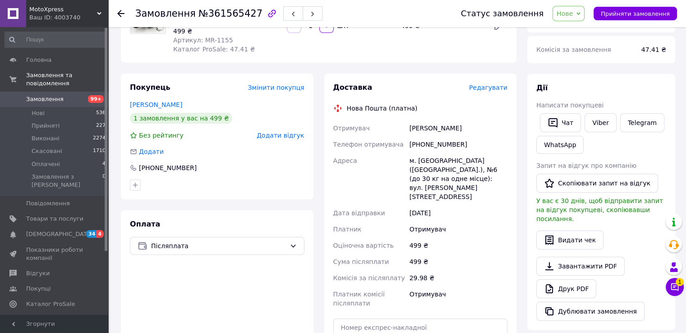
click at [494, 87] on span "Редагувати" at bounding box center [488, 87] width 38 height 7
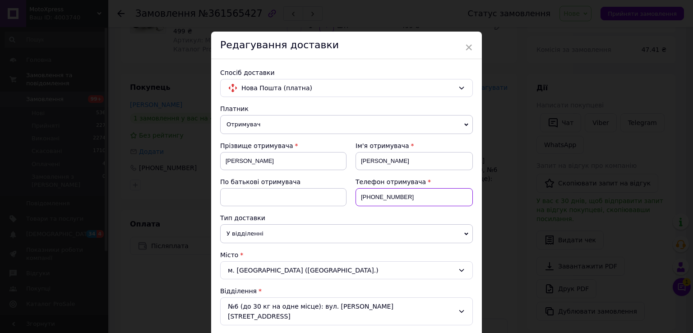
click at [418, 197] on input "+380964772463" at bounding box center [414, 197] width 117 height 18
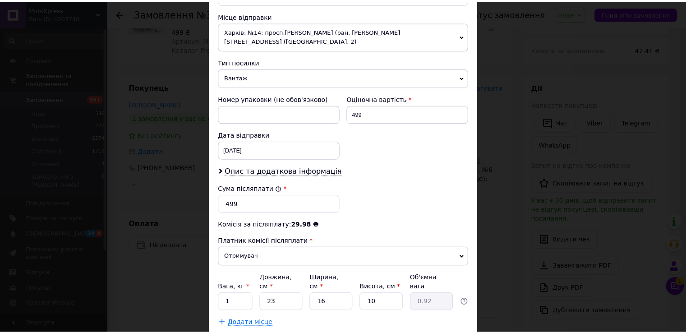
scroll to position [353, 0]
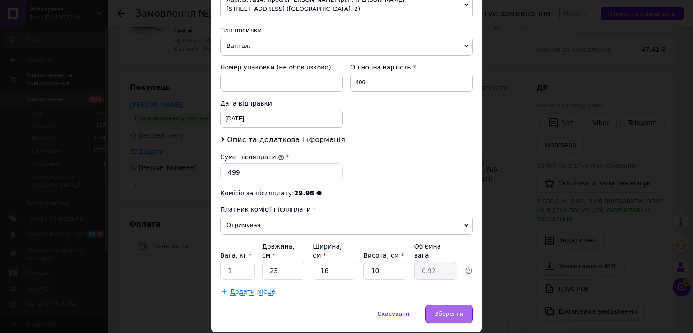
click at [454, 305] on div "Зберегти" at bounding box center [449, 314] width 47 height 18
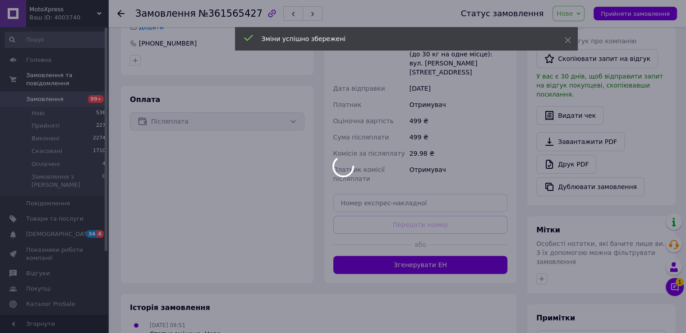
scroll to position [242, 0]
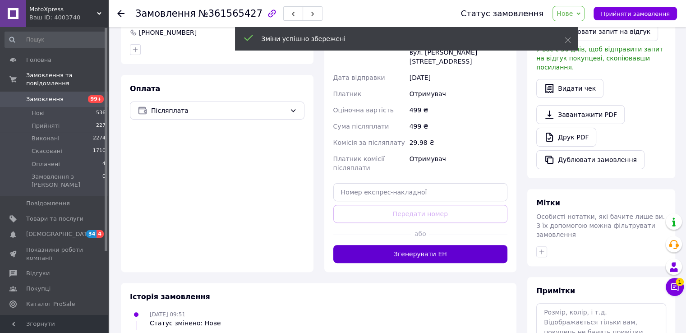
click at [425, 245] on button "Згенерувати ЕН" at bounding box center [420, 254] width 175 height 18
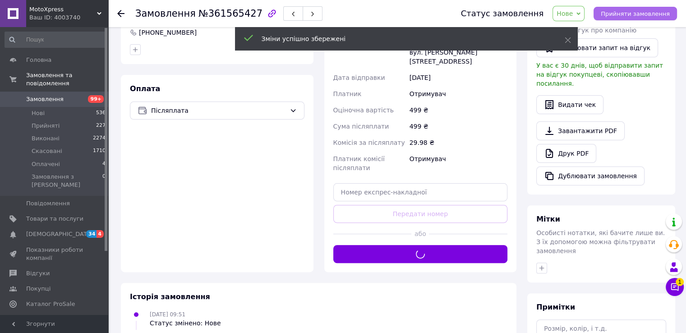
click at [617, 15] on span "Прийняти замовлення" at bounding box center [635, 13] width 69 height 7
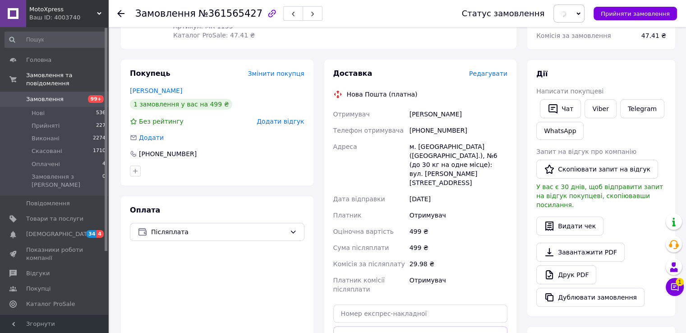
scroll to position [106, 0]
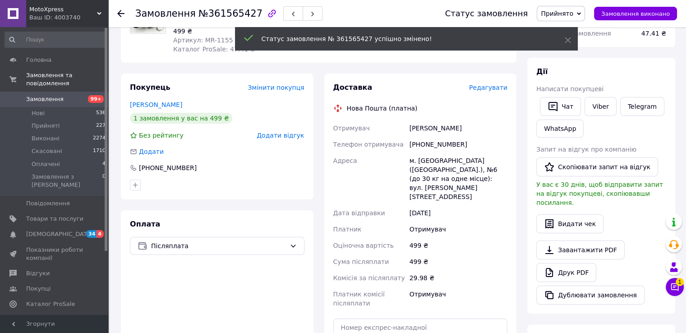
click at [433, 127] on div "Марищук Микола" at bounding box center [459, 128] width 102 height 16
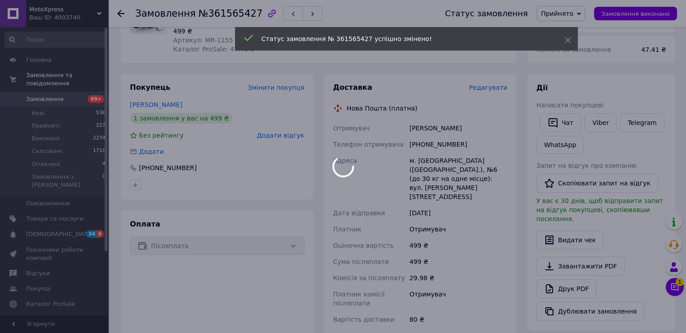
click at [433, 127] on div at bounding box center [343, 166] width 686 height 333
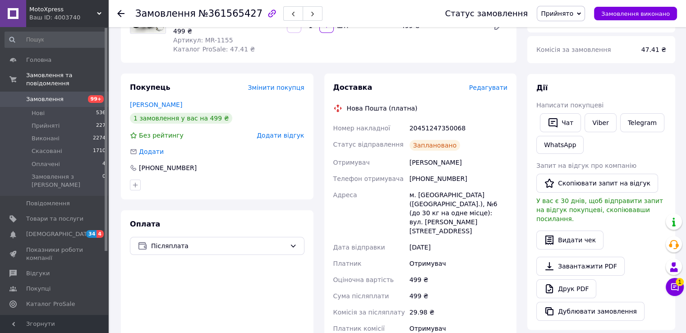
click at [435, 130] on div "20451247350068" at bounding box center [459, 128] width 102 height 16
copy div "20451247350068"
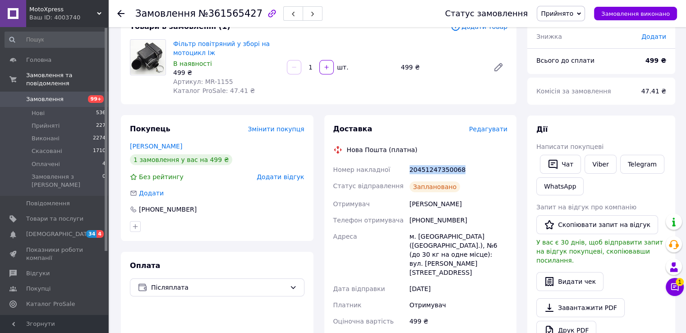
scroll to position [16, 0]
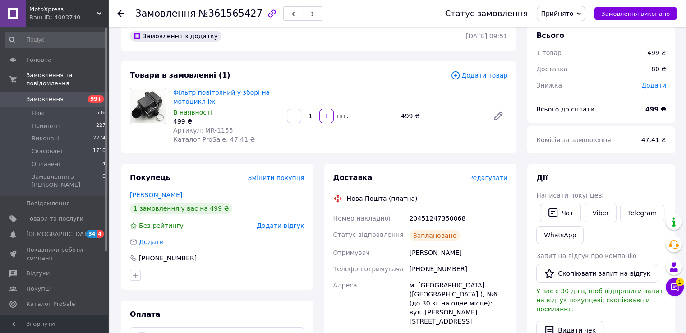
click at [203, 129] on span "Артикул: MR-1155" at bounding box center [203, 130] width 60 height 7
copy span "MR-1155"
drag, startPoint x: 203, startPoint y: 129, endPoint x: 213, endPoint y: 128, distance: 10.4
click at [213, 128] on span "Артикул: MR-1155" at bounding box center [203, 130] width 60 height 7
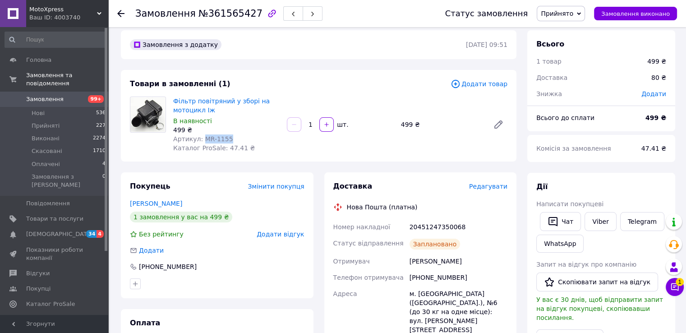
scroll to position [0, 0]
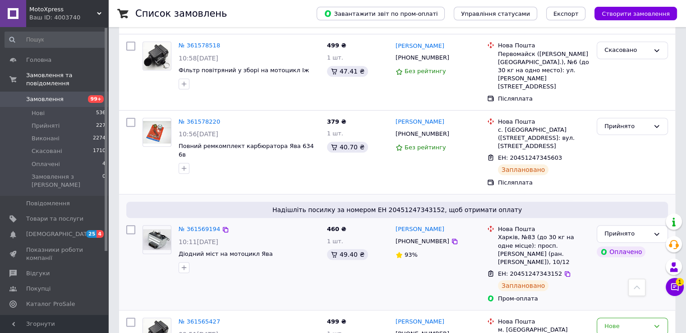
scroll to position [451, 0]
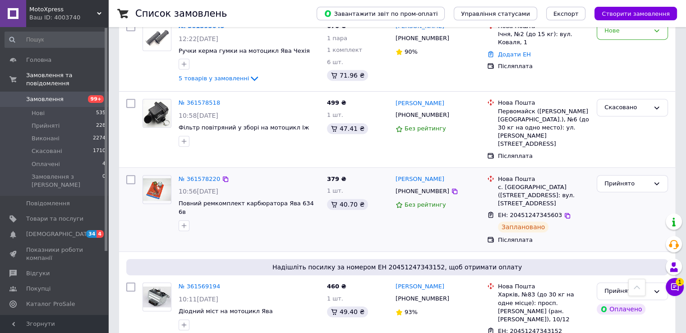
scroll to position [406, 0]
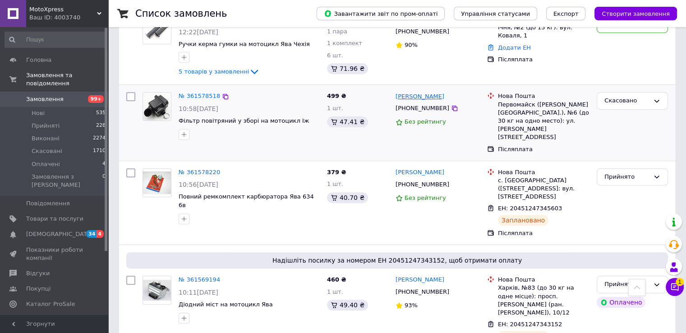
click at [421, 93] on link "[PERSON_NAME]" at bounding box center [420, 97] width 49 height 9
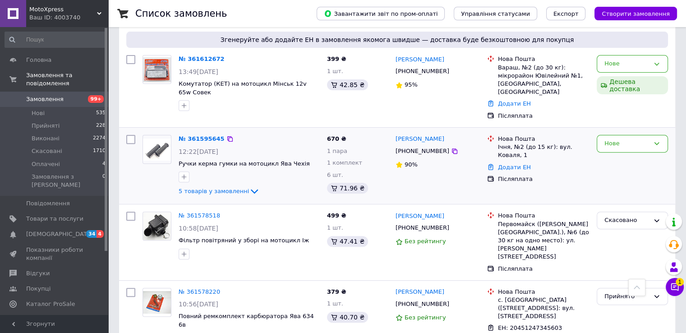
scroll to position [271, 0]
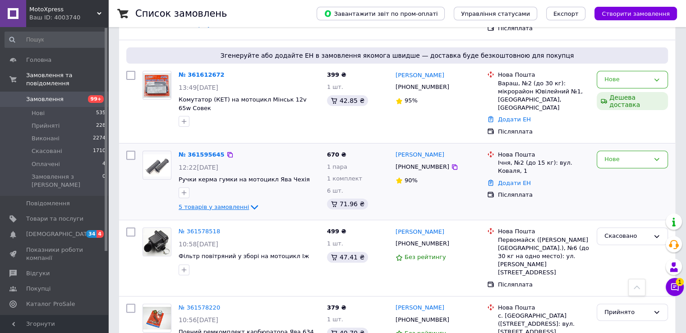
click at [249, 202] on icon at bounding box center [254, 207] width 11 height 11
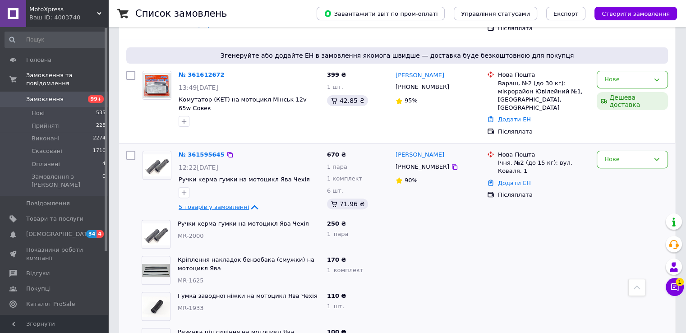
click at [167, 154] on img at bounding box center [157, 165] width 28 height 22
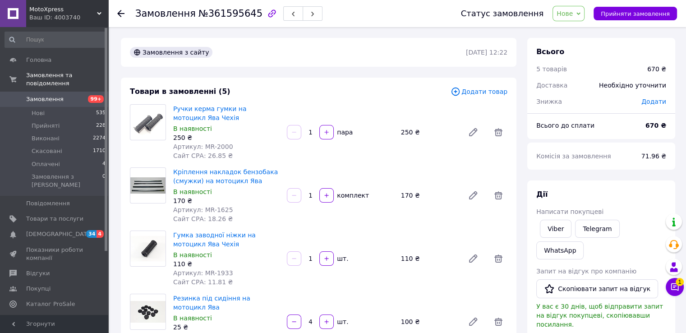
click at [202, 208] on span "Артикул: MR-1625" at bounding box center [203, 209] width 60 height 7
drag, startPoint x: 202, startPoint y: 208, endPoint x: 216, endPoint y: 208, distance: 14.0
click at [216, 208] on span "Артикул: MR-1625" at bounding box center [203, 209] width 60 height 7
copy span "MR-1625"
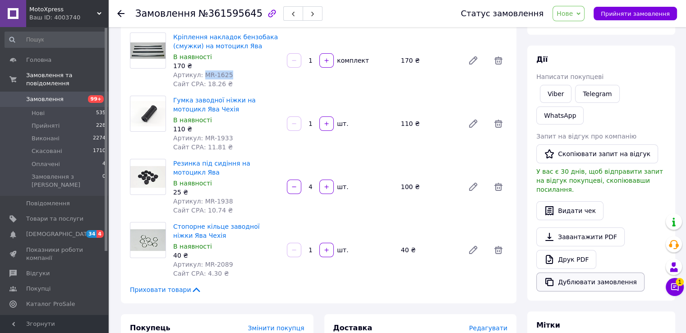
scroll to position [135, 0]
click at [204, 201] on span "Артикул: MR-1938" at bounding box center [203, 200] width 60 height 7
drag, startPoint x: 204, startPoint y: 201, endPoint x: 216, endPoint y: 200, distance: 12.2
click at [216, 200] on span "Артикул: MR-1938" at bounding box center [203, 200] width 60 height 7
copy span "MR-1938"
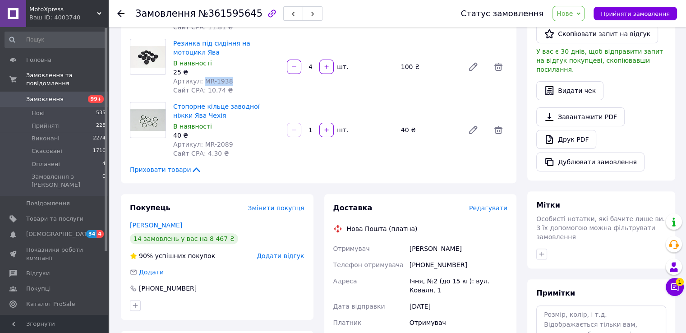
scroll to position [271, 0]
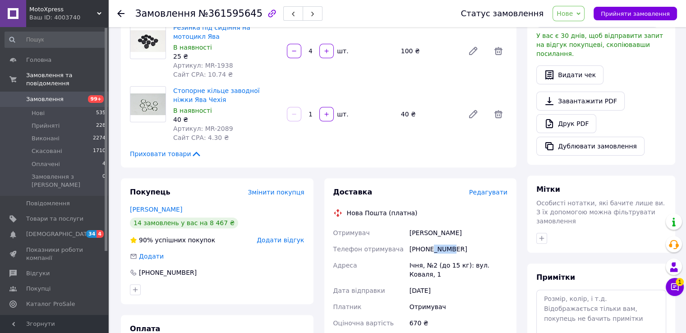
drag, startPoint x: 431, startPoint y: 250, endPoint x: 447, endPoint y: 253, distance: 15.7
click at [446, 253] on div "[PHONE_NUMBER]" at bounding box center [459, 249] width 102 height 16
click at [453, 250] on div "[PHONE_NUMBER]" at bounding box center [459, 249] width 102 height 16
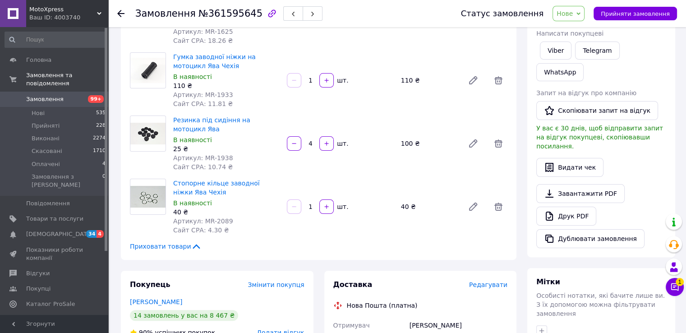
scroll to position [181, 0]
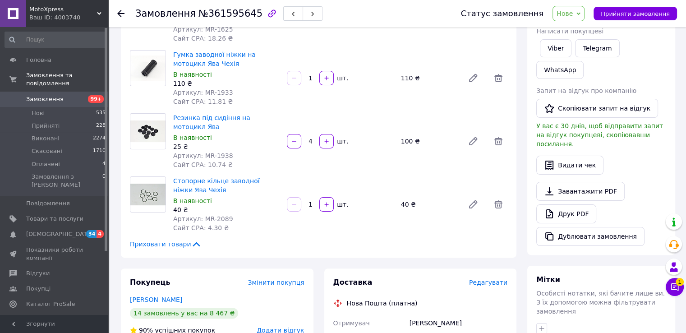
drag, startPoint x: 306, startPoint y: 143, endPoint x: 314, endPoint y: 142, distance: 7.3
click at [314, 142] on input "4" at bounding box center [310, 141] width 14 height 7
click at [205, 219] on span "Артикул: MR-2089" at bounding box center [203, 218] width 60 height 7
drag, startPoint x: 205, startPoint y: 219, endPoint x: 217, endPoint y: 219, distance: 11.3
click at [217, 219] on span "Артикул: MR-2089" at bounding box center [203, 218] width 60 height 7
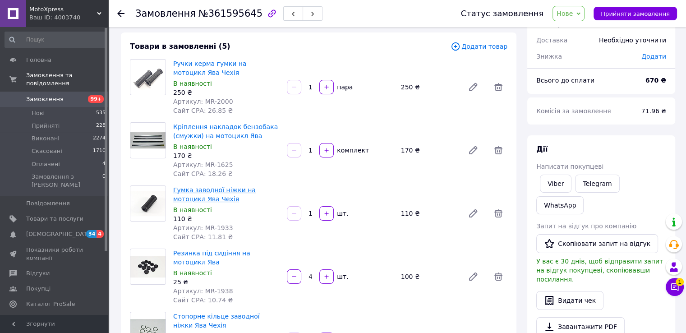
scroll to position [0, 0]
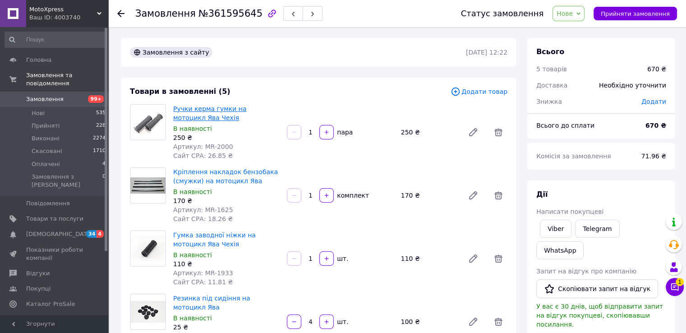
click at [181, 108] on link "Ручки керма гумки на мотоцикл Ява Чехія" at bounding box center [210, 113] width 74 height 16
click at [205, 210] on span "Артикул: MR-1625" at bounding box center [203, 209] width 60 height 7
drag, startPoint x: 205, startPoint y: 210, endPoint x: 217, endPoint y: 211, distance: 11.8
click at [217, 211] on span "Артикул: MR-1625" at bounding box center [203, 209] width 60 height 7
copy span "MR-1625"
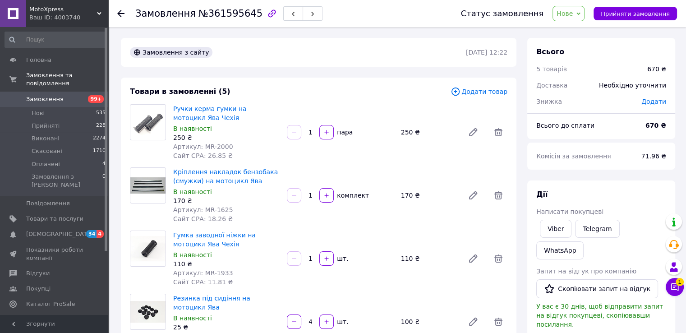
click at [235, 218] on div "Кріплення накладок бензобака (смужки) на мотоцикл Ява В наявності 170 ₴ Артикул…" at bounding box center [227, 196] width 114 height 60
click at [202, 145] on span "Артикул: MR-2000" at bounding box center [203, 146] width 60 height 7
drag, startPoint x: 202, startPoint y: 145, endPoint x: 222, endPoint y: 145, distance: 19.9
click at [222, 145] on span "Артикул: MR-2000" at bounding box center [203, 146] width 60 height 7
copy span "MR-2000"
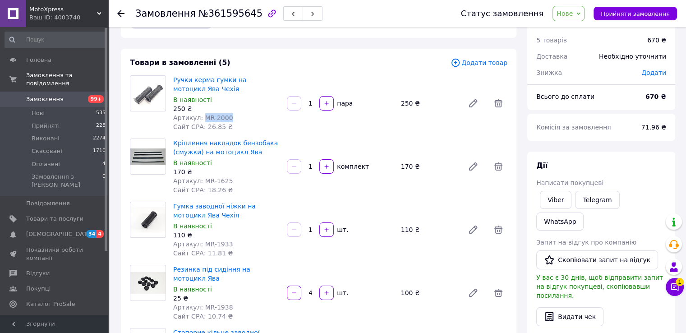
scroll to position [45, 0]
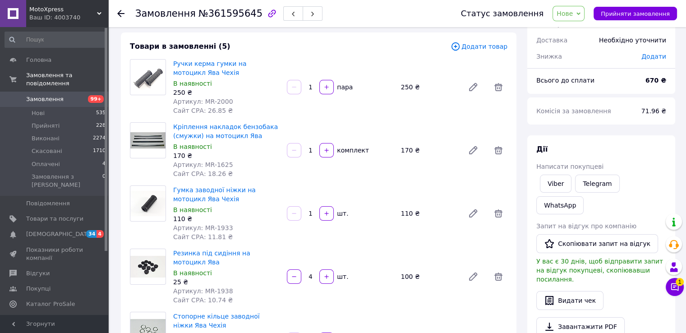
click at [203, 166] on span "Артикул: MR-1625" at bounding box center [203, 164] width 60 height 7
copy span "MR-1625"
drag, startPoint x: 203, startPoint y: 166, endPoint x: 216, endPoint y: 166, distance: 13.1
click at [216, 166] on span "Артикул: MR-1625" at bounding box center [203, 164] width 60 height 7
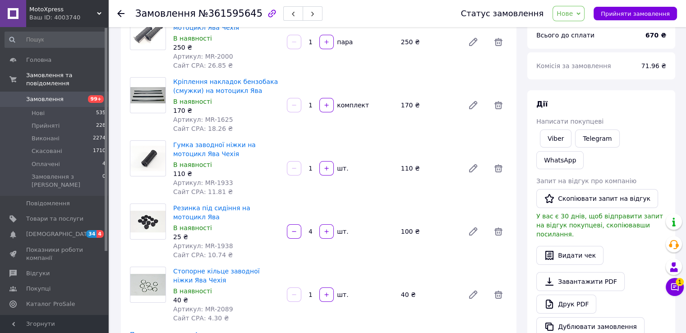
click at [205, 181] on span "Артикул: MR-1933" at bounding box center [203, 182] width 60 height 7
drag, startPoint x: 205, startPoint y: 181, endPoint x: 212, endPoint y: 181, distance: 6.8
click at [212, 181] on span "Артикул: MR-1933" at bounding box center [203, 182] width 60 height 7
click at [204, 181] on span "Артикул: MR-1933" at bounding box center [203, 182] width 60 height 7
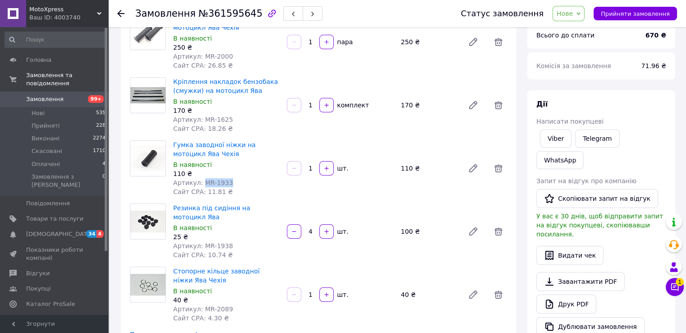
drag, startPoint x: 204, startPoint y: 181, endPoint x: 215, endPoint y: 181, distance: 10.8
click at [215, 181] on span "Артикул: MR-1933" at bounding box center [203, 182] width 60 height 7
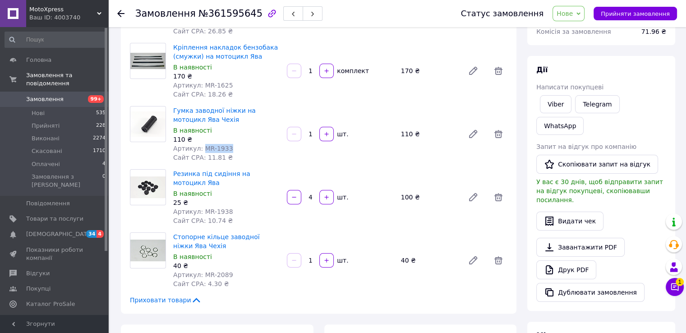
scroll to position [181, 0]
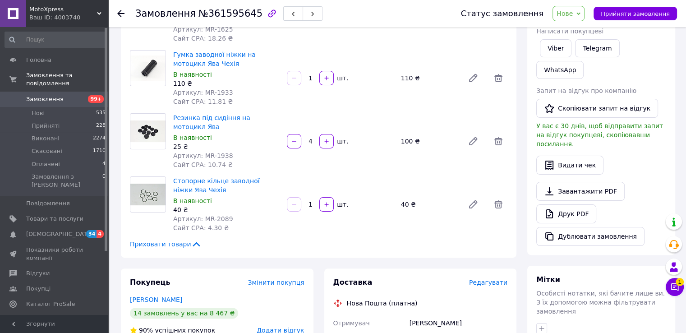
click at [204, 153] on span "Артикул: MR-1938" at bounding box center [203, 155] width 60 height 7
drag, startPoint x: 204, startPoint y: 153, endPoint x: 213, endPoint y: 153, distance: 9.5
click at [213, 153] on span "Артикул: MR-1938" at bounding box center [203, 155] width 60 height 7
copy span "MR-1938"
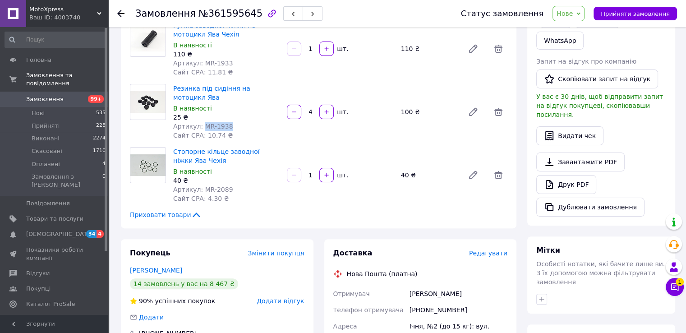
scroll to position [226, 0]
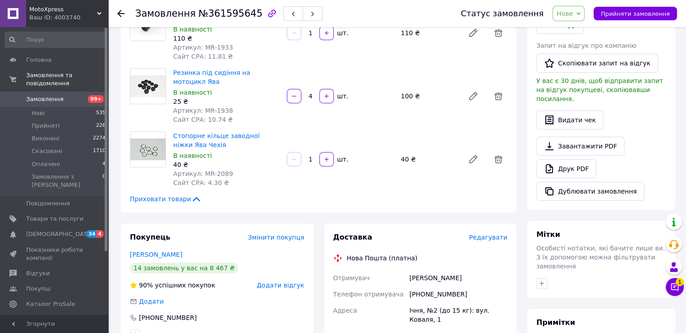
click at [204, 176] on span "Артикул: MR-2089" at bounding box center [203, 173] width 60 height 7
drag, startPoint x: 204, startPoint y: 176, endPoint x: 213, endPoint y: 175, distance: 9.1
click at [213, 175] on span "Артикул: MR-2089" at bounding box center [203, 173] width 60 height 7
copy span "MR-2089"
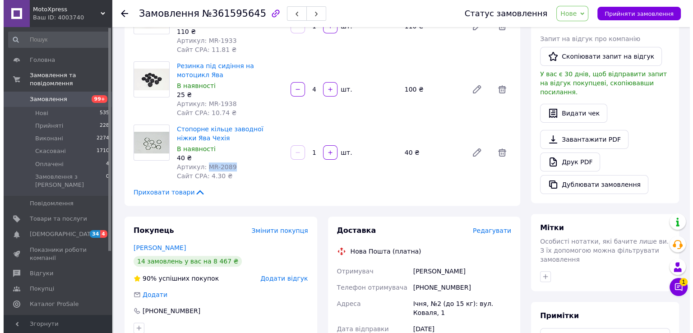
scroll to position [316, 0]
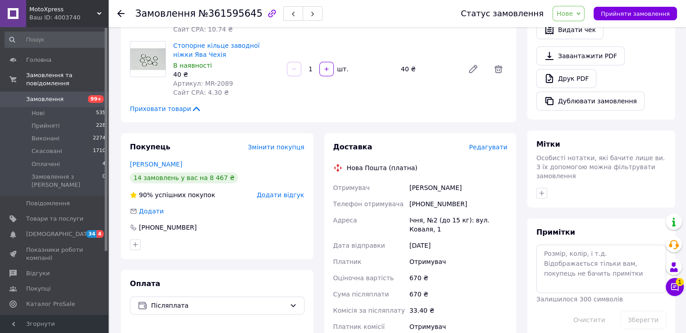
click at [487, 147] on span "Редагувати" at bounding box center [488, 146] width 38 height 7
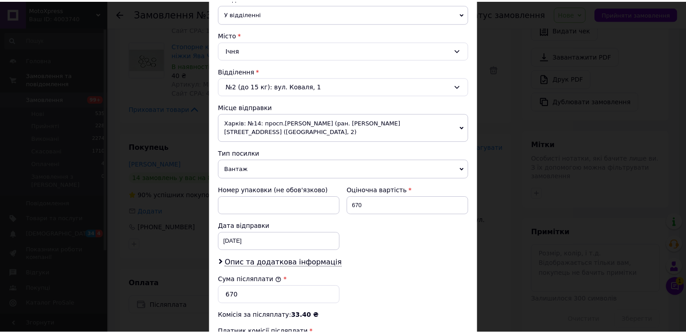
scroll to position [353, 0]
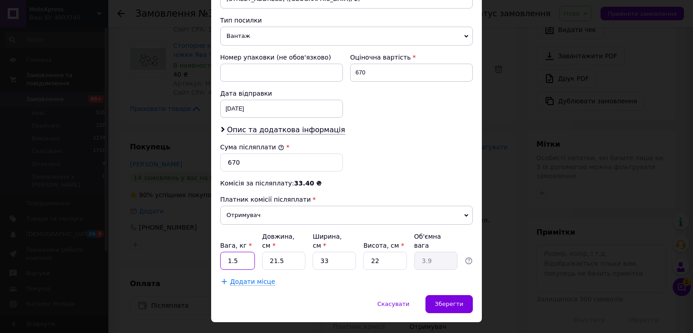
click at [247, 252] on input "1.5" at bounding box center [237, 261] width 35 height 18
click at [190, 179] on div "× Редагування доставки Спосіб доставки Нова Пошта (платна) Платник Отримувач Ві…" at bounding box center [346, 166] width 693 height 333
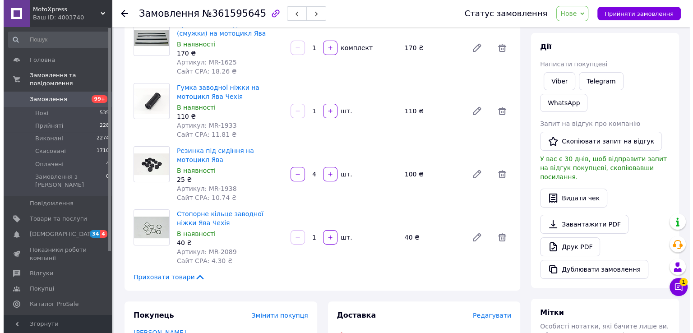
scroll to position [271, 0]
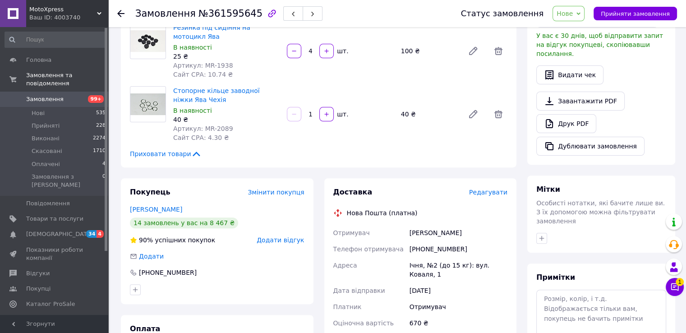
click at [496, 193] on span "Редагувати" at bounding box center [488, 192] width 38 height 7
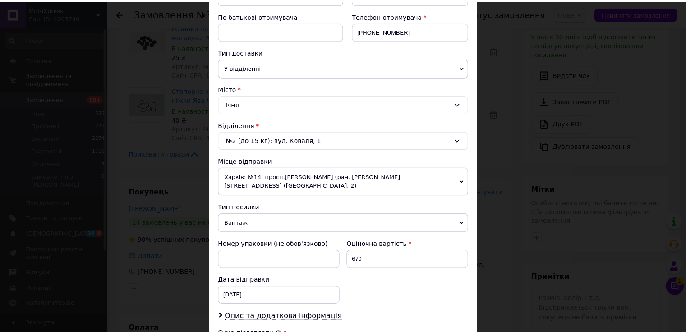
scroll to position [316, 0]
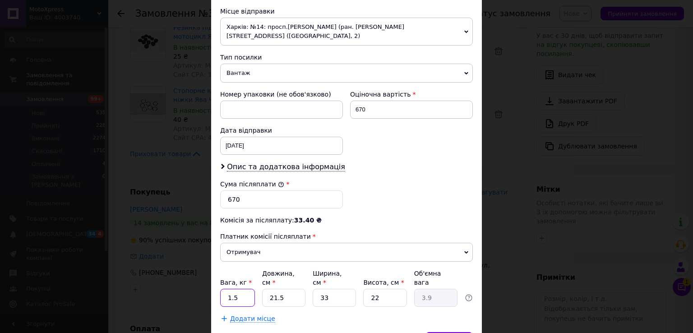
click at [243, 289] on input "1.5" at bounding box center [237, 298] width 35 height 18
type input "1"
type input "2"
type input "0.36"
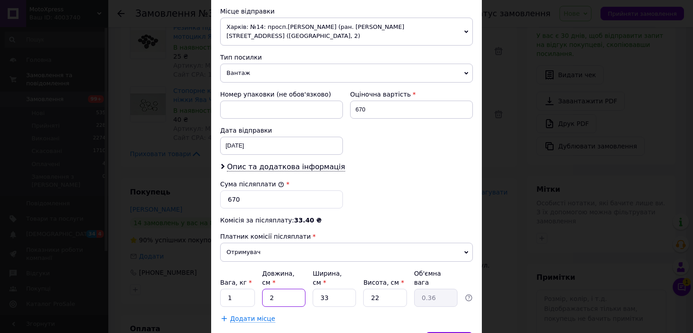
type input "23"
type input "4.17"
type input "23"
type input "1"
type input "0.13"
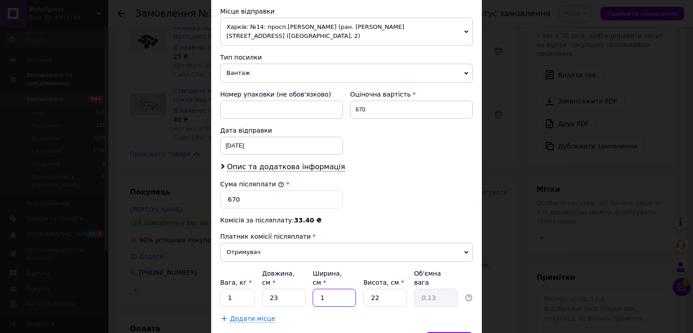
type input "16"
type input "2.02"
type input "16"
type input "1"
type input "0.1"
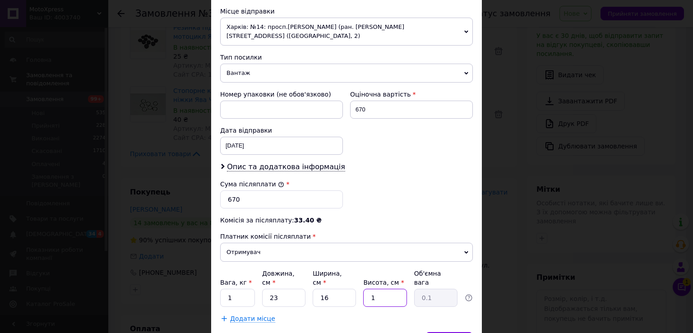
type input "10"
type input "0.92"
type input "10"
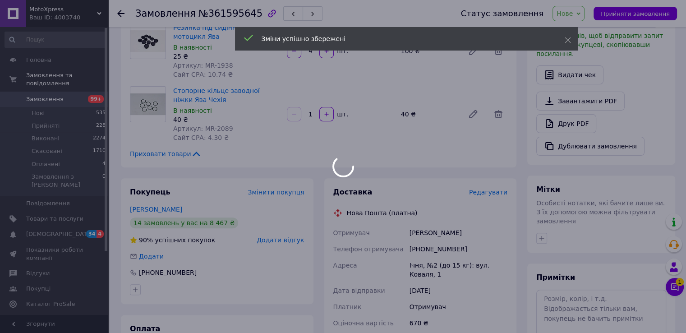
scroll to position [489, 0]
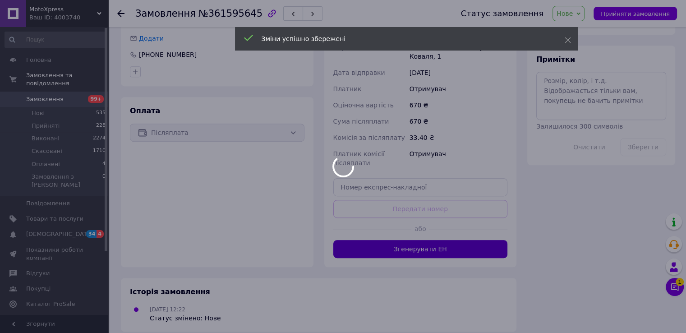
click at [428, 241] on button "Згенерувати ЕН" at bounding box center [420, 249] width 175 height 18
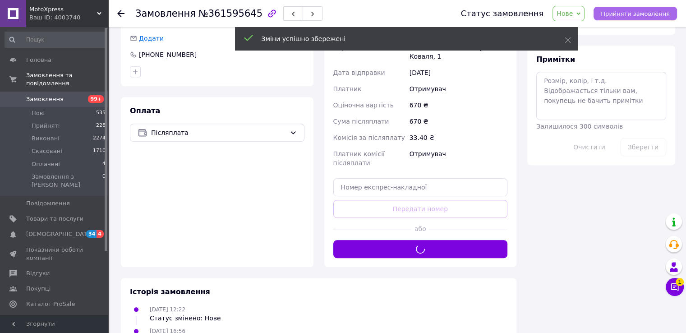
click at [632, 14] on span "Прийняти замовлення" at bounding box center [635, 13] width 69 height 7
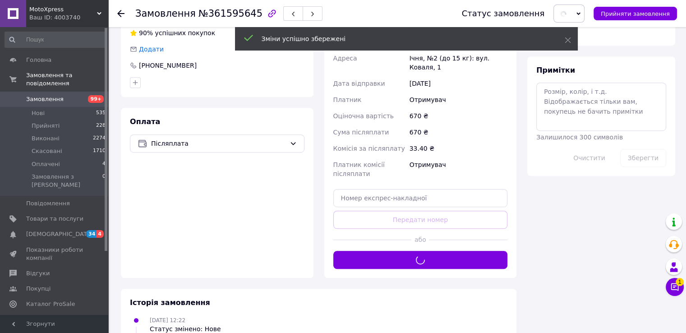
scroll to position [398, 0]
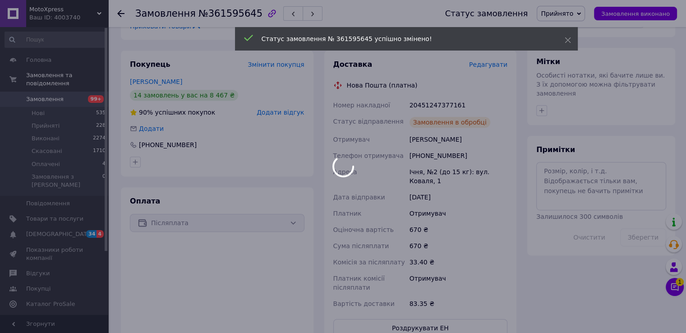
click at [435, 104] on div at bounding box center [343, 166] width 686 height 333
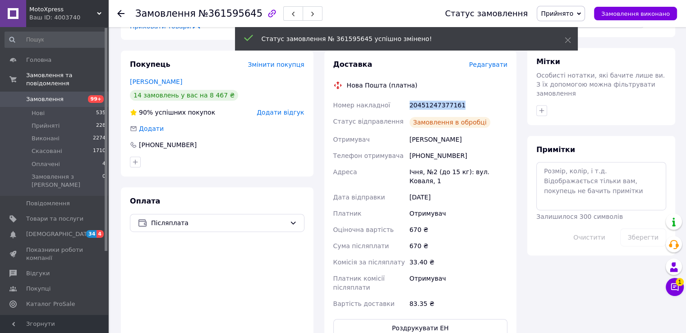
click at [435, 104] on div "20451247377161" at bounding box center [459, 105] width 102 height 16
copy div "20451247377161"
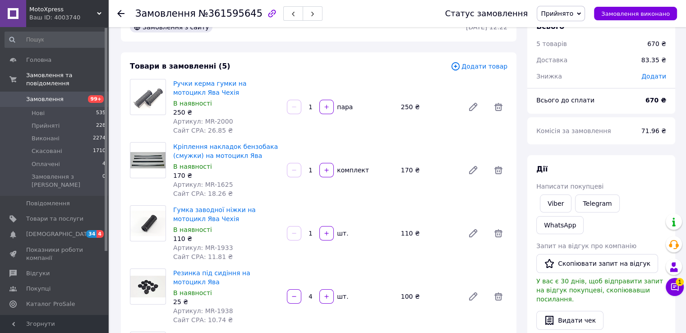
scroll to position [0, 0]
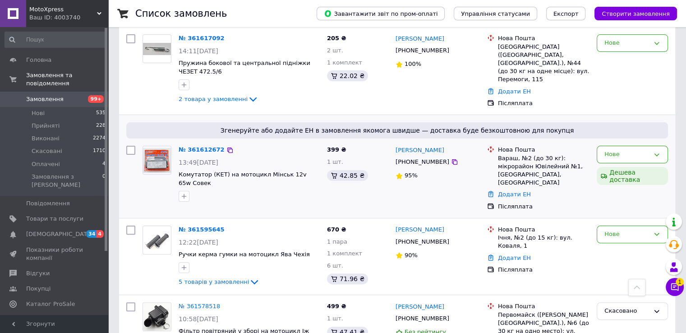
scroll to position [181, 0]
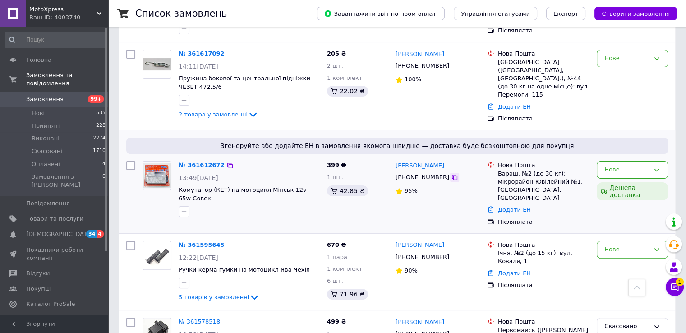
click at [451, 174] on icon at bounding box center [454, 177] width 7 height 7
drag, startPoint x: 407, startPoint y: 167, endPoint x: 425, endPoint y: 171, distance: 18.7
click at [425, 171] on div "[PHONE_NUMBER]" at bounding box center [422, 177] width 57 height 12
click at [432, 171] on div "+380975251510" at bounding box center [422, 177] width 57 height 12
click at [451, 174] on icon at bounding box center [454, 177] width 7 height 7
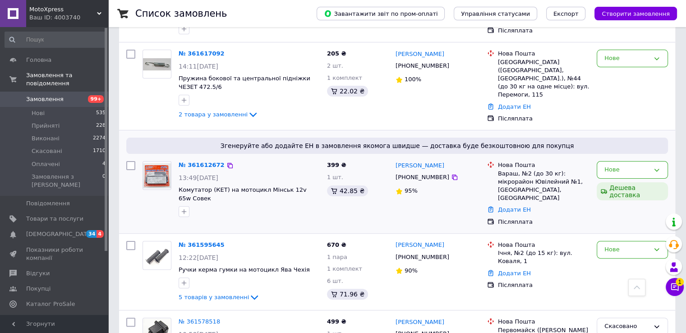
click at [164, 163] on img at bounding box center [157, 175] width 28 height 25
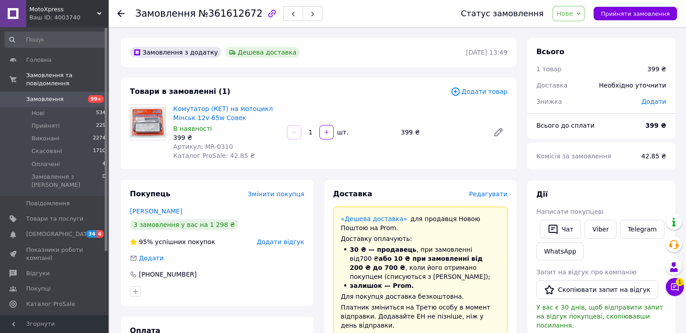
drag, startPoint x: 307, startPoint y: 132, endPoint x: 313, endPoint y: 132, distance: 5.9
click at [313, 132] on input "1" at bounding box center [310, 132] width 14 height 7
click at [313, 138] on div "1   шт." at bounding box center [340, 132] width 108 height 14
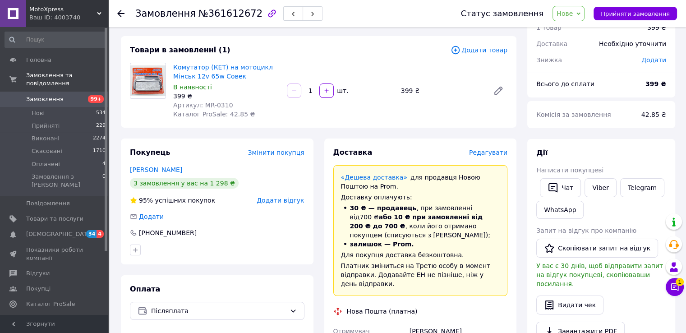
scroll to position [90, 0]
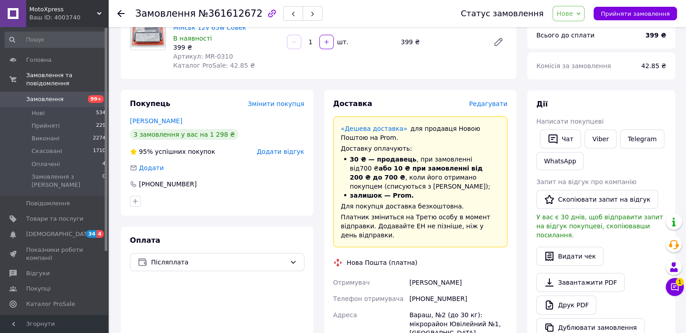
click at [338, 103] on span "Доставка" at bounding box center [352, 103] width 39 height 9
click at [381, 104] on div "Доставка" at bounding box center [401, 104] width 136 height 10
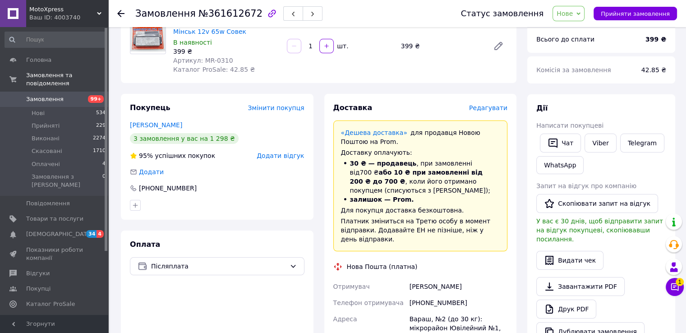
scroll to position [135, 0]
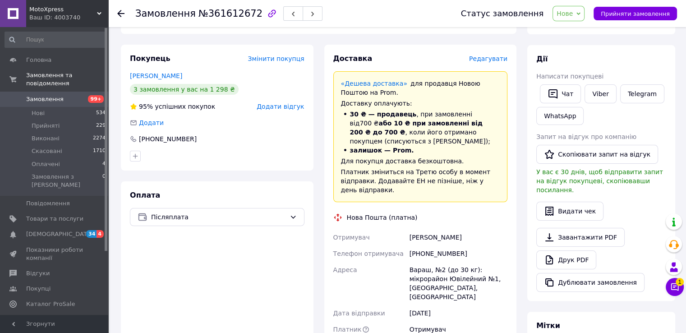
click at [428, 245] on div "+380975251510" at bounding box center [459, 253] width 102 height 16
click at [431, 245] on div "+380975251510" at bounding box center [459, 253] width 102 height 16
copy div "380975251510"
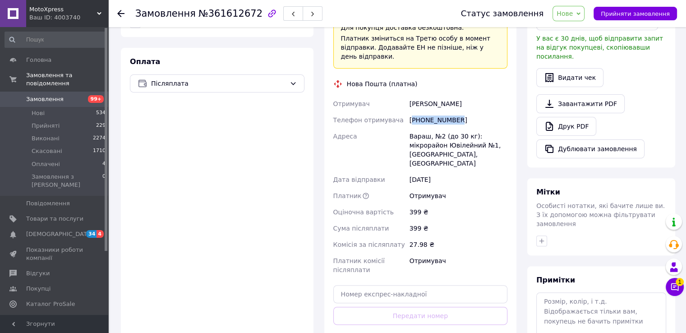
scroll to position [271, 0]
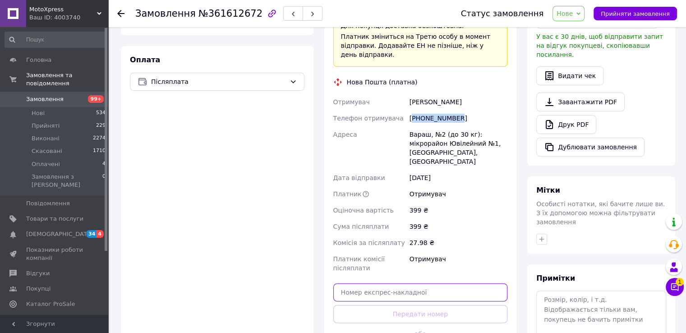
click at [409, 283] on input "text" at bounding box center [420, 292] width 175 height 18
paste input "20451246334935"
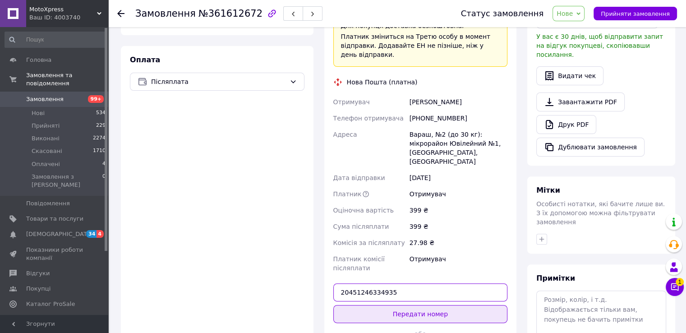
type input "20451246334935"
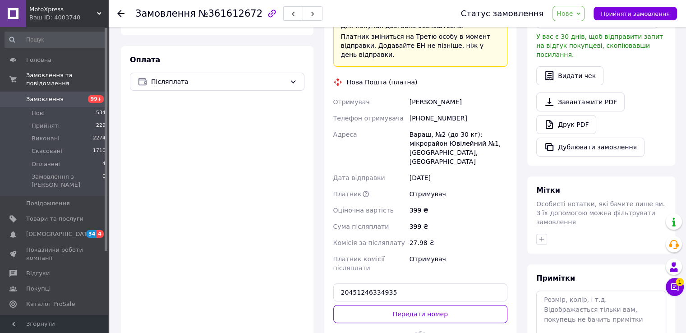
drag, startPoint x: 412, startPoint y: 294, endPoint x: 416, endPoint y: 291, distance: 4.9
click at [412, 305] on button "Передати номер" at bounding box center [420, 314] width 175 height 18
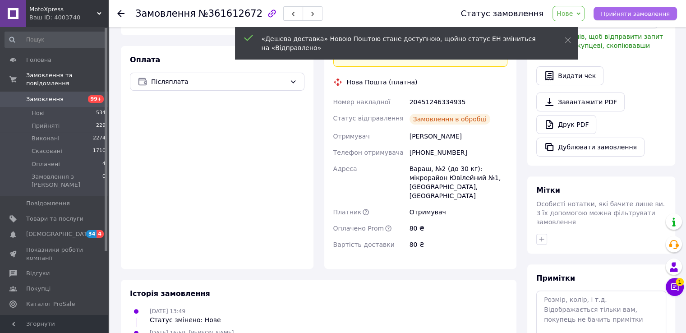
click at [631, 12] on span "Прийняти замовлення" at bounding box center [635, 13] width 69 height 7
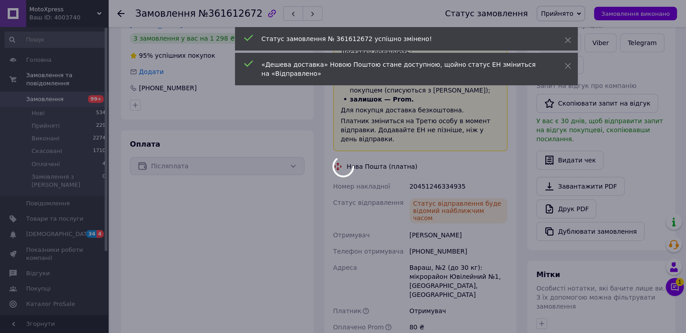
scroll to position [90, 0]
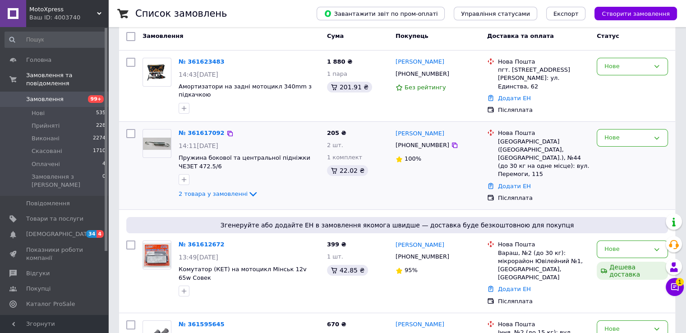
scroll to position [91, 0]
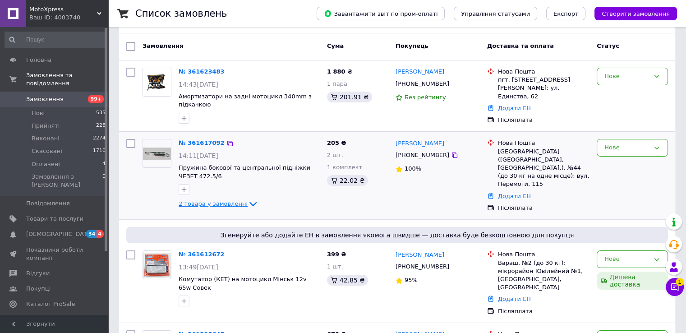
click at [221, 200] on span "2 товара у замовленні" at bounding box center [213, 203] width 69 height 7
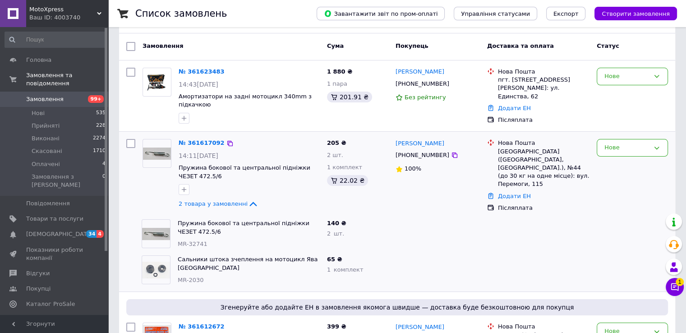
click at [157, 148] on img at bounding box center [157, 154] width 28 height 12
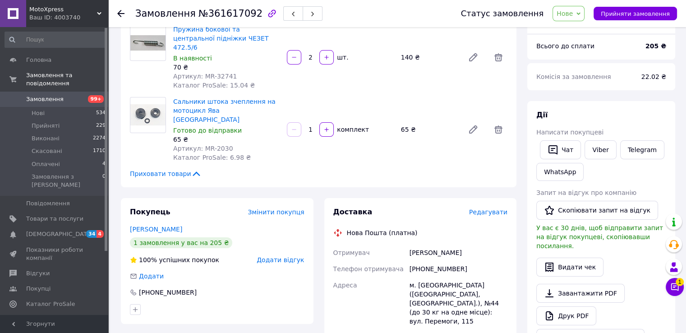
scroll to position [90, 0]
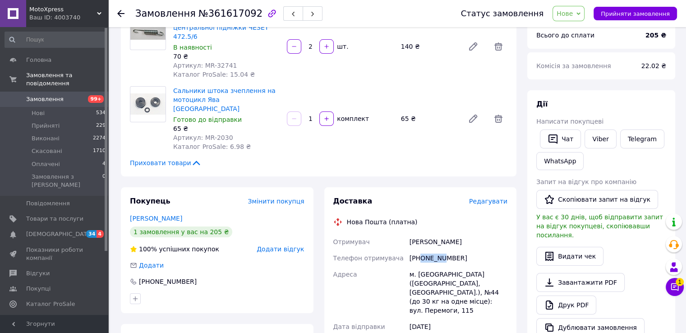
drag, startPoint x: 421, startPoint y: 242, endPoint x: 441, endPoint y: 248, distance: 21.6
click at [441, 250] on div "[PHONE_NUMBER]" at bounding box center [459, 258] width 102 height 16
click at [445, 250] on div "[PHONE_NUMBER]" at bounding box center [459, 258] width 102 height 16
drag, startPoint x: 430, startPoint y: 241, endPoint x: 442, endPoint y: 245, distance: 12.7
click at [442, 250] on div "[PHONE_NUMBER]" at bounding box center [459, 258] width 102 height 16
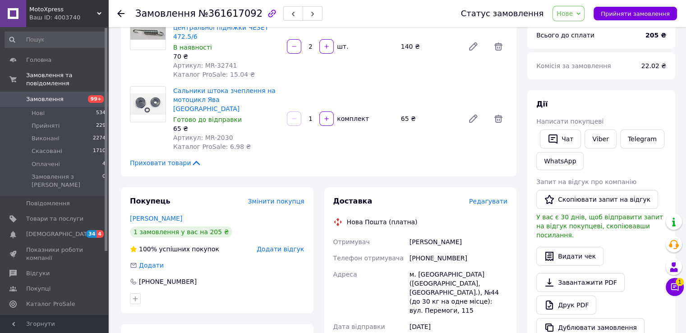
click at [449, 250] on div "[PHONE_NUMBER]" at bounding box center [459, 258] width 102 height 16
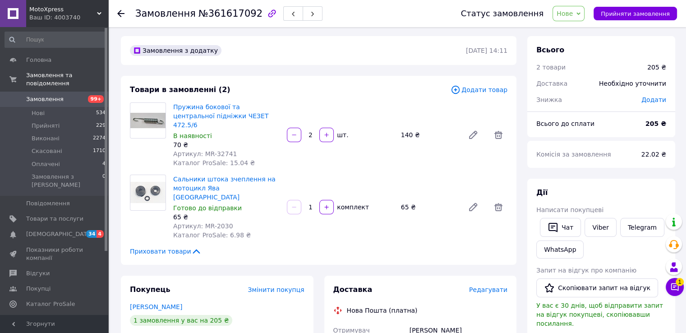
scroll to position [0, 0]
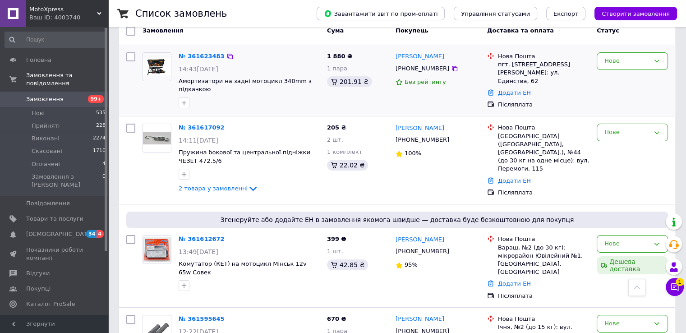
scroll to position [1, 0]
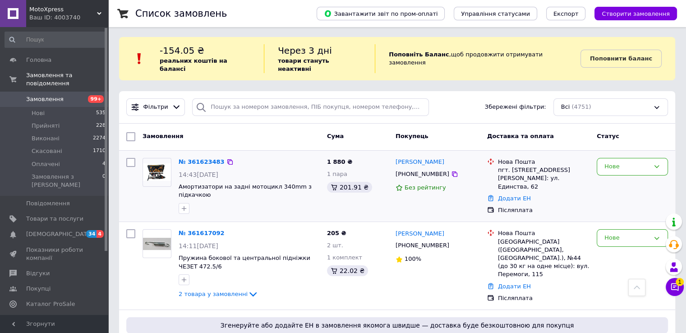
click at [161, 163] on img at bounding box center [157, 172] width 28 height 18
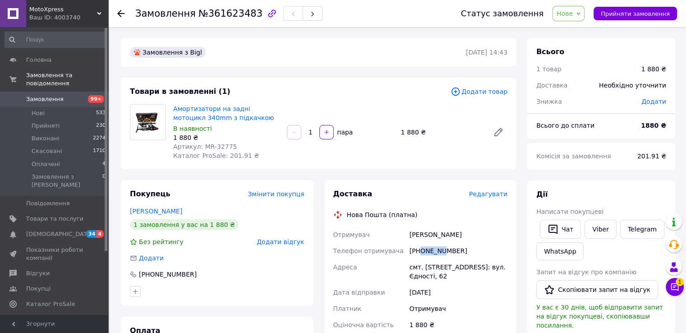
drag, startPoint x: 421, startPoint y: 251, endPoint x: 441, endPoint y: 258, distance: 21.3
click at [441, 258] on div "[PHONE_NUMBER]" at bounding box center [459, 251] width 102 height 16
click at [449, 250] on div "[PHONE_NUMBER]" at bounding box center [459, 251] width 102 height 16
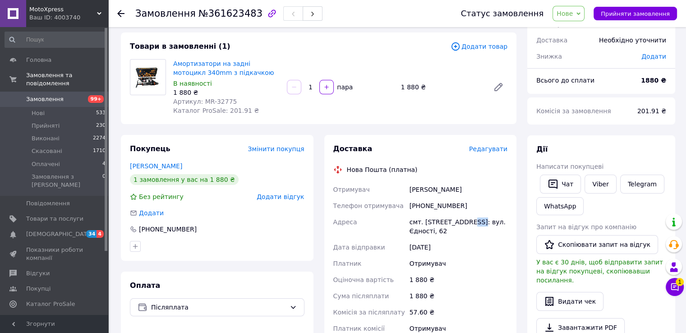
drag, startPoint x: 466, startPoint y: 223, endPoint x: 481, endPoint y: 224, distance: 14.9
click at [475, 223] on div "смт. [STREET_ADDRESS]: вул. Єдності, 62" at bounding box center [459, 226] width 102 height 25
click at [486, 224] on div "смт. [STREET_ADDRESS]: вул. Єдності, 62" at bounding box center [459, 226] width 102 height 25
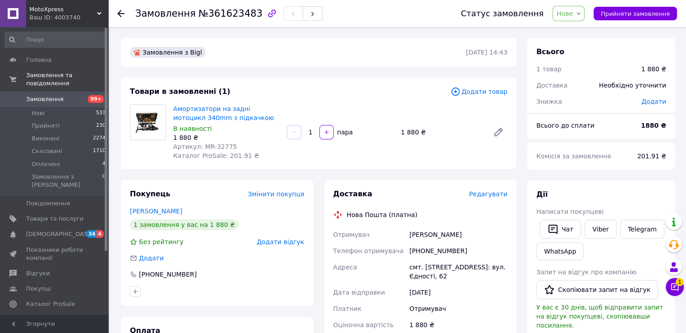
drag, startPoint x: 307, startPoint y: 132, endPoint x: 312, endPoint y: 131, distance: 4.5
click at [312, 131] on input "1" at bounding box center [310, 132] width 14 height 7
click at [316, 141] on div "1   пара" at bounding box center [340, 132] width 114 height 18
click at [202, 147] on span "Артикул: MR-32775" at bounding box center [205, 146] width 64 height 7
drag, startPoint x: 202, startPoint y: 147, endPoint x: 222, endPoint y: 148, distance: 19.9
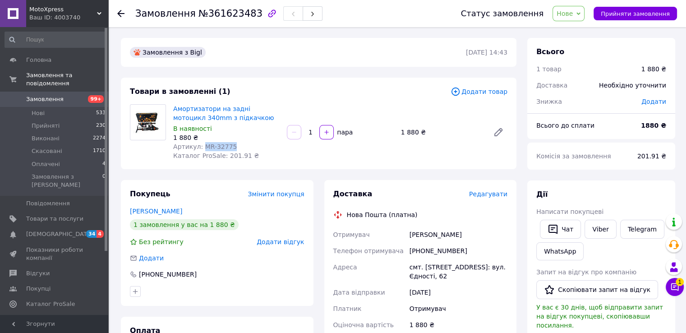
click at [222, 148] on span "Артикул: MR-32775" at bounding box center [205, 146] width 64 height 7
copy span "MR-32775"
click at [431, 253] on div "[PHONE_NUMBER]" at bounding box center [459, 251] width 102 height 16
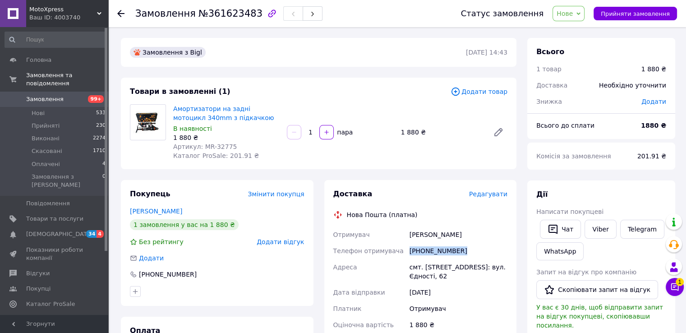
copy div "[PHONE_NUMBER]"
click at [419, 243] on div "[PHONE_NUMBER]" at bounding box center [459, 251] width 102 height 16
click at [419, 242] on div "[PERSON_NAME]" at bounding box center [459, 235] width 102 height 16
click at [431, 266] on div "смт. [STREET_ADDRESS]: вул. Єдності, 62" at bounding box center [459, 271] width 102 height 25
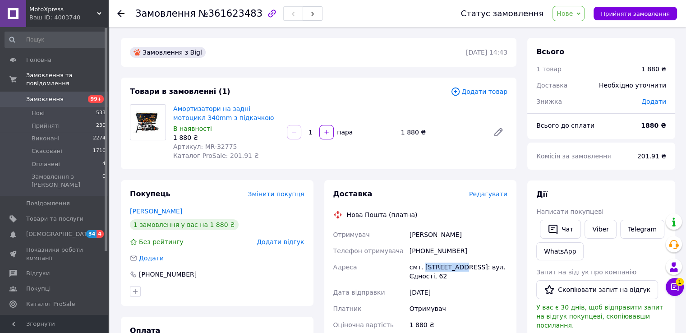
drag, startPoint x: 431, startPoint y: 266, endPoint x: 444, endPoint y: 266, distance: 12.2
click at [444, 266] on div "смт. [STREET_ADDRESS]: вул. Єдності, 62" at bounding box center [459, 271] width 102 height 25
copy div "Нова Борова"
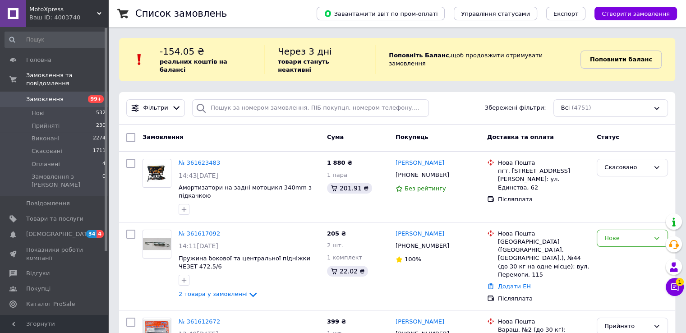
click at [628, 64] on link "Поповнити баланс" at bounding box center [621, 60] width 81 height 18
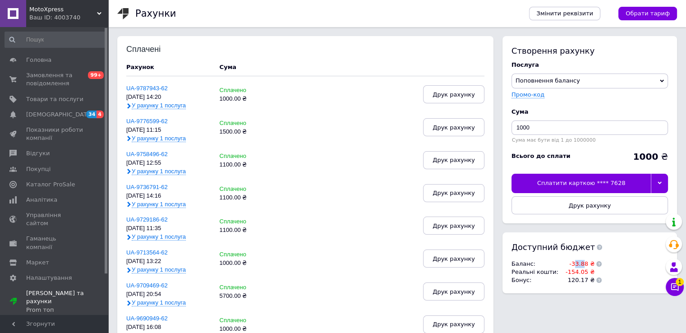
drag, startPoint x: 572, startPoint y: 264, endPoint x: 586, endPoint y: 263, distance: 13.6
click at [579, 264] on td "-33.88 ₴" at bounding box center [578, 264] width 34 height 8
click at [599, 262] on div "Доступний бюджет Баланс : -33.88 ₴ Реальні кошти : -154.05 ₴ Бонус : 120.17 ₴" at bounding box center [590, 262] width 175 height 61
